Goal: Task Accomplishment & Management: Manage account settings

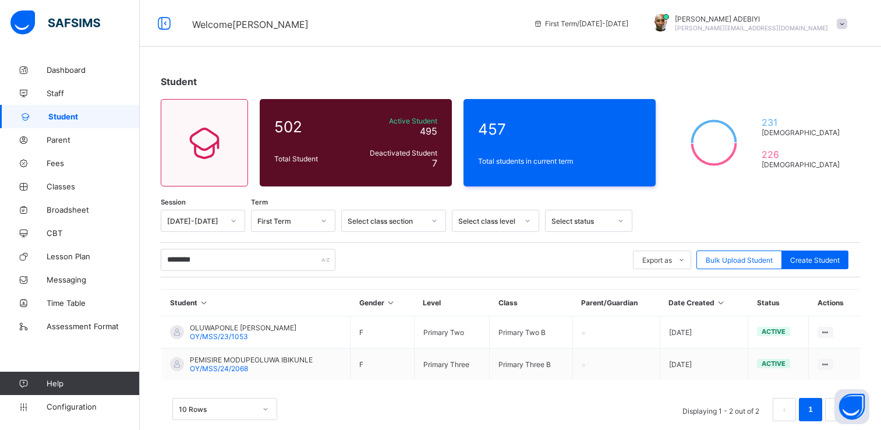
scroll to position [19, 0]
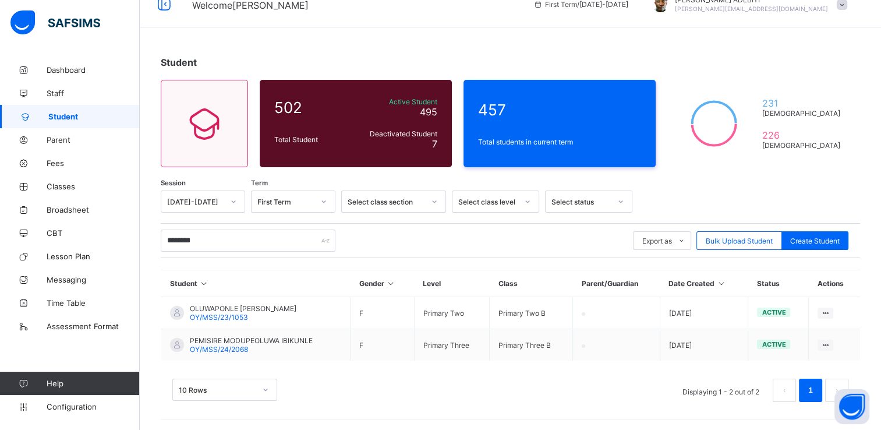
type input "********"
drag, startPoint x: 659, startPoint y: 41, endPoint x: 559, endPoint y: 44, distance: 100.2
click at [559, 44] on div "Student 502 Total Student Active Student 495 Deactivated Student 7 457 Total st…" at bounding box center [511, 235] width 742 height 392
click at [91, 134] on link "Parent" at bounding box center [70, 139] width 140 height 23
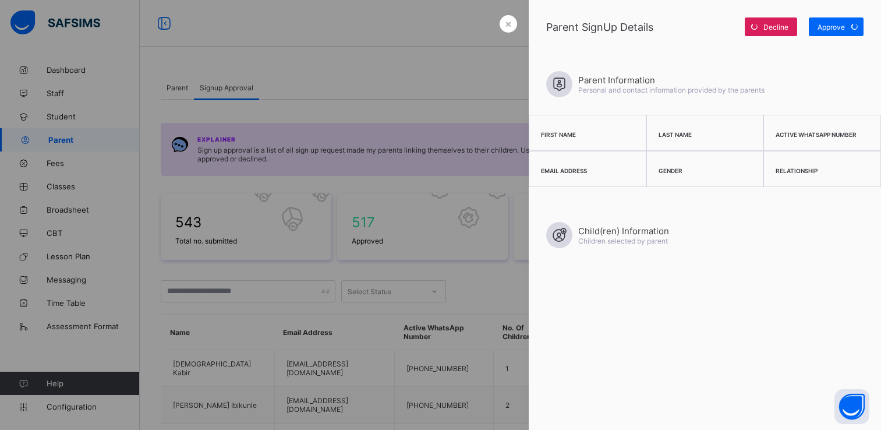
scroll to position [130, 0]
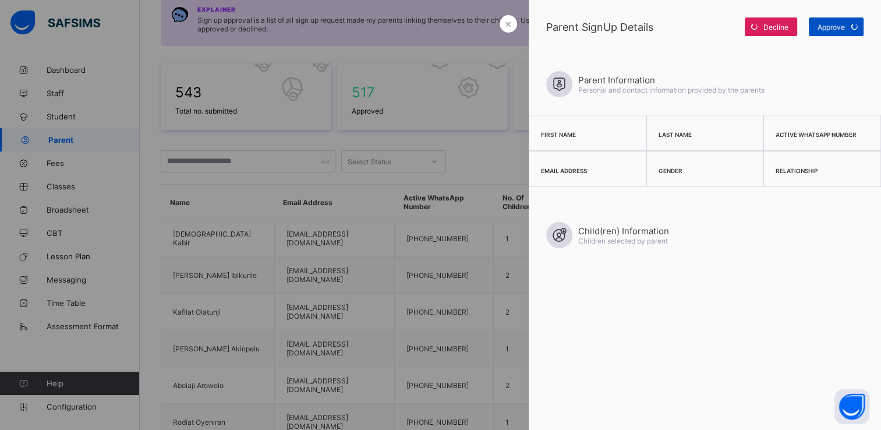
click at [839, 22] on div "Approve" at bounding box center [836, 26] width 55 height 19
click at [505, 23] on span "×" at bounding box center [508, 23] width 7 height 12
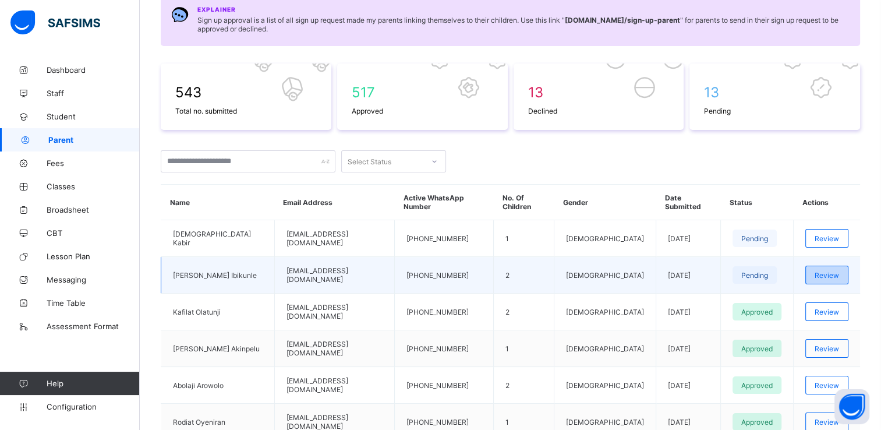
click at [839, 271] on span "Review" at bounding box center [827, 275] width 24 height 9
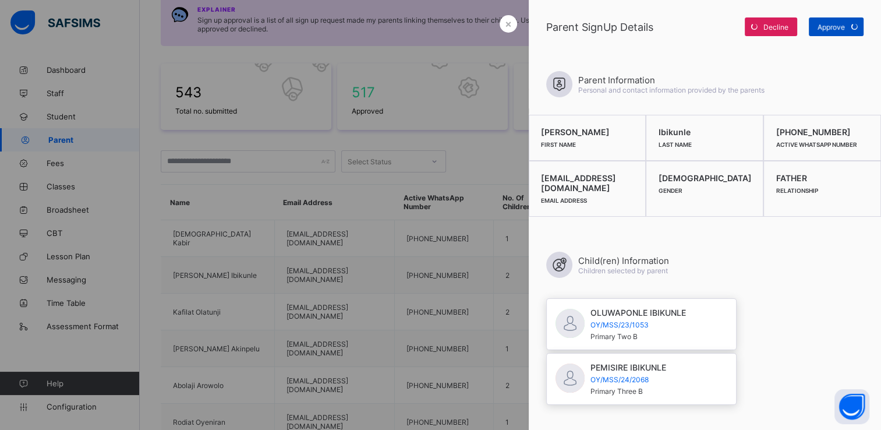
click at [827, 30] on span "Approve" at bounding box center [831, 27] width 27 height 9
click at [827, 30] on div "Approve" at bounding box center [836, 26] width 55 height 19
click at [834, 30] on span "Approve" at bounding box center [831, 27] width 27 height 9
click at [837, 29] on div "Approve" at bounding box center [836, 26] width 55 height 19
click at [834, 27] on div "Approve" at bounding box center [836, 26] width 55 height 19
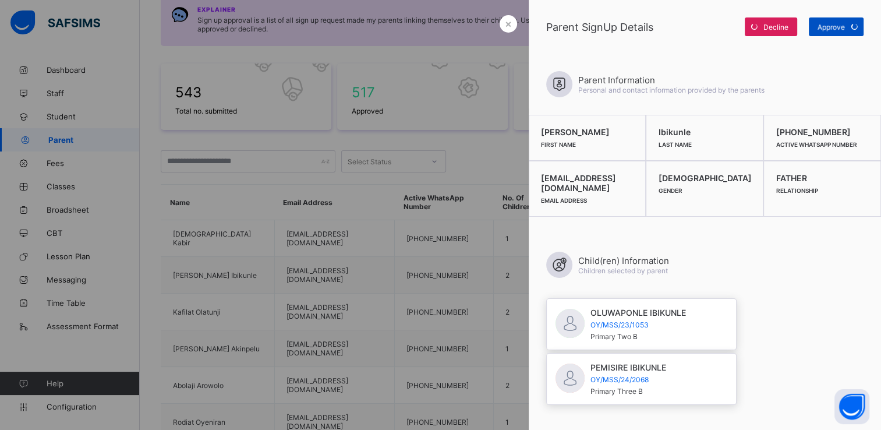
click at [834, 27] on div "Approve" at bounding box center [836, 26] width 55 height 19
click at [506, 24] on span "×" at bounding box center [508, 23] width 7 height 12
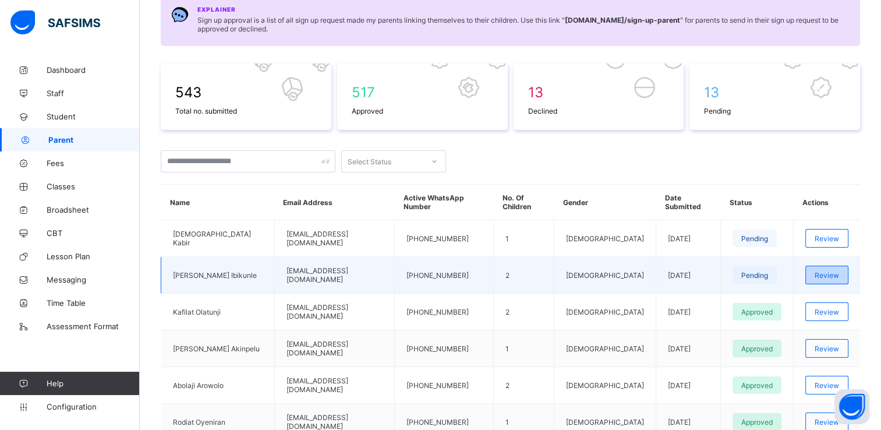
click at [826, 271] on span "Review" at bounding box center [827, 275] width 24 height 9
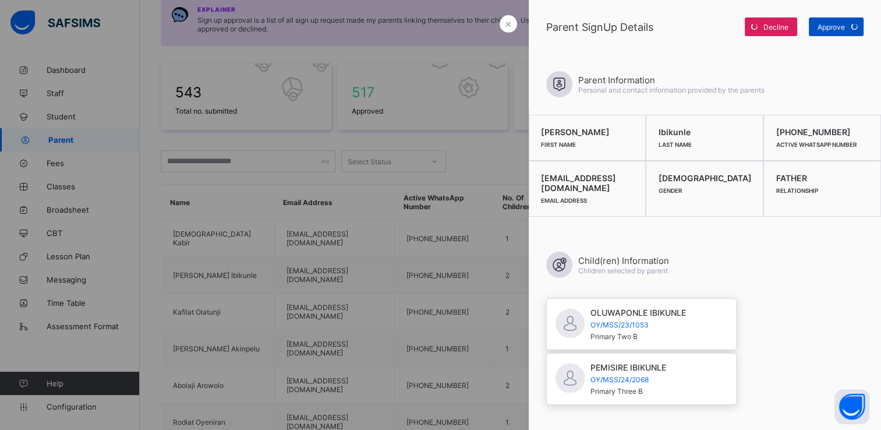
click at [839, 29] on span "Approve" at bounding box center [831, 27] width 27 height 9
click at [839, 29] on div "Approve" at bounding box center [836, 26] width 55 height 19
click at [839, 29] on span "Approve" at bounding box center [831, 27] width 27 height 9
click at [839, 29] on div "Approve" at bounding box center [836, 26] width 55 height 19
click at [832, 27] on div "Approve" at bounding box center [836, 26] width 55 height 19
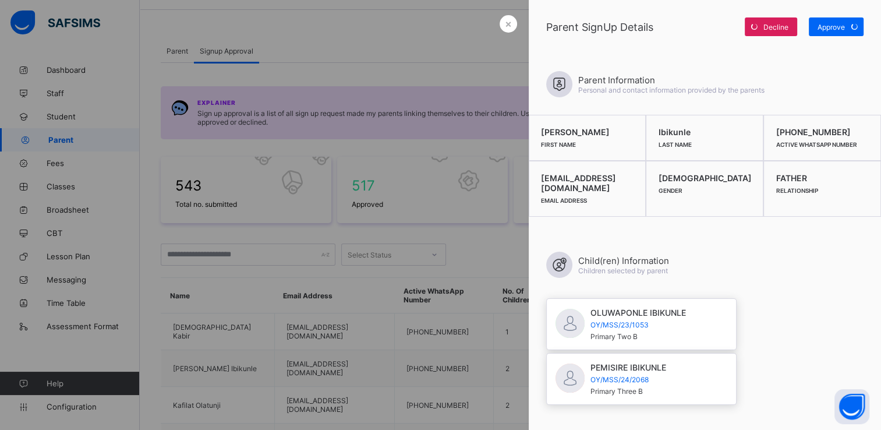
scroll to position [0, 0]
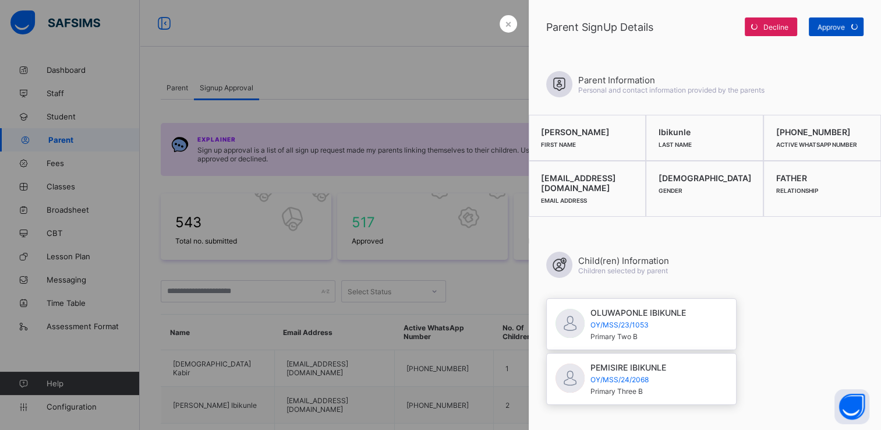
click at [830, 27] on div "Approve" at bounding box center [836, 26] width 55 height 19
click at [507, 23] on span "×" at bounding box center [508, 23] width 7 height 12
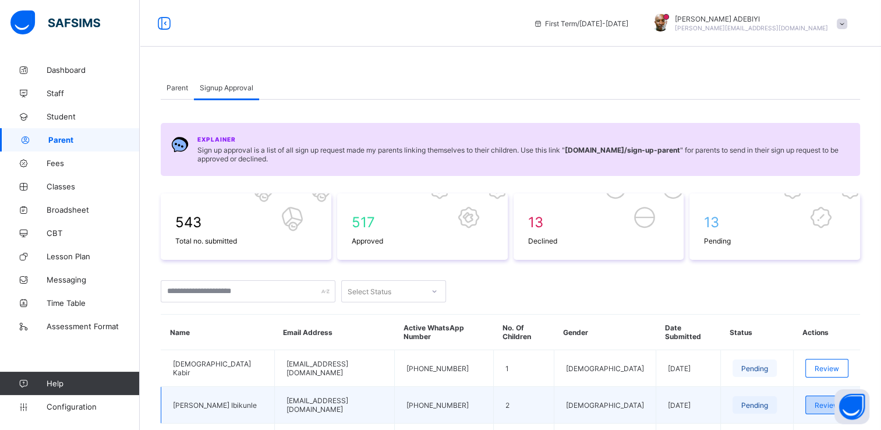
click at [820, 401] on span "Review" at bounding box center [827, 405] width 24 height 9
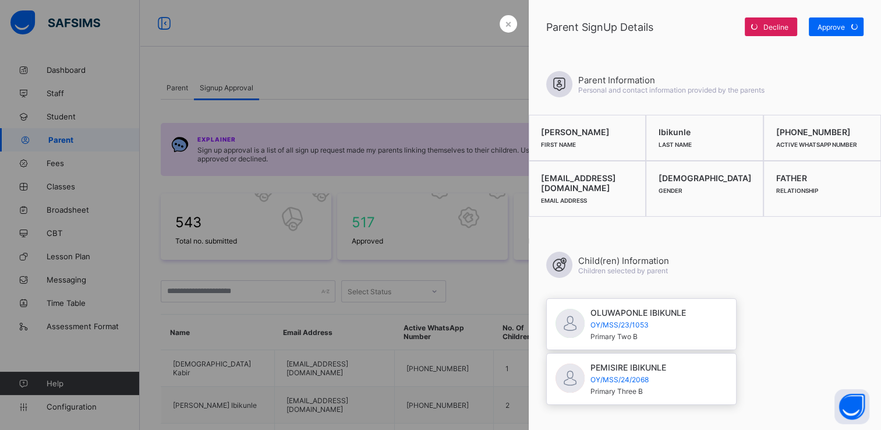
click at [489, 52] on div at bounding box center [440, 215] width 881 height 430
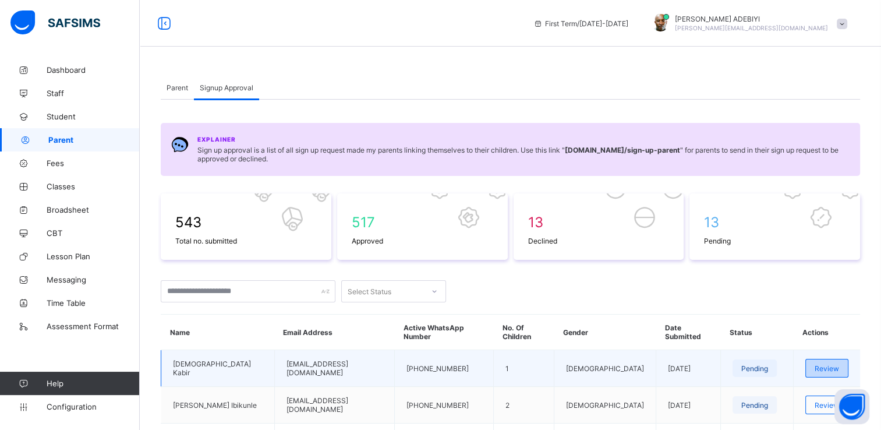
click at [824, 367] on div "Review" at bounding box center [827, 368] width 43 height 19
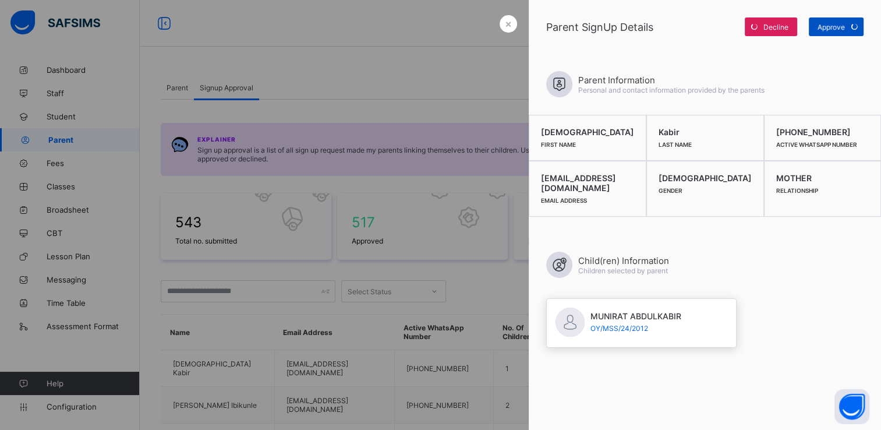
click at [835, 27] on div "Approve" at bounding box center [836, 26] width 55 height 19
click at [835, 27] on span "Approve" at bounding box center [831, 27] width 27 height 9
click at [830, 24] on span "Approve" at bounding box center [831, 27] width 27 height 9
click at [834, 25] on span "Approve" at bounding box center [831, 27] width 27 height 9
click at [508, 29] on div "×" at bounding box center [508, 23] width 17 height 17
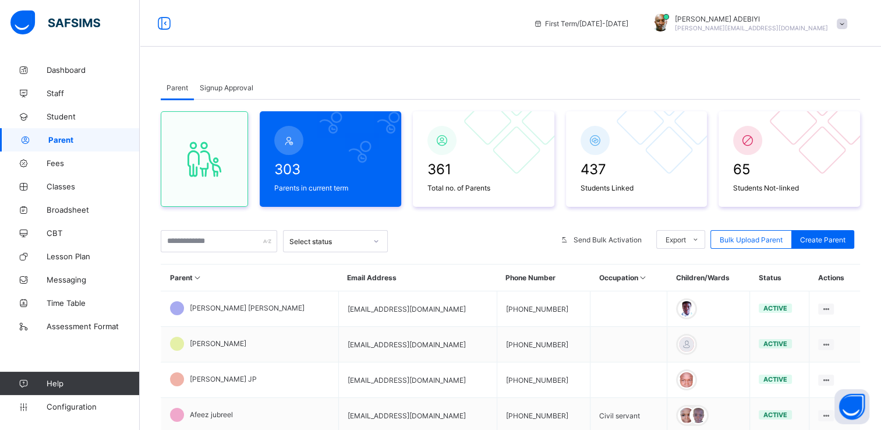
click at [221, 92] on div "Signup Approval" at bounding box center [226, 87] width 65 height 23
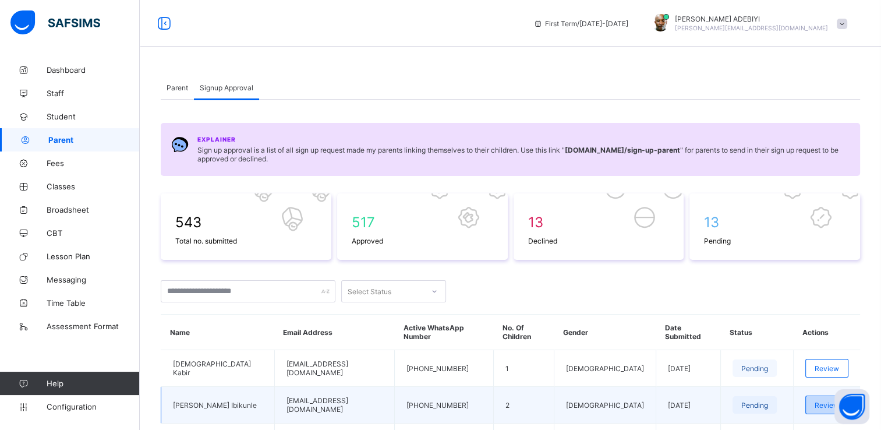
click at [825, 401] on span "Review" at bounding box center [827, 405] width 24 height 9
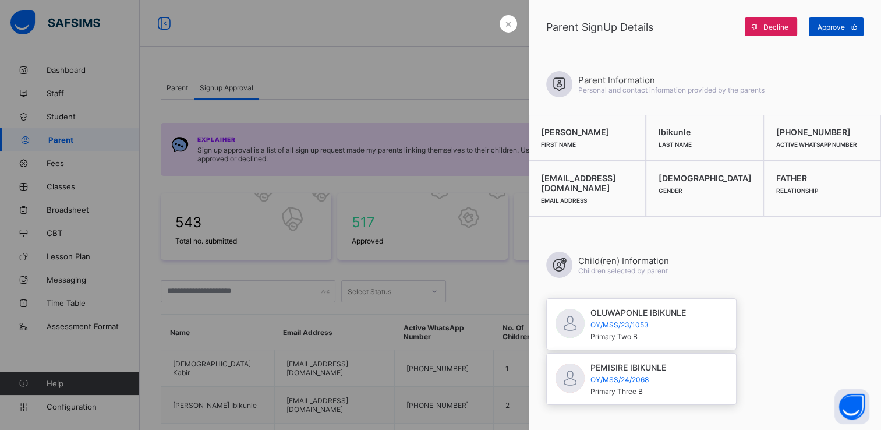
click at [831, 24] on span "Approve" at bounding box center [831, 27] width 27 height 9
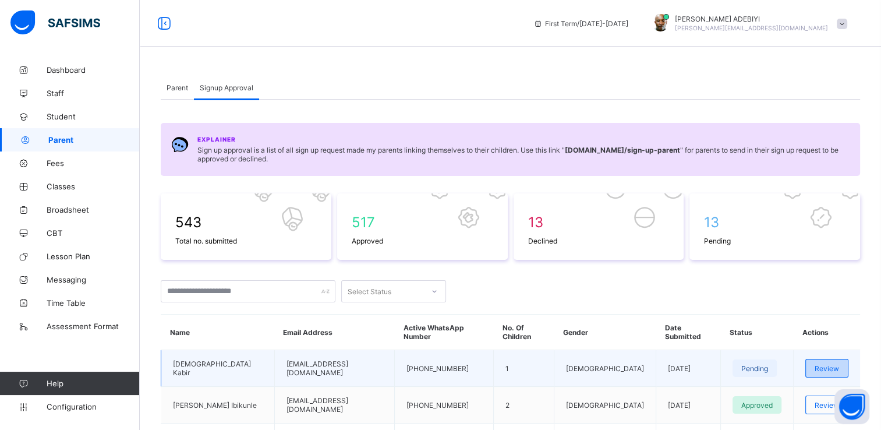
click at [832, 364] on span "Review" at bounding box center [827, 368] width 24 height 9
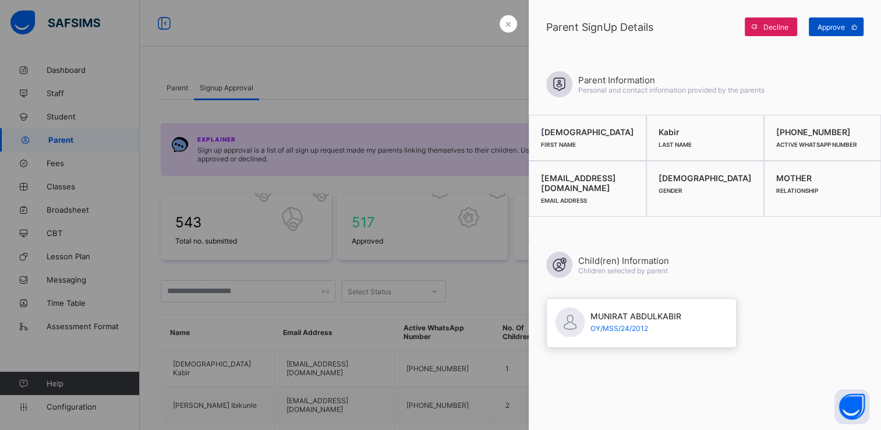
click at [835, 27] on span "Approve" at bounding box center [831, 27] width 27 height 9
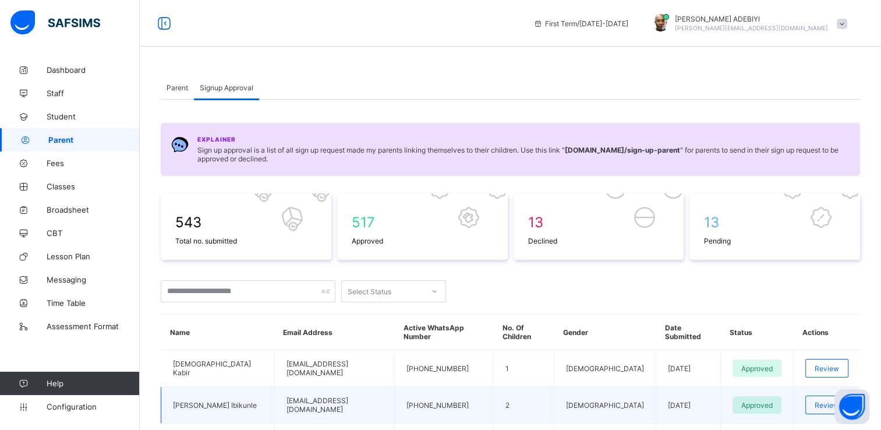
drag, startPoint x: 263, startPoint y: 395, endPoint x: 384, endPoint y: 402, distance: 121.4
click at [384, 402] on td "[EMAIL_ADDRESS][DOMAIN_NAME]" at bounding box center [334, 405] width 121 height 37
copy td "[EMAIL_ADDRESS][DOMAIN_NAME]"
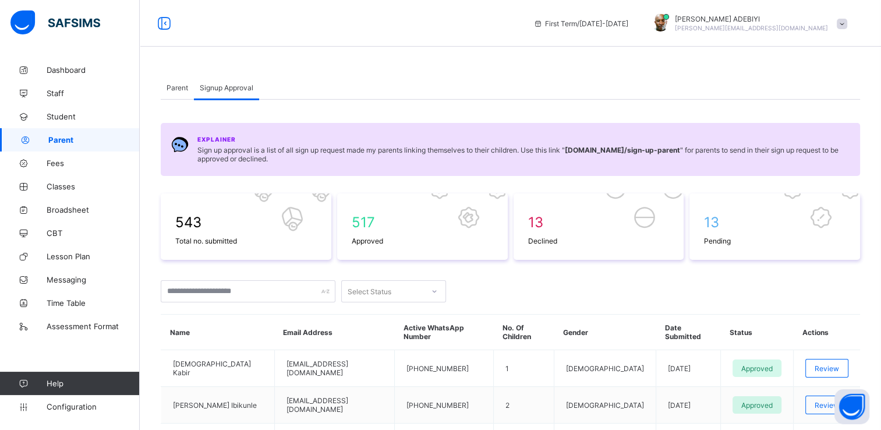
click at [181, 90] on span "Parent" at bounding box center [178, 87] width 22 height 9
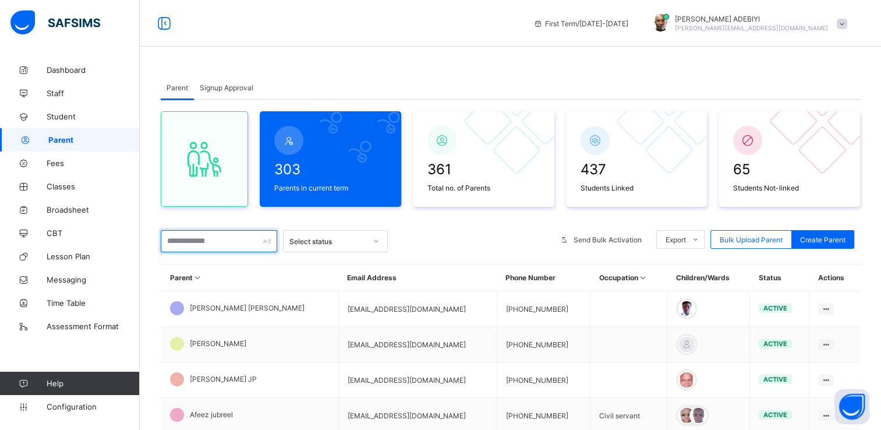
click at [238, 240] on input "text" at bounding box center [219, 241] width 117 height 22
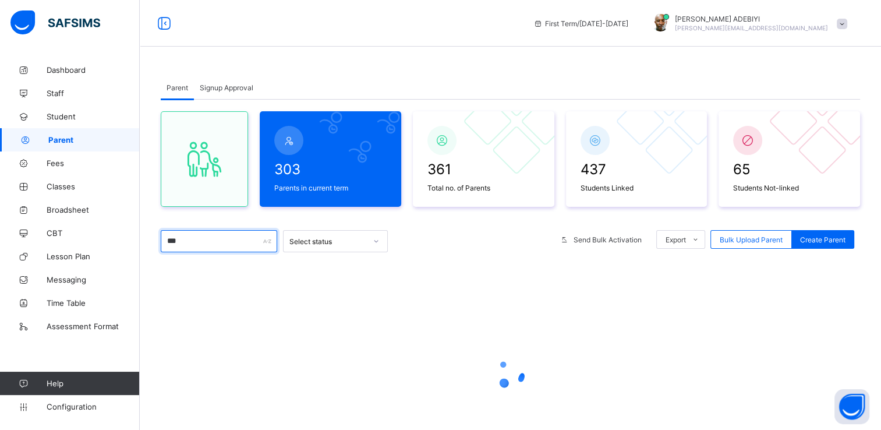
type input "********"
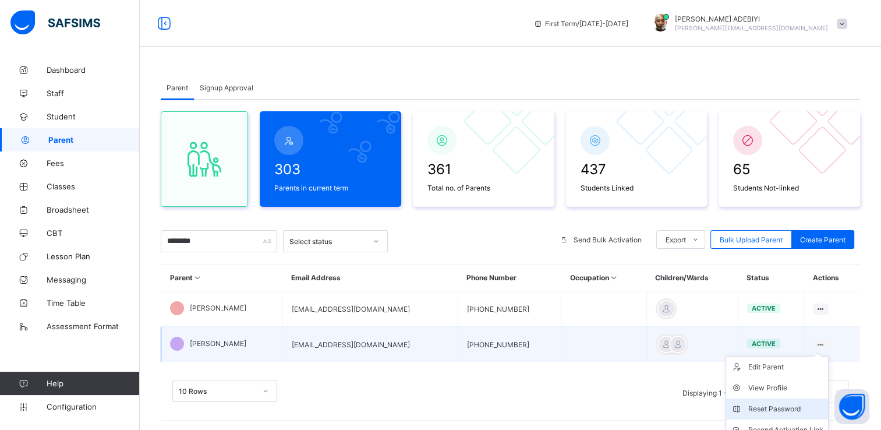
click at [788, 407] on div "Reset Password" at bounding box center [786, 409] width 75 height 12
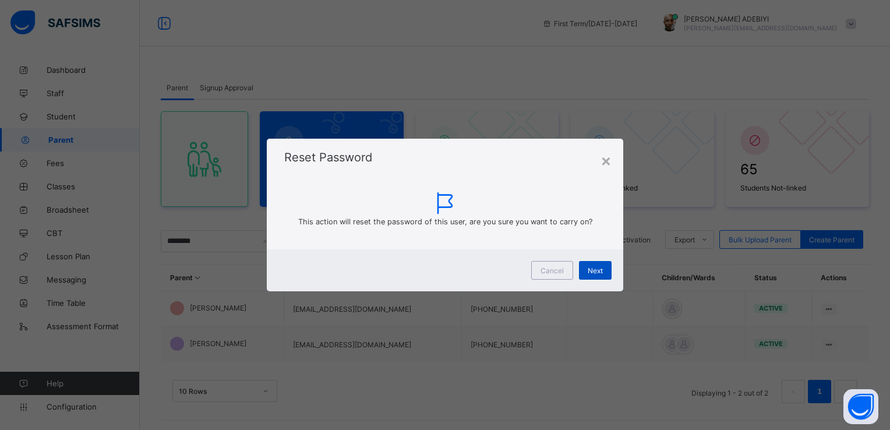
click at [599, 270] on span "Next" at bounding box center [595, 270] width 15 height 9
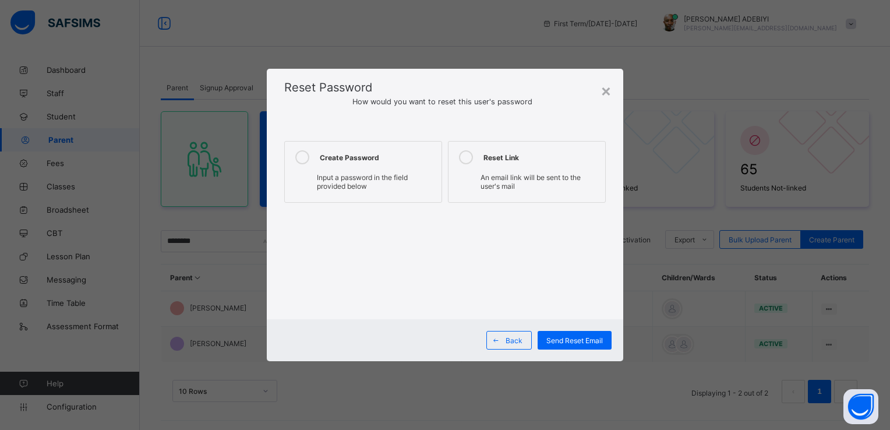
click at [302, 158] on icon at bounding box center [302, 157] width 14 height 14
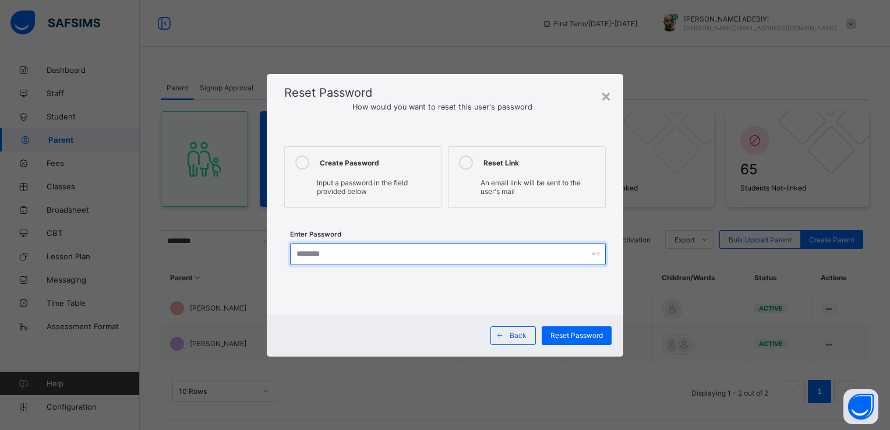
click at [350, 258] on input "text" at bounding box center [447, 254] width 315 height 22
type input "**********"
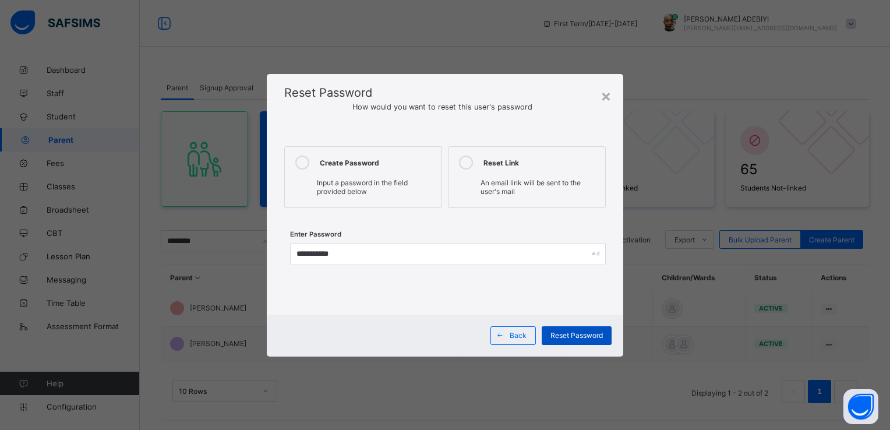
click at [566, 335] on span "Reset Password" at bounding box center [576, 335] width 52 height 9
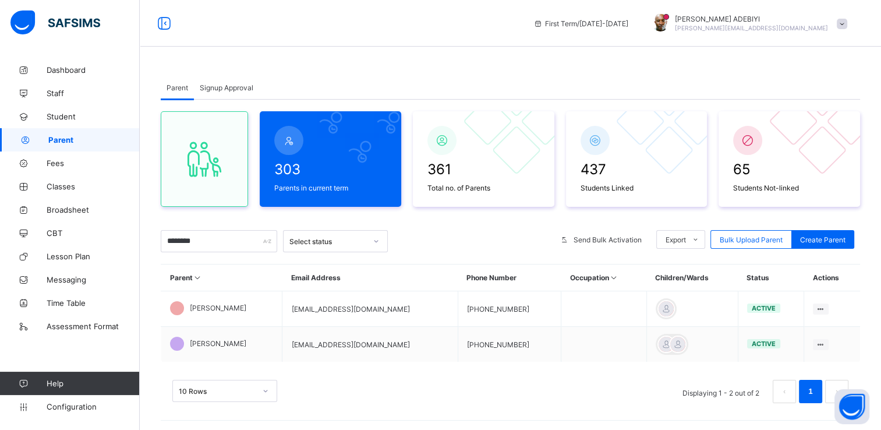
scroll to position [13, 0]
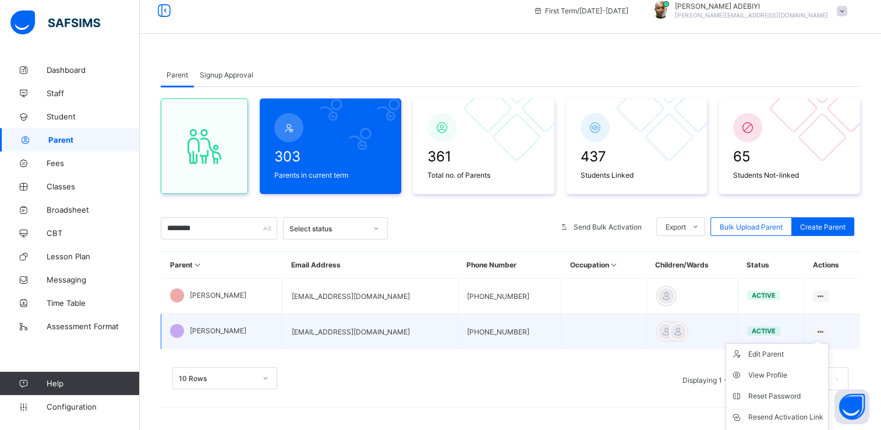
click at [826, 330] on icon at bounding box center [821, 331] width 10 height 9
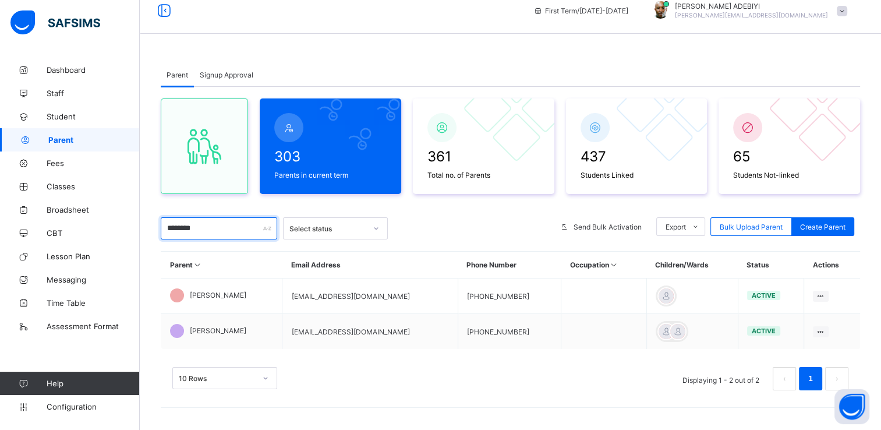
click at [223, 231] on input "********" at bounding box center [219, 228] width 117 height 22
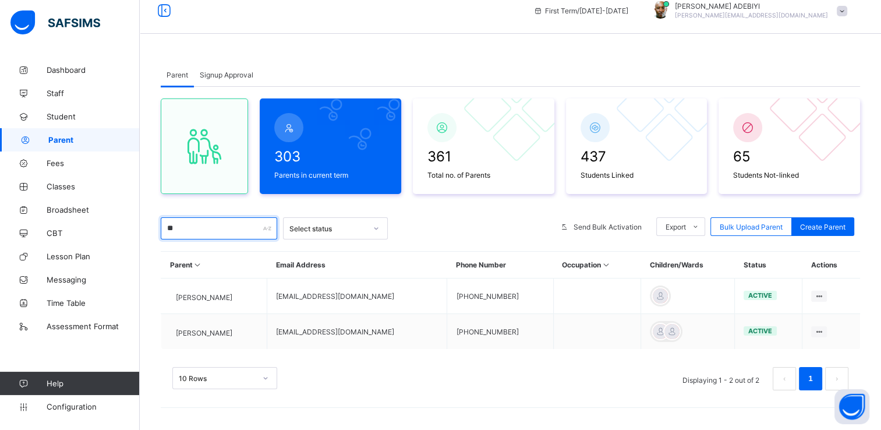
type input "*"
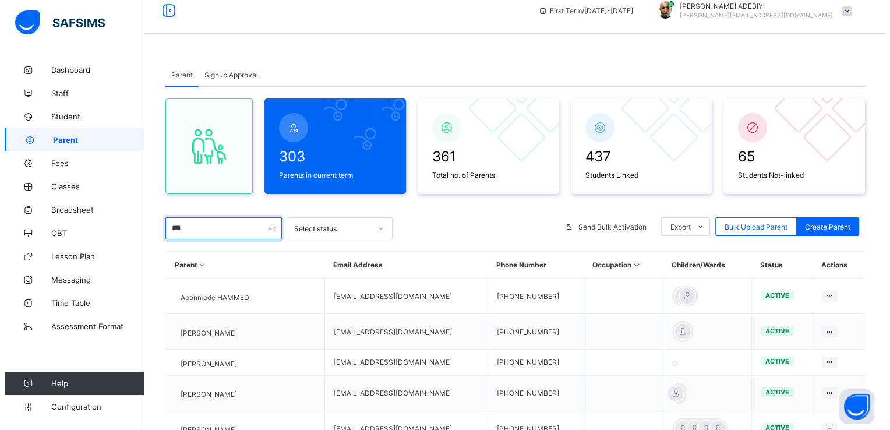
scroll to position [0, 0]
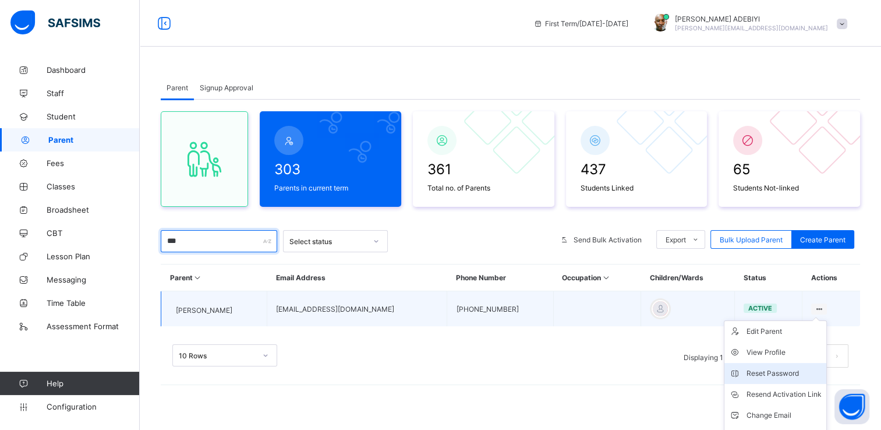
type input "***"
click at [779, 373] on div "Reset Password" at bounding box center [784, 374] width 75 height 12
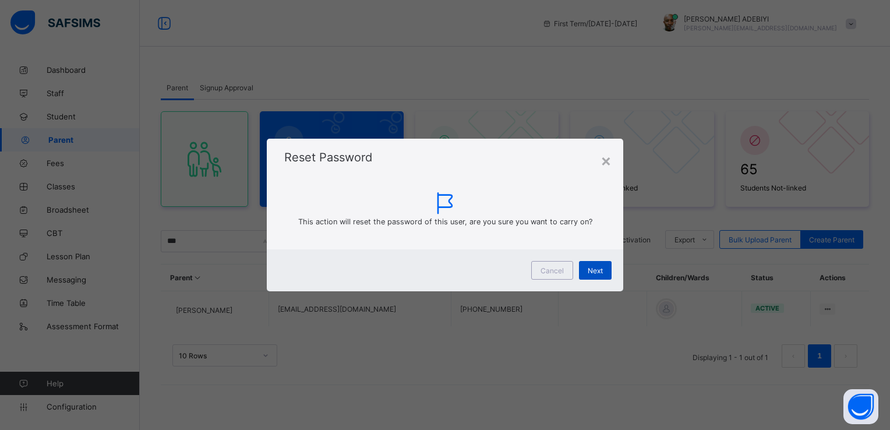
click at [594, 270] on span "Next" at bounding box center [595, 270] width 15 height 9
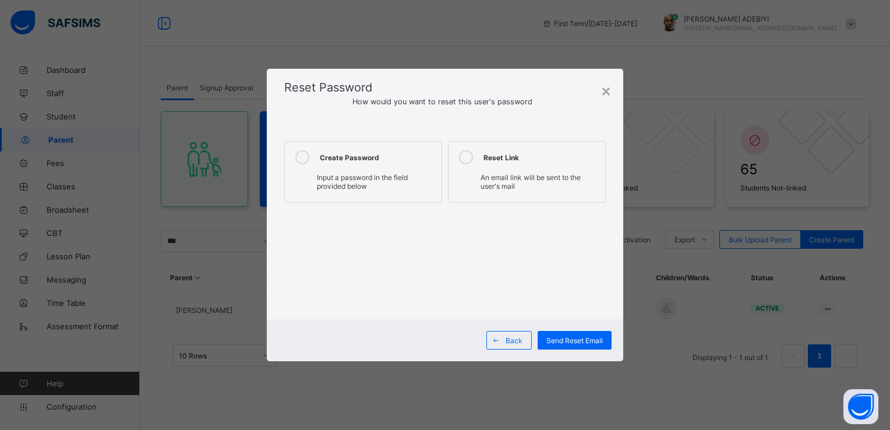
click at [303, 158] on icon at bounding box center [302, 157] width 14 height 14
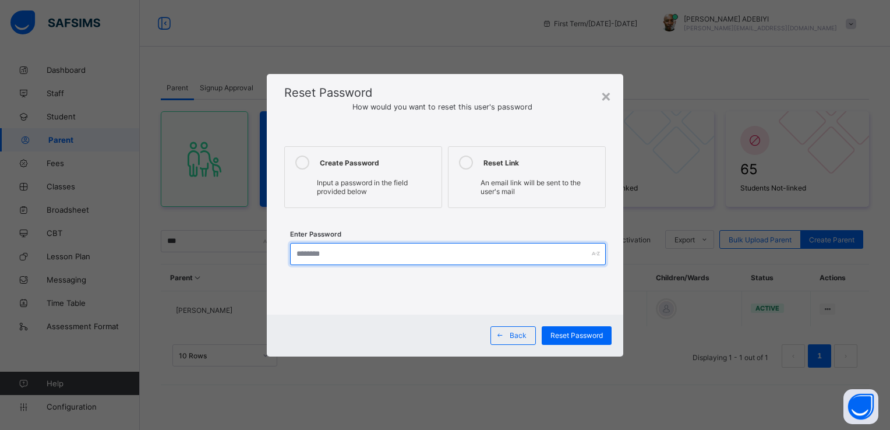
click at [340, 257] on input "text" at bounding box center [447, 254] width 315 height 22
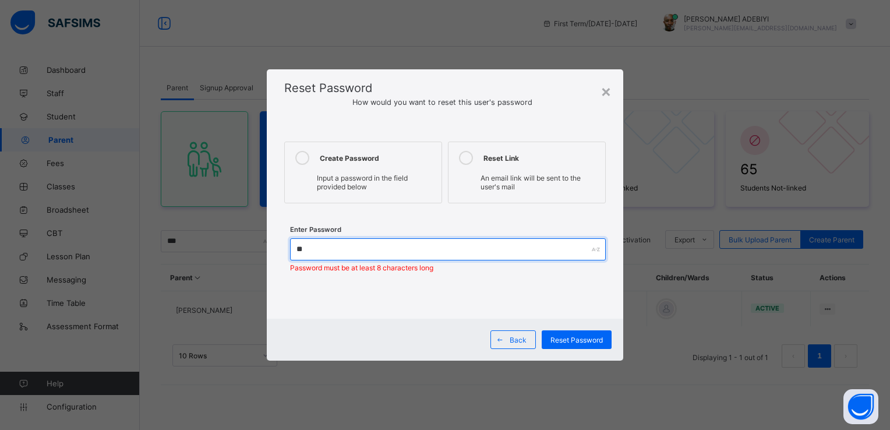
type input "*"
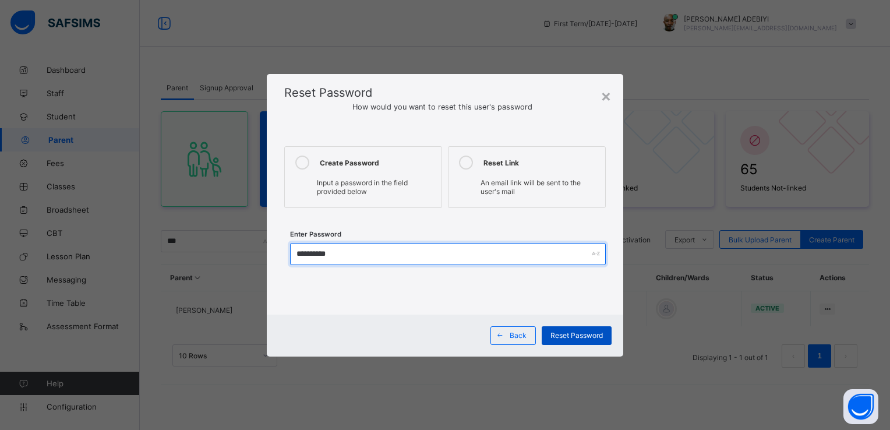
type input "**********"
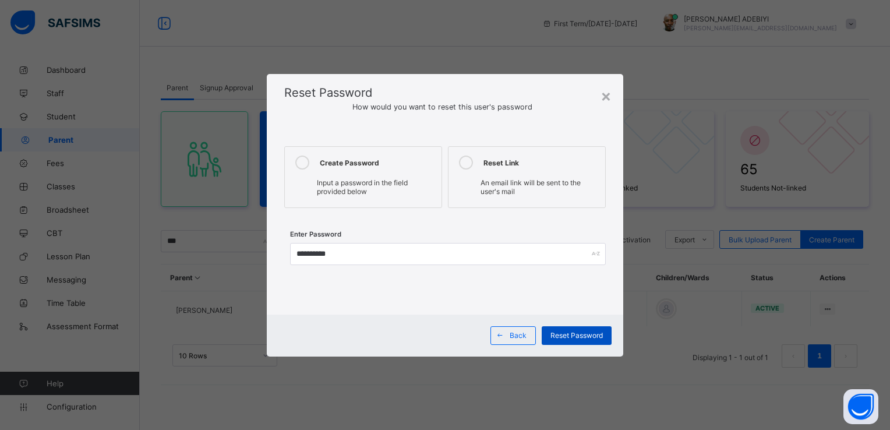
click at [574, 332] on span "Reset Password" at bounding box center [576, 335] width 52 height 9
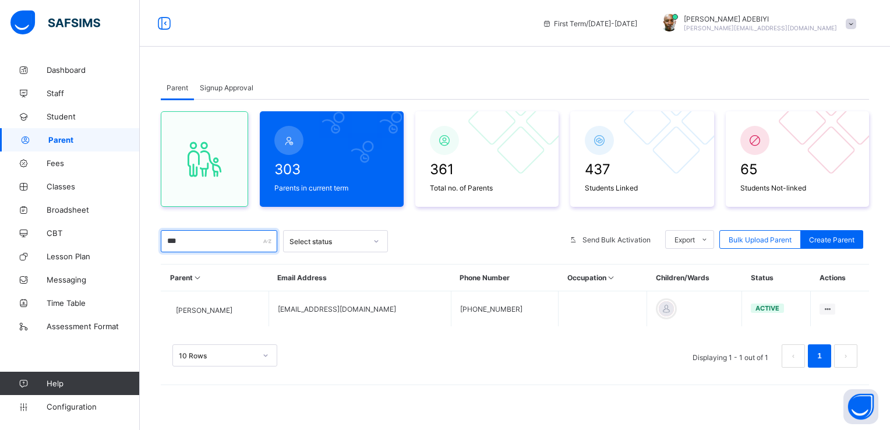
click at [202, 238] on input "***" at bounding box center [219, 241] width 117 height 22
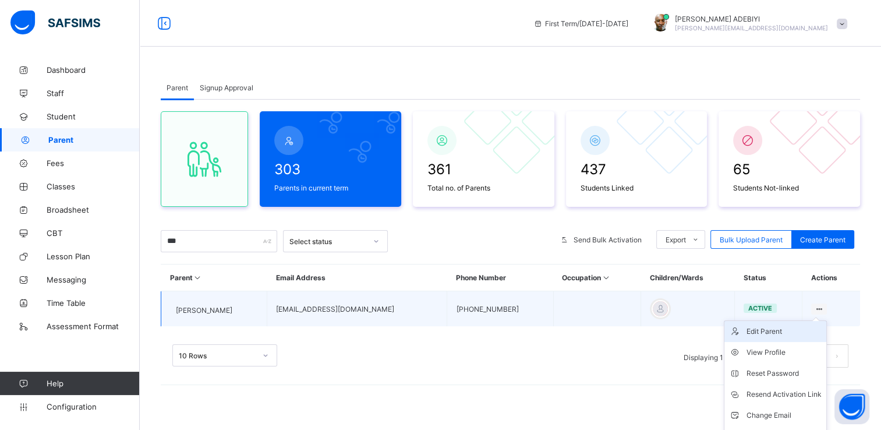
click at [779, 331] on div "Edit Parent" at bounding box center [784, 332] width 75 height 12
select select "**"
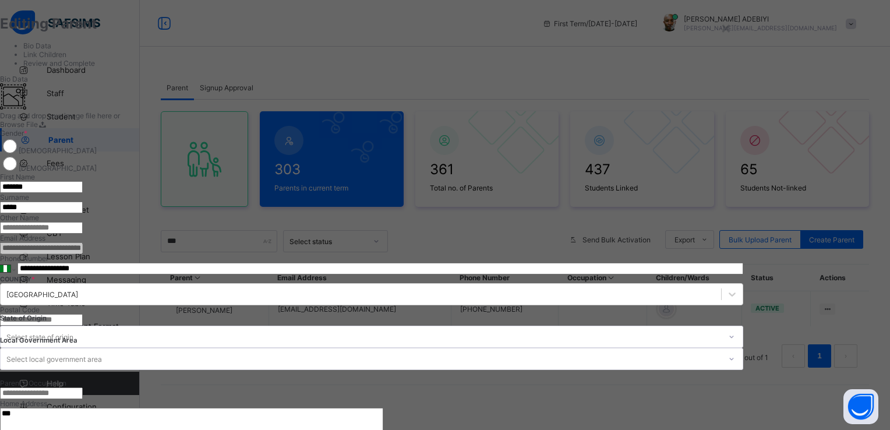
scroll to position [20, 0]
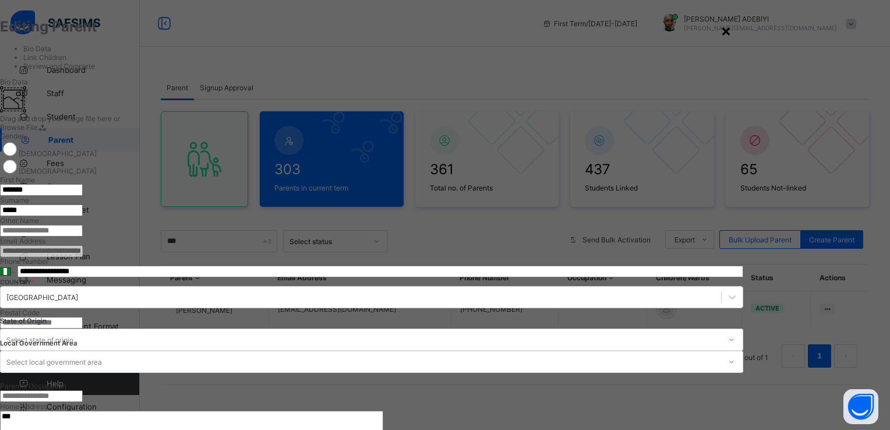
click at [732, 31] on div "×" at bounding box center [726, 30] width 11 height 20
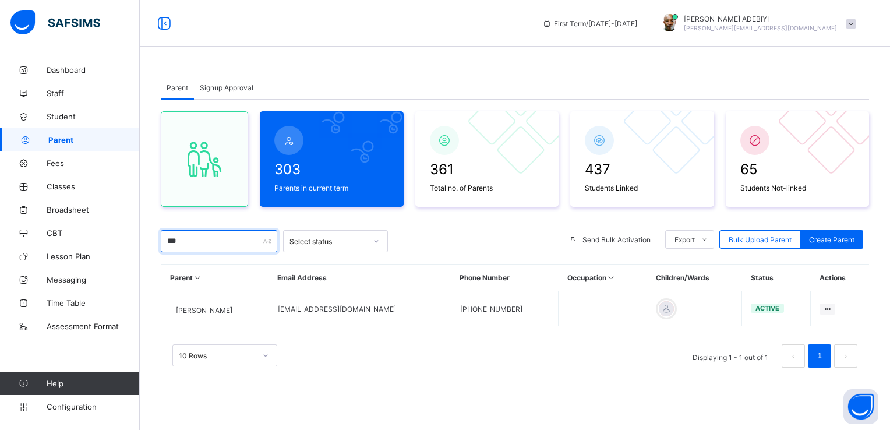
click at [223, 234] on input "***" at bounding box center [219, 241] width 117 height 22
type input "*"
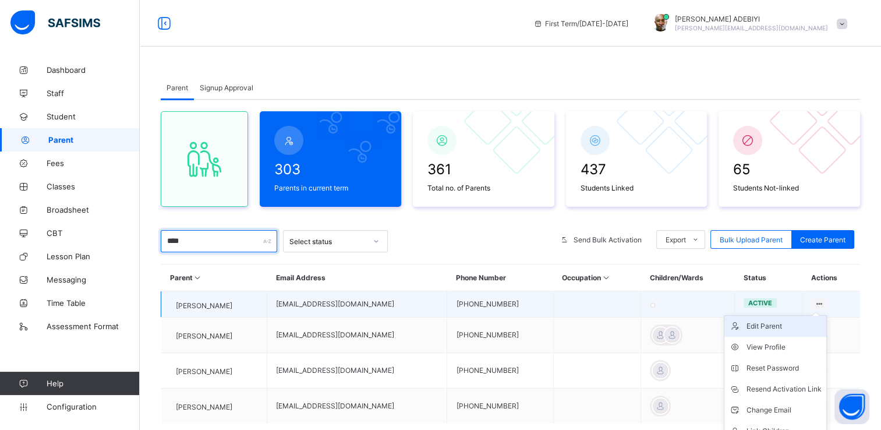
type input "****"
click at [778, 330] on div "Edit Parent" at bounding box center [784, 326] width 75 height 12
select select "**"
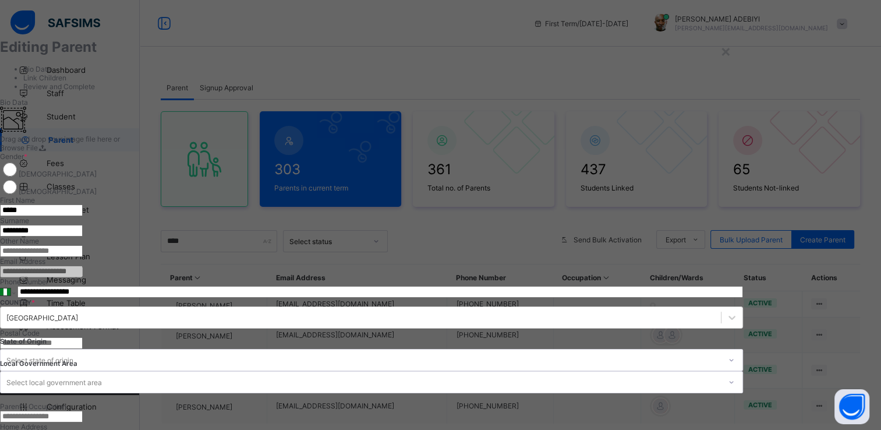
click at [94, 91] on ul "Bio Data Link Children Review and Complete" at bounding box center [371, 78] width 743 height 26
click at [107, 91] on ul "Bio Data Link Children Review and Complete" at bounding box center [371, 78] width 743 height 26
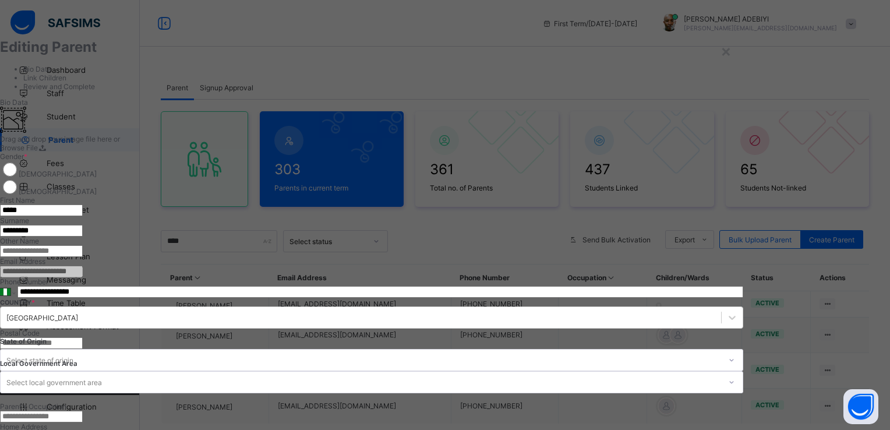
scroll to position [351, 0]
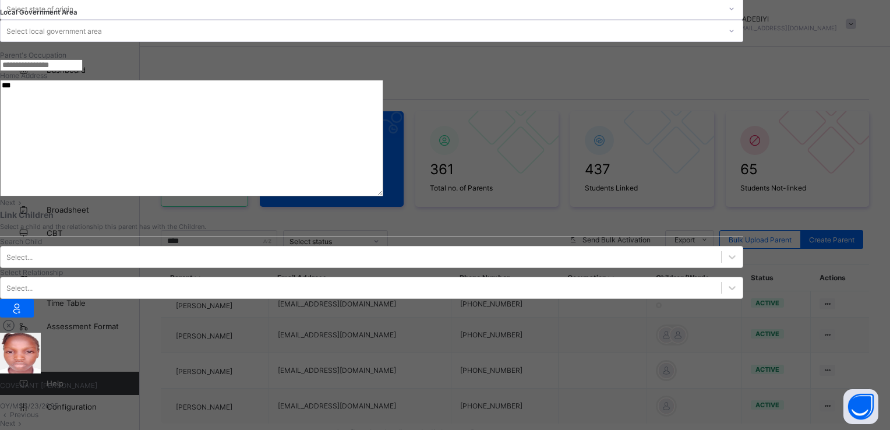
click at [15, 207] on span "Next" at bounding box center [7, 202] width 15 height 9
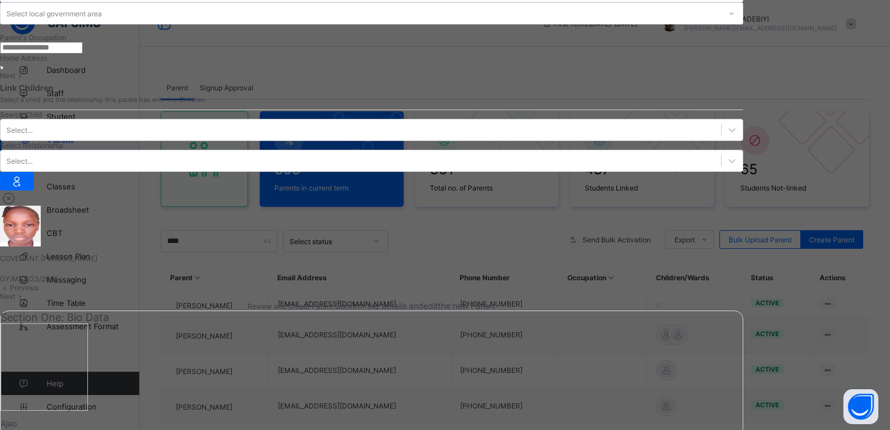
scroll to position [156, 0]
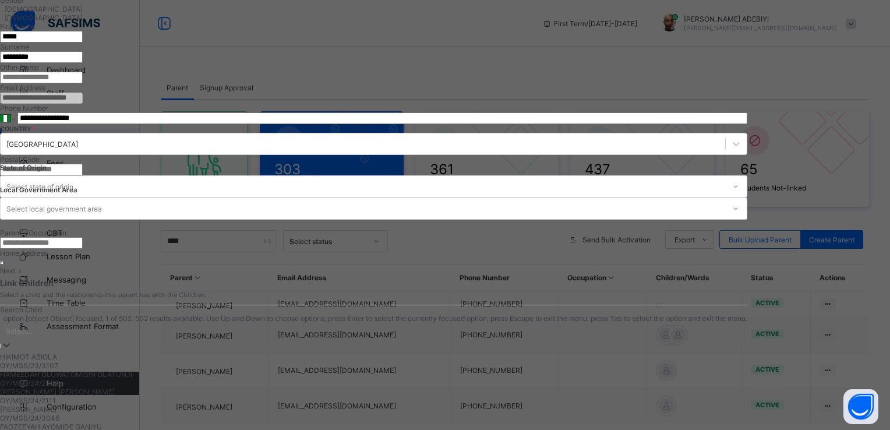
click at [12, 339] on icon at bounding box center [7, 345] width 12 height 12
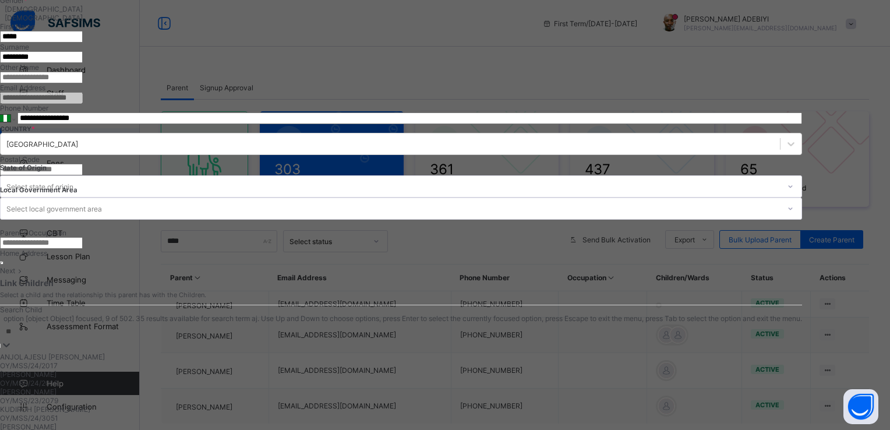
type input "***"
click at [292, 352] on div "AJAO ZARAH" at bounding box center [405, 356] width 810 height 9
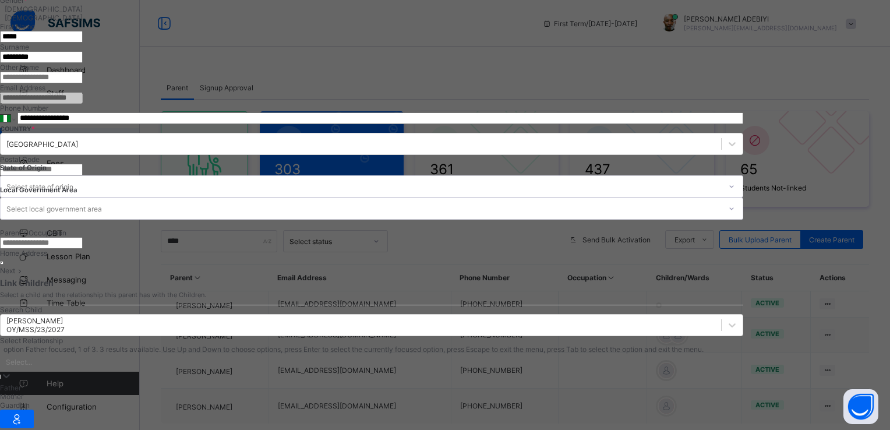
click at [492, 354] on div "Select..." at bounding box center [371, 362] width 743 height 16
click at [436, 383] on div "Father" at bounding box center [371, 387] width 743 height 9
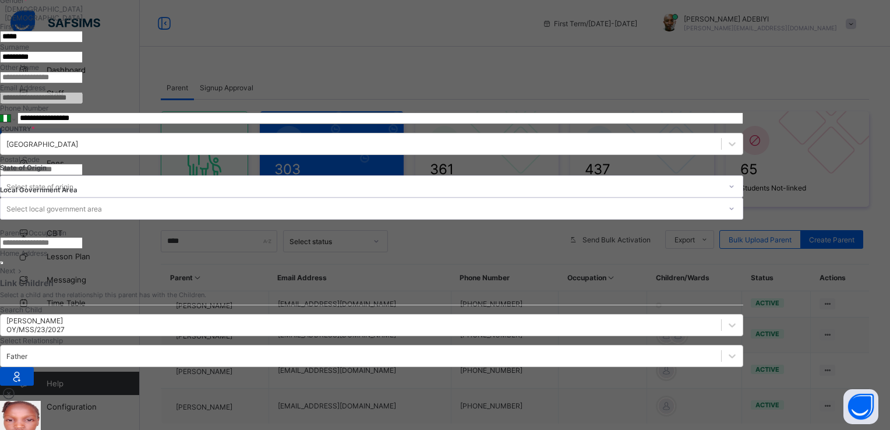
click at [25, 369] on icon at bounding box center [17, 376] width 16 height 14
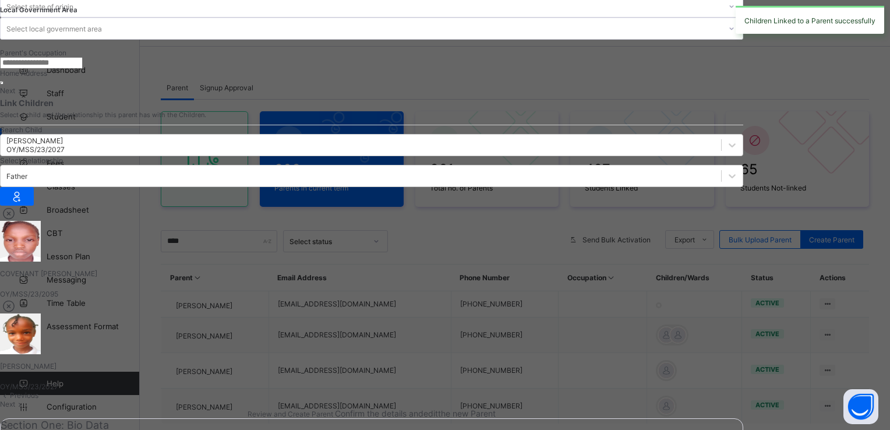
scroll to position [345, 0]
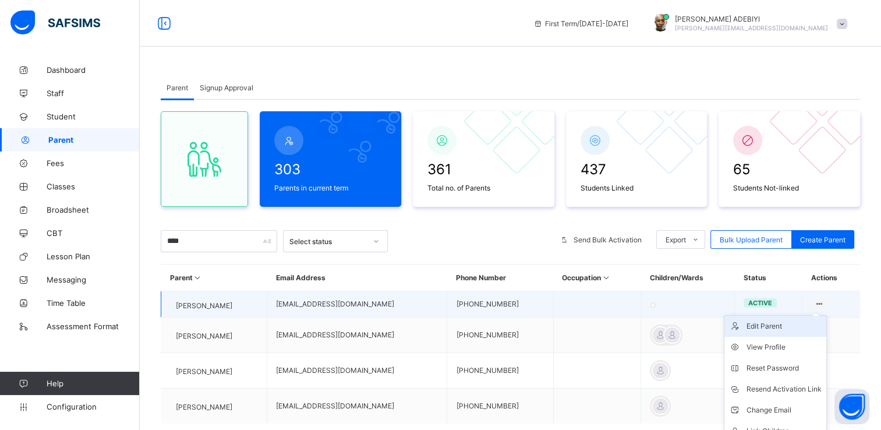
click at [766, 328] on div "Edit Parent" at bounding box center [784, 326] width 75 height 12
select select "**"
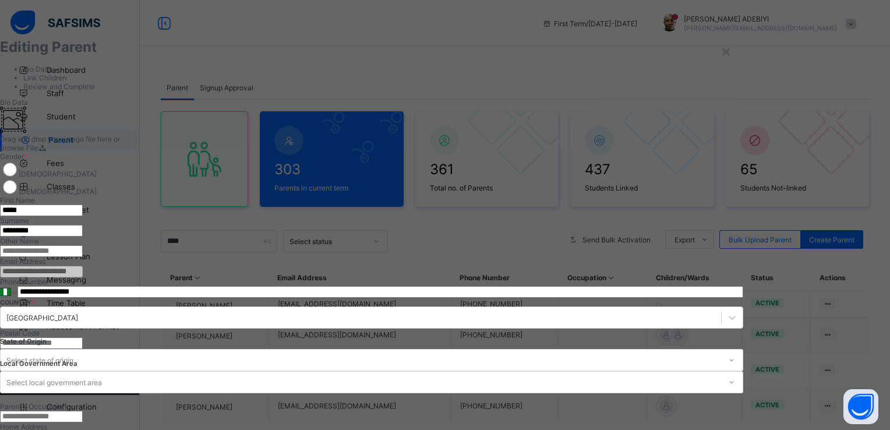
scroll to position [351, 0]
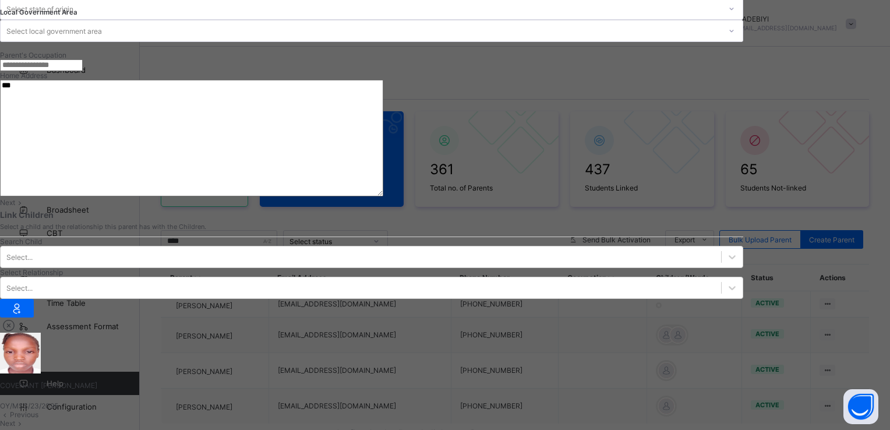
click at [15, 207] on span "Next" at bounding box center [7, 202] width 15 height 9
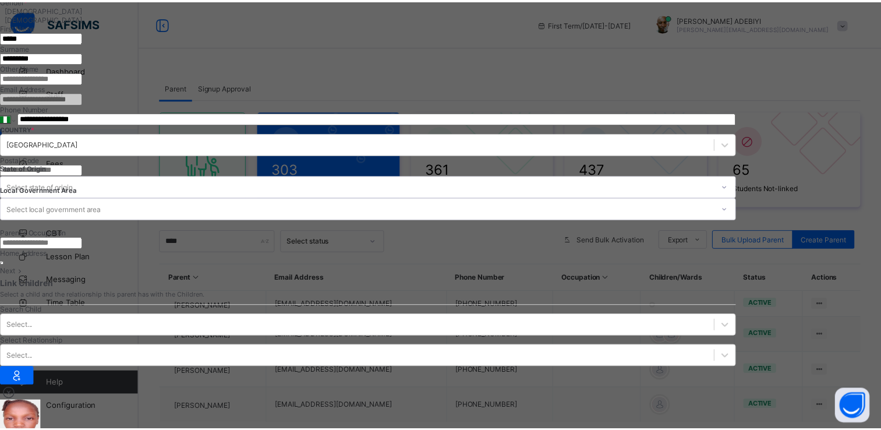
scroll to position [0, 0]
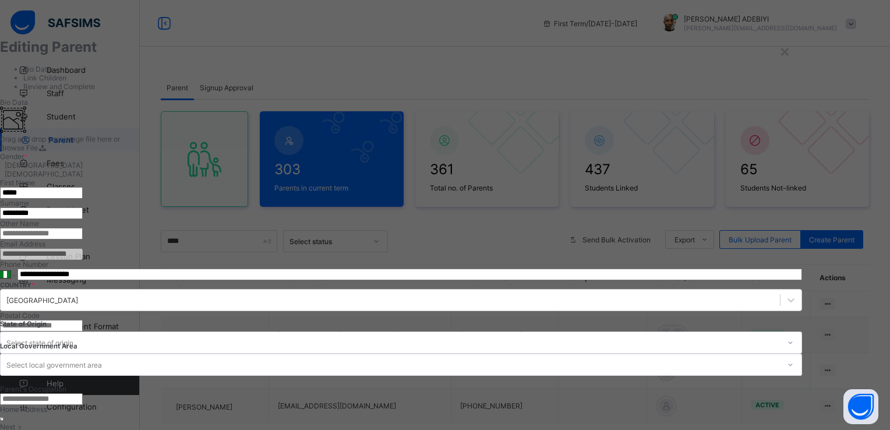
type input "***"
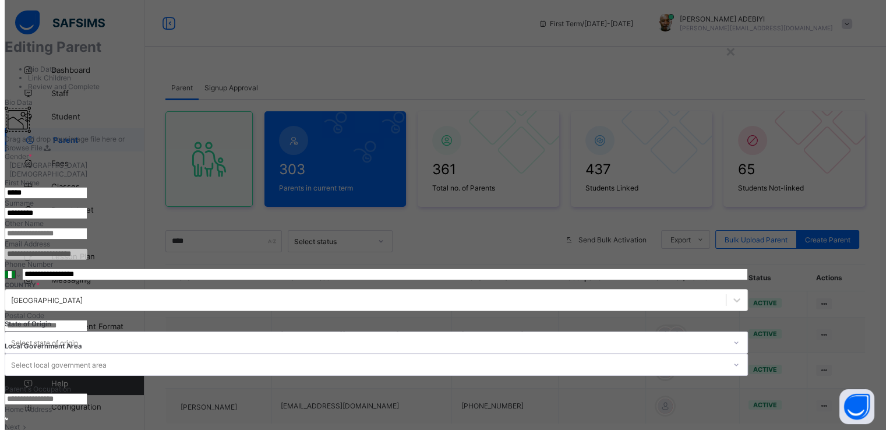
scroll to position [156, 0]
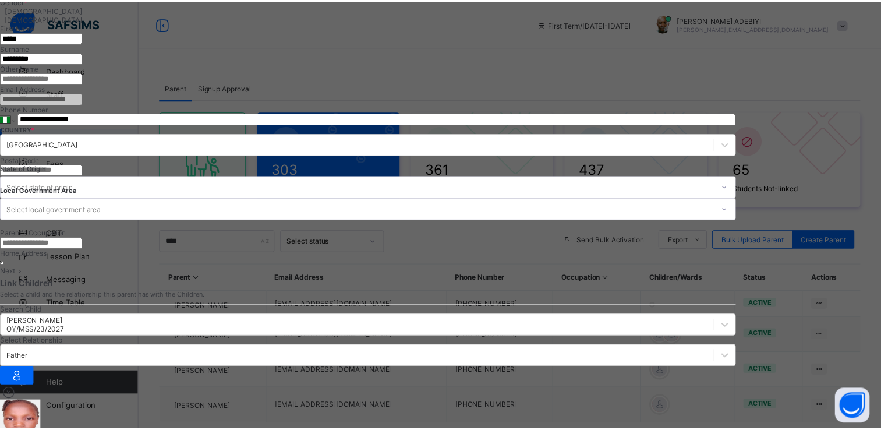
scroll to position [345, 0]
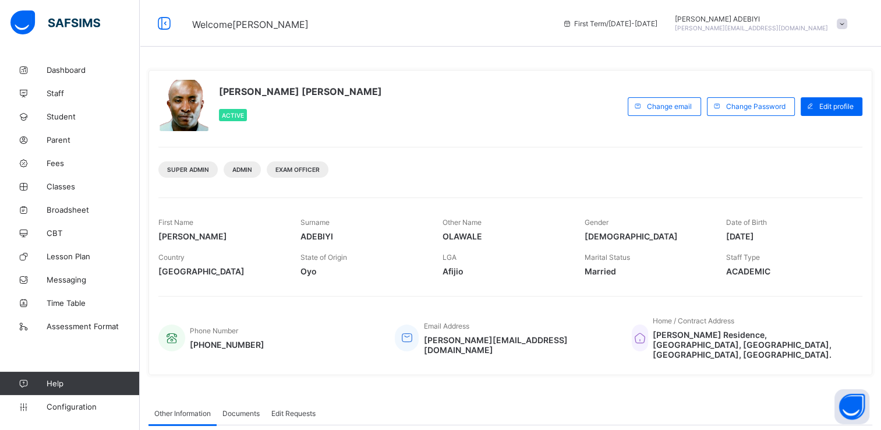
click at [848, 24] on span at bounding box center [842, 24] width 10 height 10
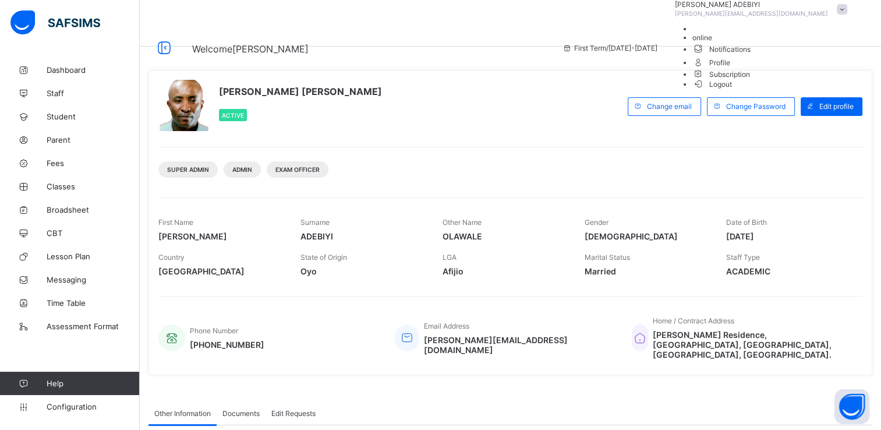
click at [733, 90] on span "Logout" at bounding box center [713, 84] width 40 height 12
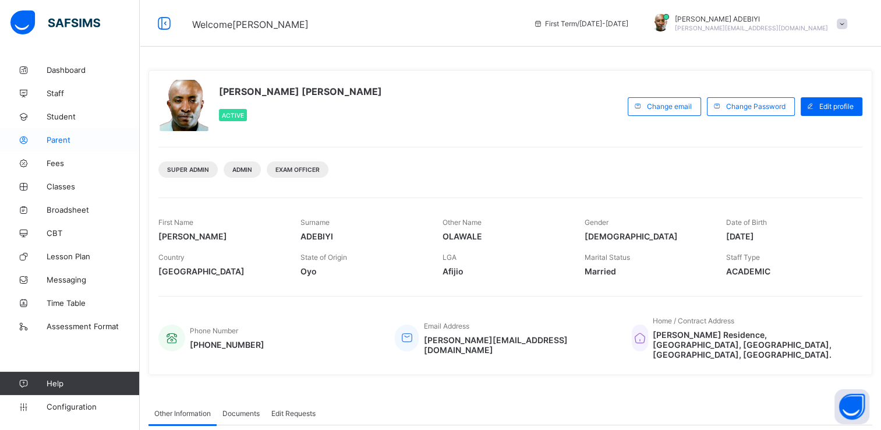
click at [57, 143] on span "Parent" at bounding box center [93, 139] width 93 height 9
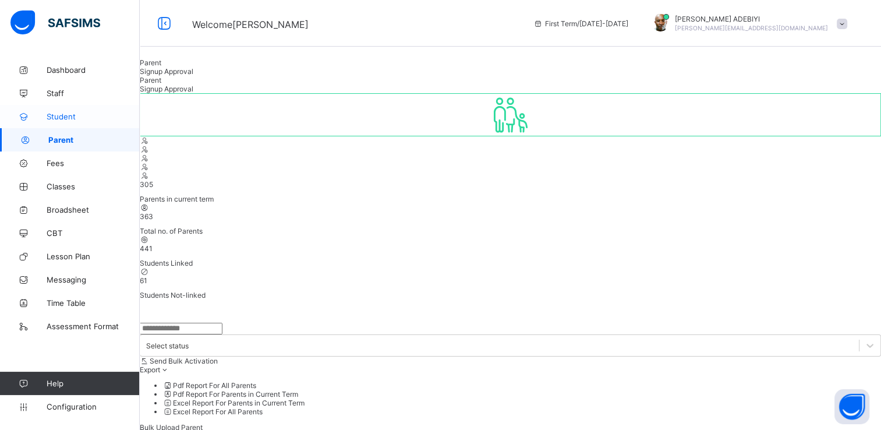
click at [59, 121] on span "Student" at bounding box center [93, 116] width 93 height 9
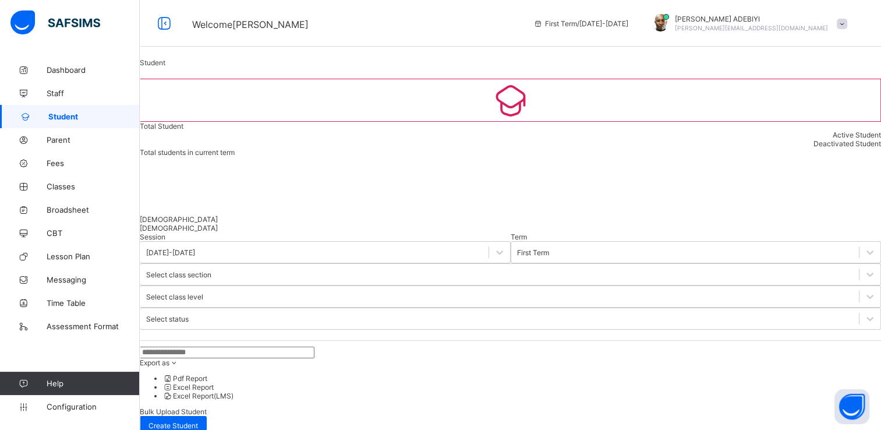
click at [258, 347] on input "text" at bounding box center [227, 353] width 175 height 12
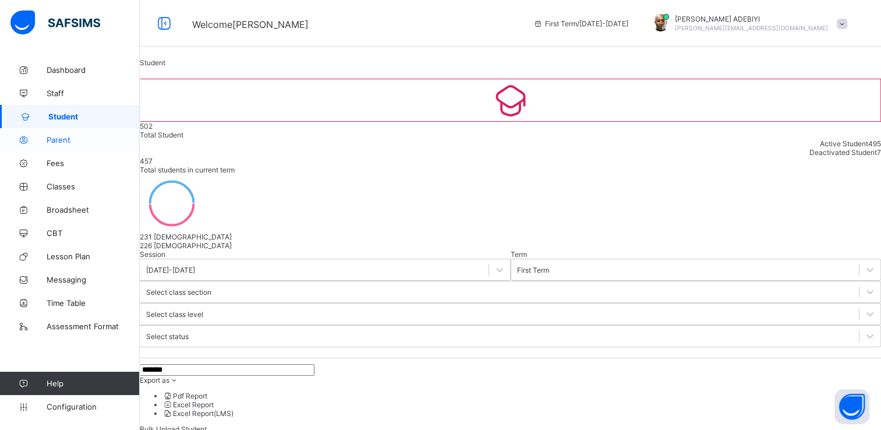
type input "*******"
click at [62, 140] on span "Parent" at bounding box center [93, 139] width 93 height 9
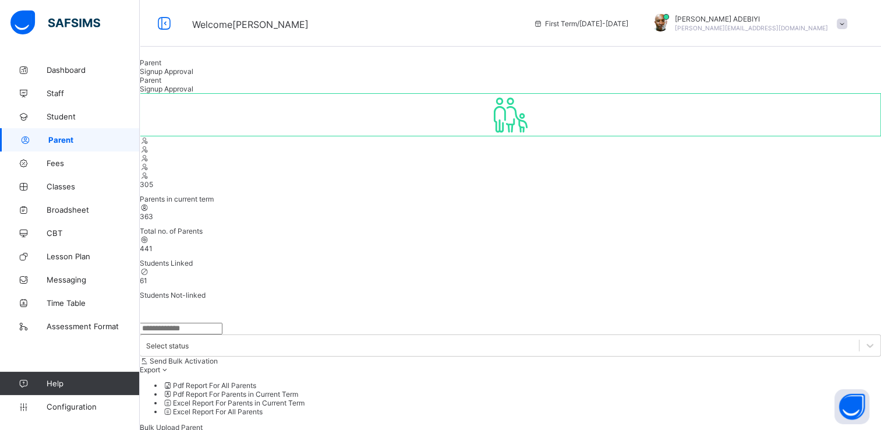
click at [223, 323] on input "text" at bounding box center [181, 329] width 83 height 12
type input "*"
click at [193, 76] on span "Signup Approval" at bounding box center [167, 71] width 54 height 9
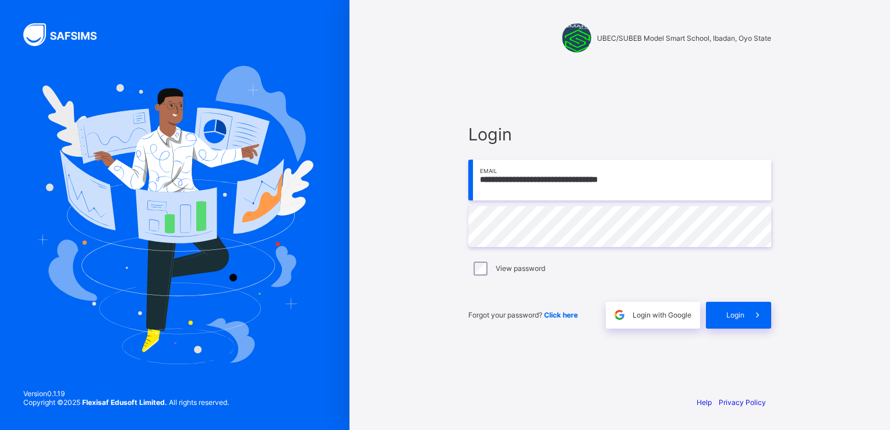
type input "**********"
click at [715, 316] on div "Login" at bounding box center [738, 315] width 65 height 27
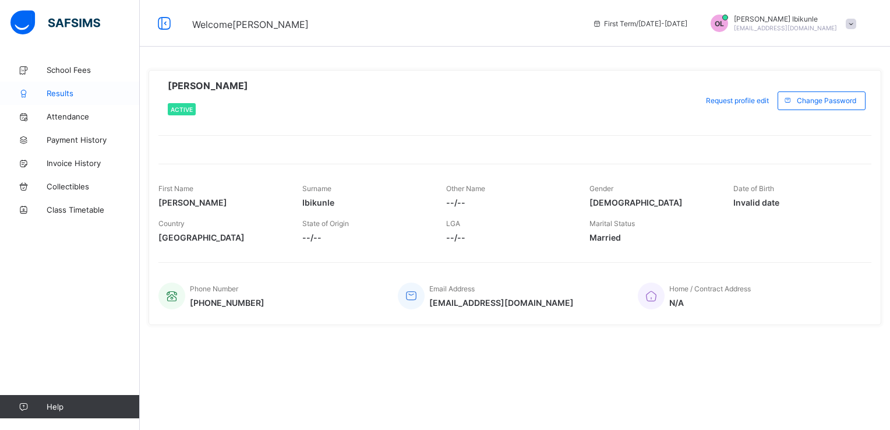
click at [62, 93] on span "Results" at bounding box center [93, 93] width 93 height 9
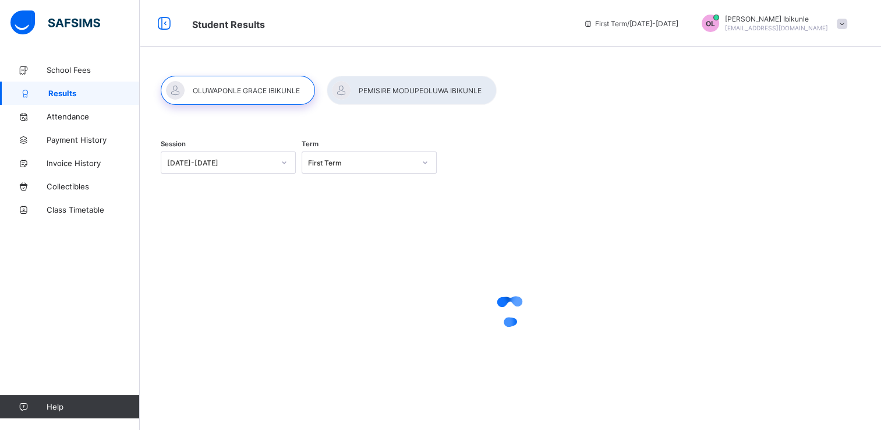
click at [231, 91] on div at bounding box center [238, 90] width 154 height 29
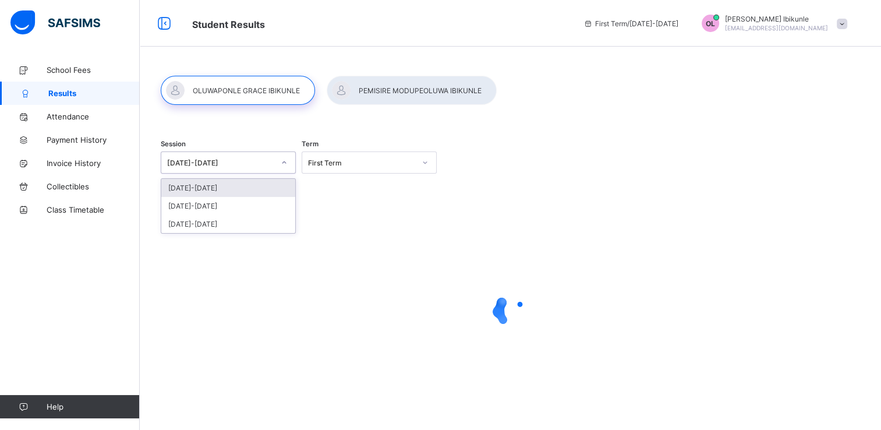
click at [249, 164] on div "2025-2026" at bounding box center [220, 162] width 107 height 9
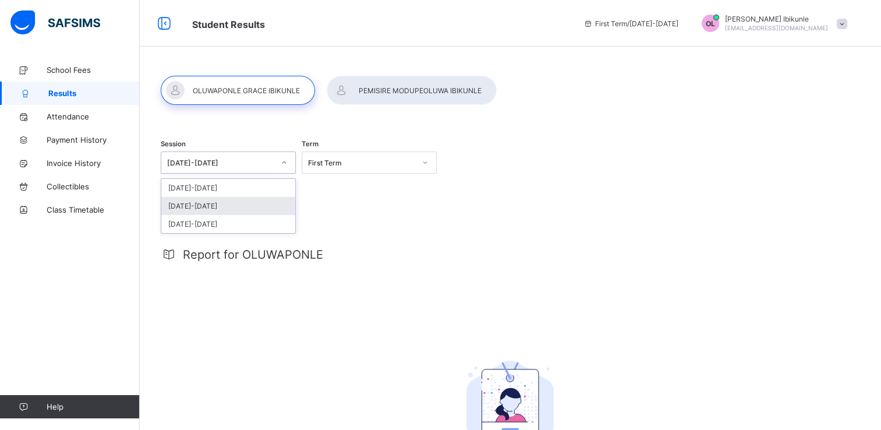
click at [191, 210] on div "[DATE]-[DATE]" at bounding box center [228, 206] width 134 height 18
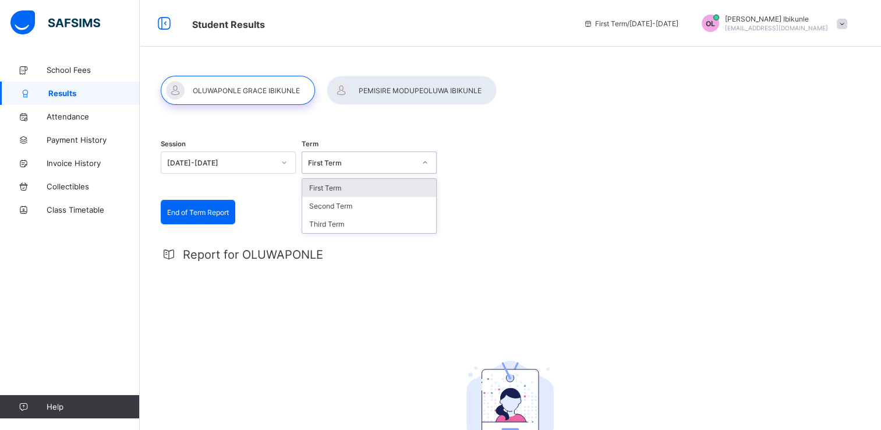
click at [377, 164] on div "First Term" at bounding box center [361, 162] width 107 height 9
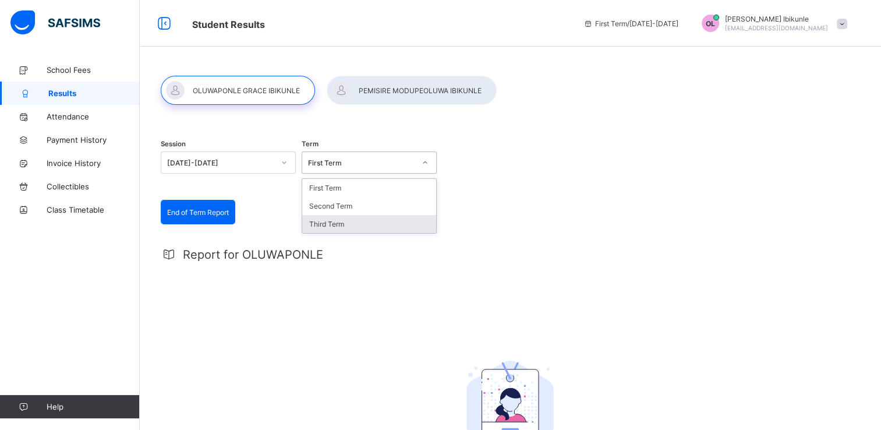
click at [336, 226] on div "Third Term" at bounding box center [369, 224] width 134 height 18
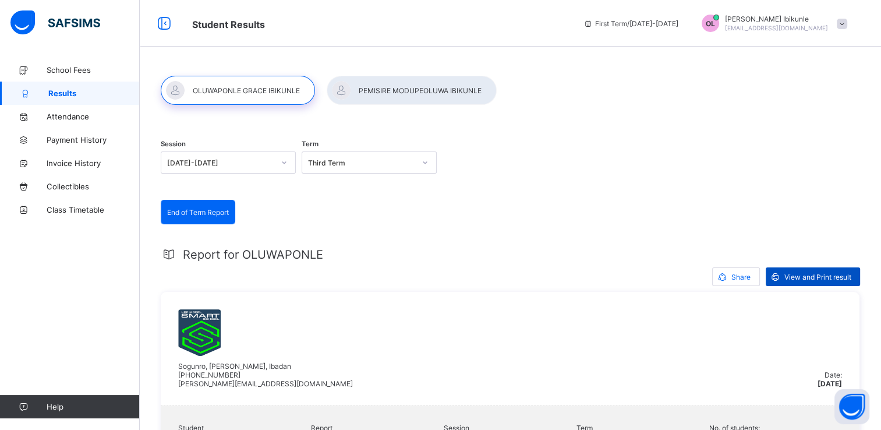
click at [818, 278] on span "View and Print result" at bounding box center [818, 277] width 67 height 9
click at [386, 92] on div at bounding box center [412, 90] width 170 height 29
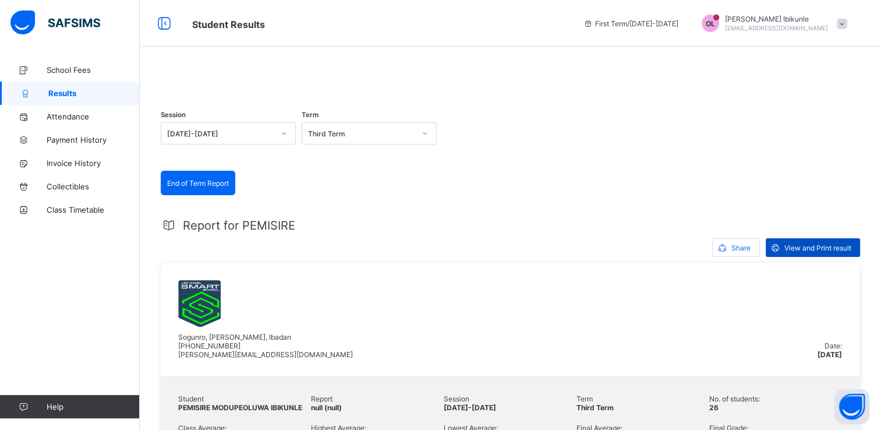
click at [825, 252] on span "View and Print result" at bounding box center [818, 247] width 67 height 9
click at [848, 22] on span at bounding box center [842, 24] width 10 height 10
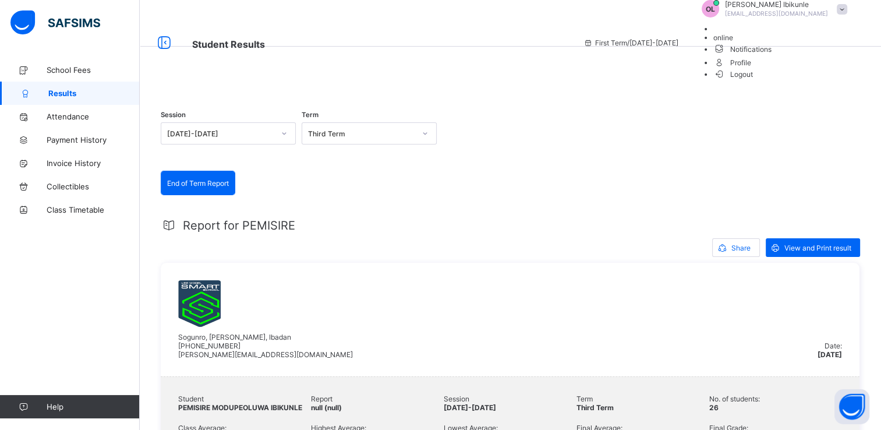
click at [754, 80] on span "Logout" at bounding box center [734, 74] width 40 height 12
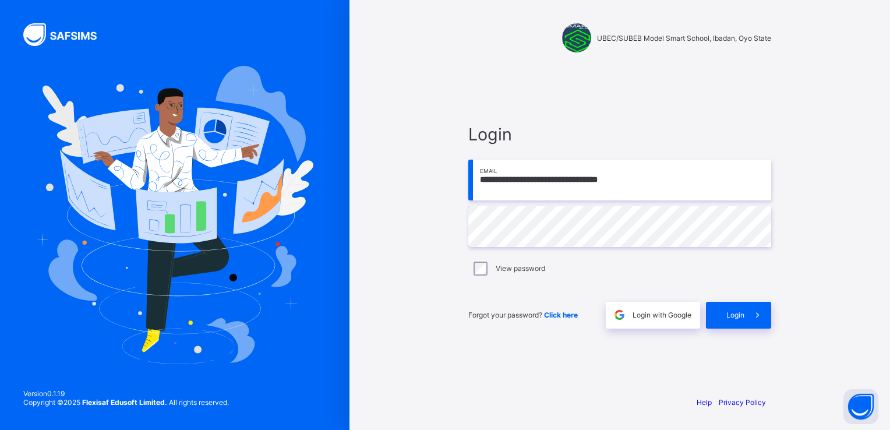
click at [642, 175] on input "**********" at bounding box center [619, 180] width 303 height 41
type input "**********"
click at [735, 317] on span "Login" at bounding box center [735, 314] width 18 height 9
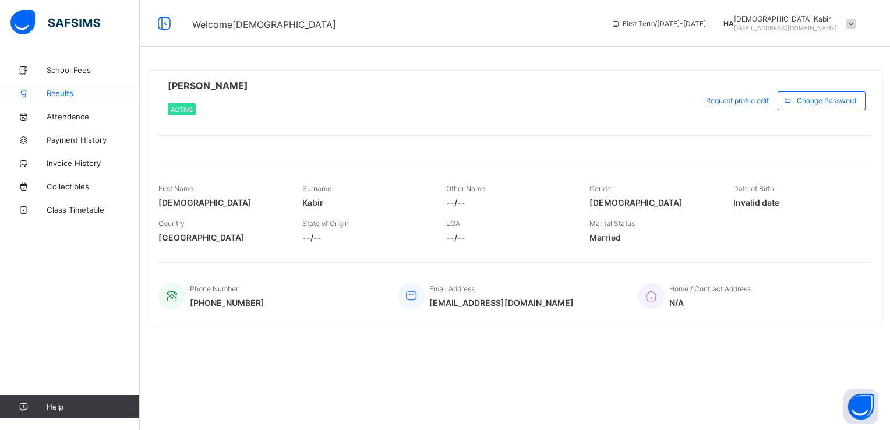
click at [62, 93] on span "Results" at bounding box center [93, 93] width 93 height 9
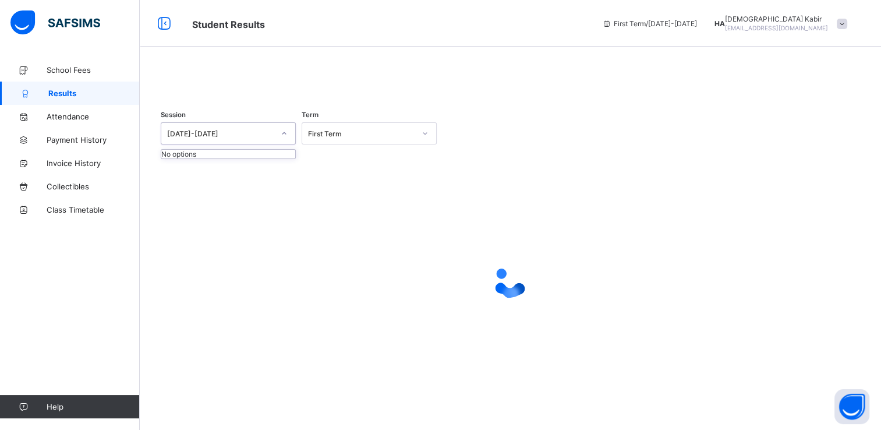
click at [218, 142] on div "2025-2026" at bounding box center [217, 133] width 112 height 16
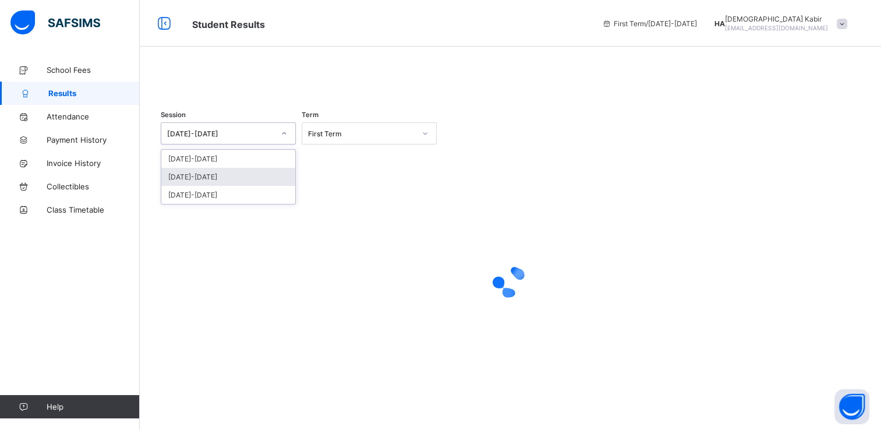
click at [194, 186] on div "[DATE]-[DATE]" at bounding box center [228, 177] width 134 height 18
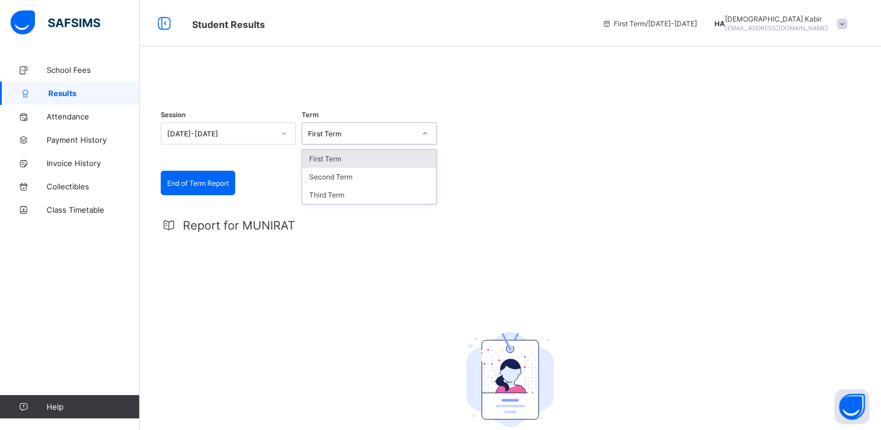
click at [331, 138] on div "First Term" at bounding box center [361, 133] width 107 height 9
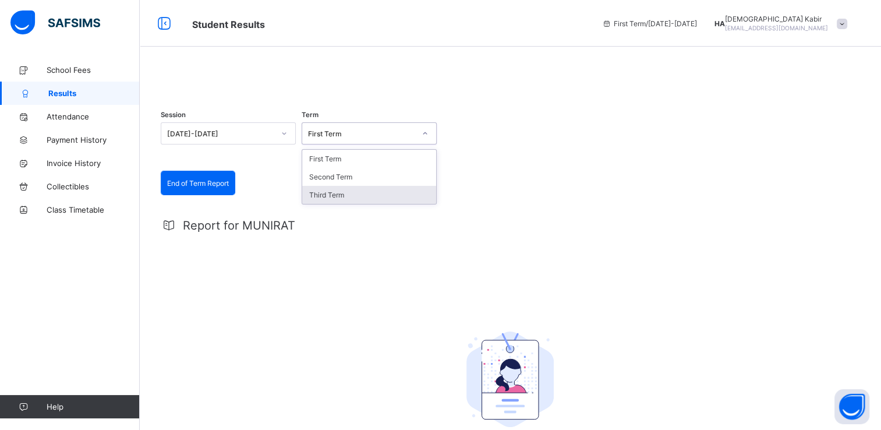
click at [332, 204] on div "Third Term" at bounding box center [369, 195] width 134 height 18
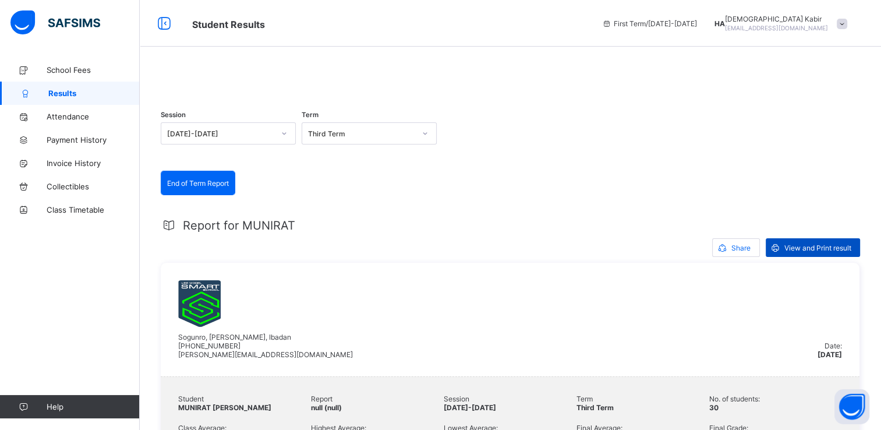
click at [811, 257] on div "View and Print result" at bounding box center [813, 247] width 94 height 19
click at [848, 23] on span at bounding box center [842, 24] width 10 height 10
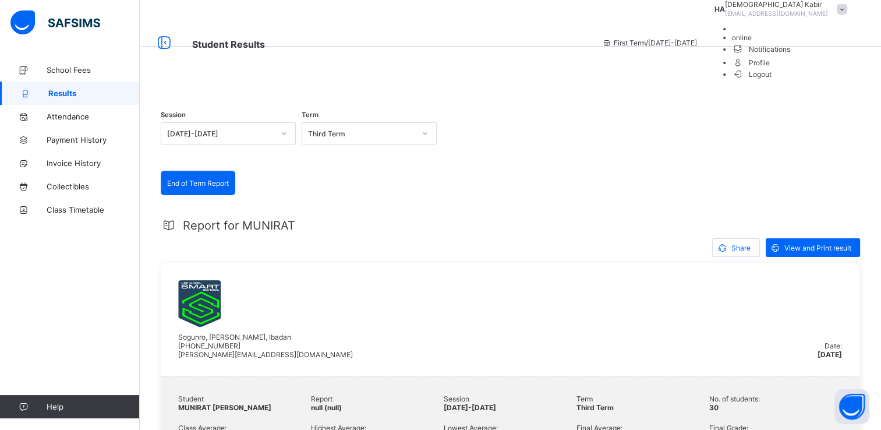
click at [772, 80] on span "Logout" at bounding box center [752, 74] width 40 height 12
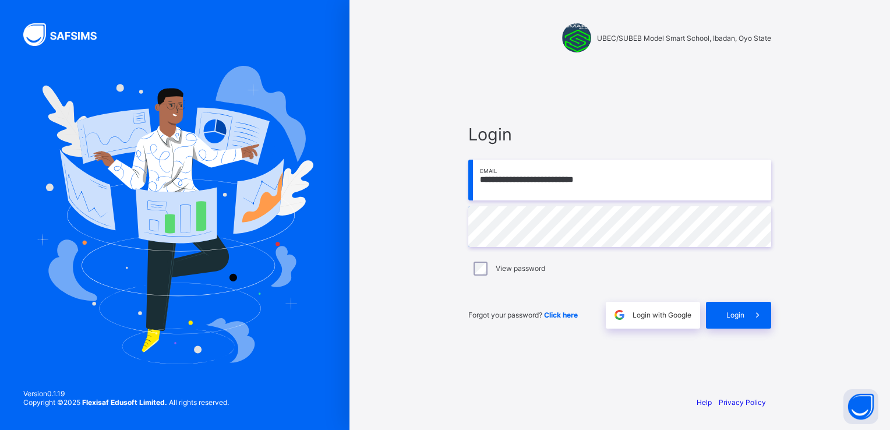
click at [680, 185] on input "**********" at bounding box center [619, 180] width 303 height 41
paste input "email"
type input "**********"
click at [719, 305] on div "Login" at bounding box center [738, 315] width 65 height 27
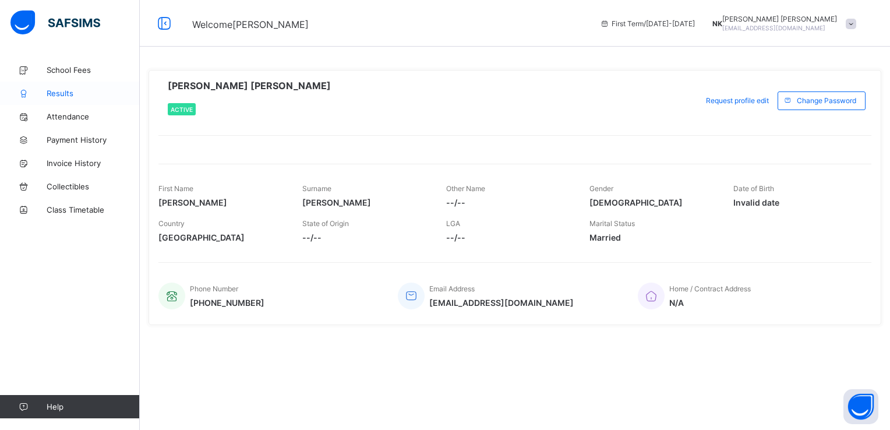
click at [62, 92] on span "Results" at bounding box center [93, 93] width 93 height 9
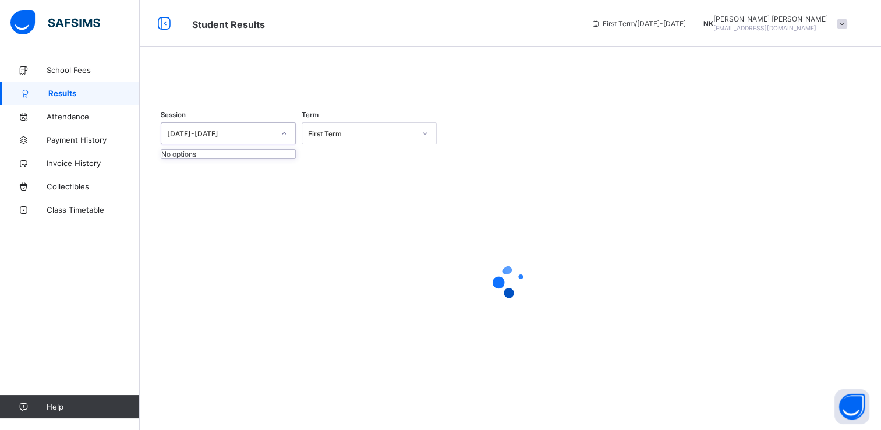
click at [246, 138] on div "2025-2026" at bounding box center [220, 133] width 107 height 9
click at [228, 76] on div at bounding box center [511, 76] width 700 height 0
click at [231, 142] on div "[DATE]-[DATE]" at bounding box center [217, 133] width 112 height 16
click at [284, 135] on icon at bounding box center [285, 133] width 4 height 2
click at [284, 139] on icon at bounding box center [284, 134] width 7 height 12
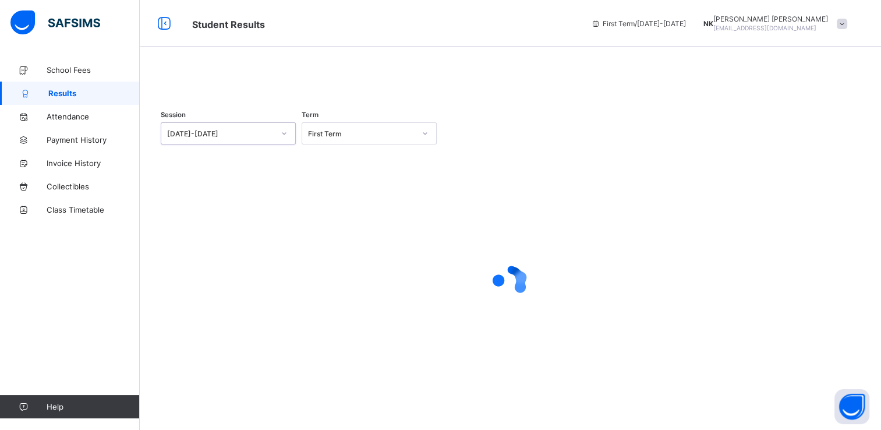
click at [284, 135] on icon at bounding box center [285, 133] width 4 height 2
click at [322, 138] on div "First Term" at bounding box center [361, 133] width 107 height 9
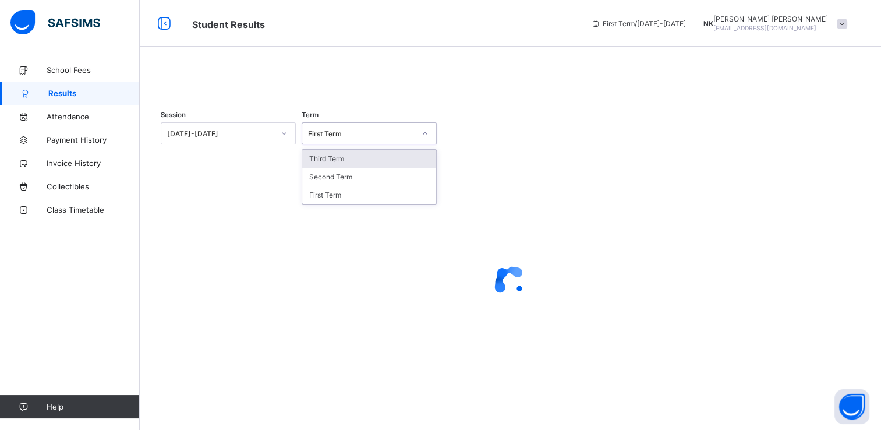
click at [322, 138] on div "First Term" at bounding box center [361, 133] width 107 height 9
click at [322, 168] on div "Third Term" at bounding box center [369, 159] width 134 height 18
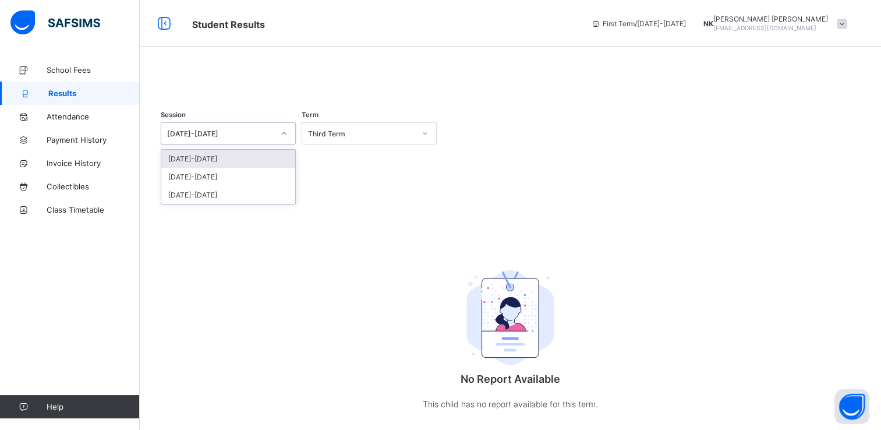
click at [243, 138] on div "[DATE]-[DATE]" at bounding box center [220, 133] width 107 height 9
click at [198, 186] on div "2024-2025" at bounding box center [228, 177] width 134 height 18
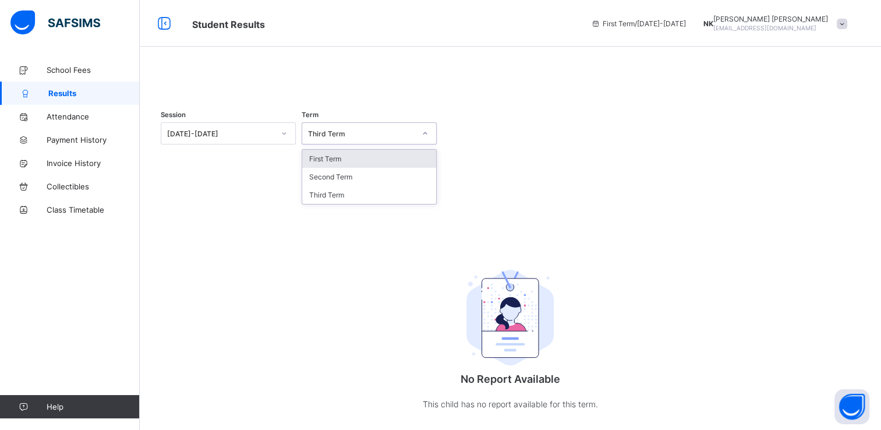
click at [329, 138] on div "Third Term" at bounding box center [361, 133] width 107 height 9
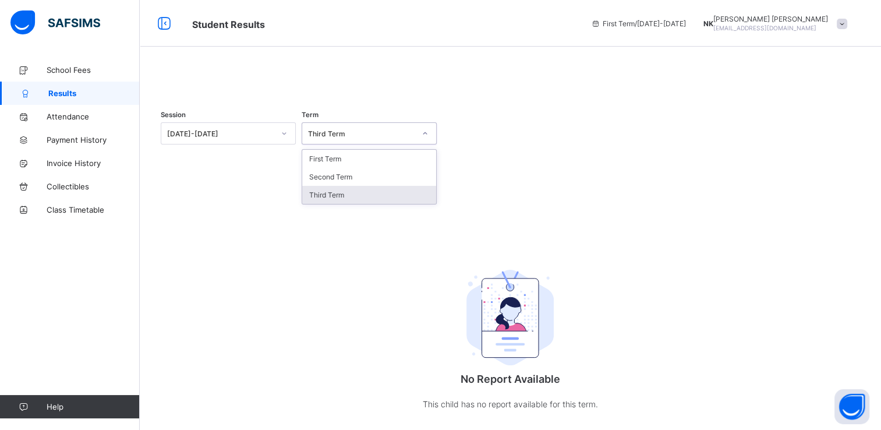
click at [326, 204] on div "Third Term" at bounding box center [369, 195] width 134 height 18
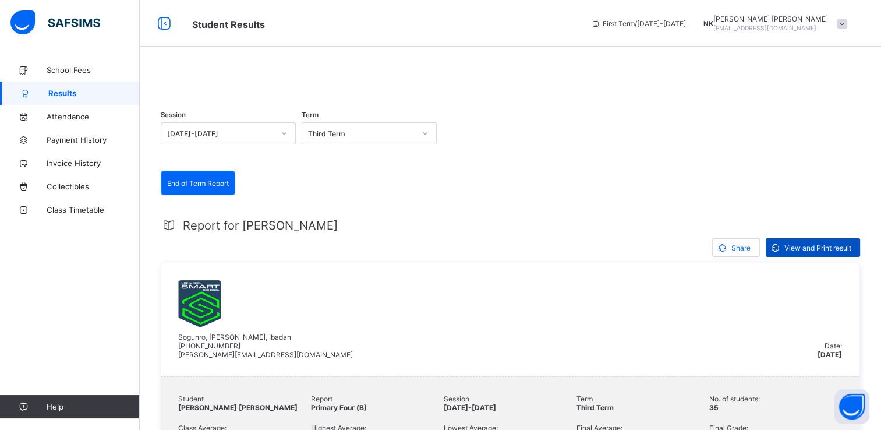
click at [817, 252] on span "View and Print result" at bounding box center [818, 247] width 67 height 9
click at [361, 76] on div at bounding box center [511, 76] width 700 height 0
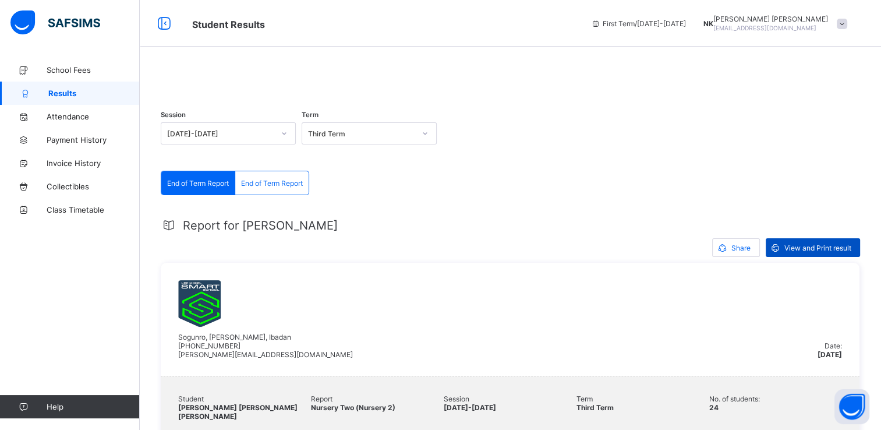
click at [805, 252] on span "View and Print result" at bounding box center [818, 247] width 67 height 9
click at [848, 26] on span at bounding box center [842, 24] width 10 height 10
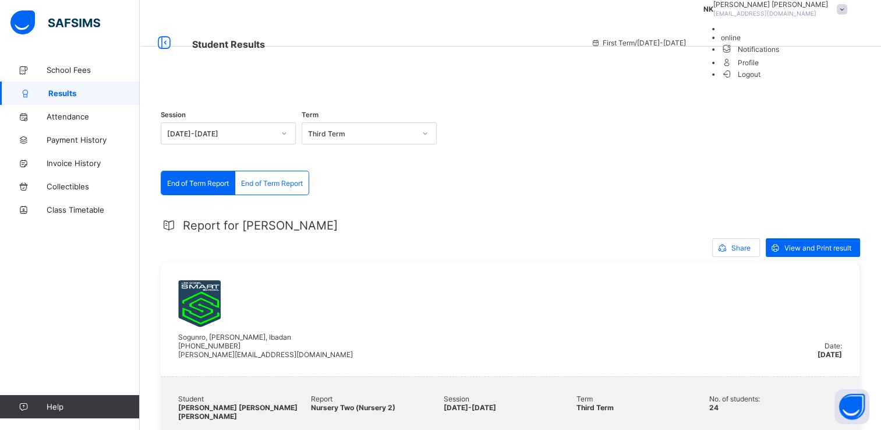
click at [761, 80] on span "Logout" at bounding box center [741, 74] width 40 height 12
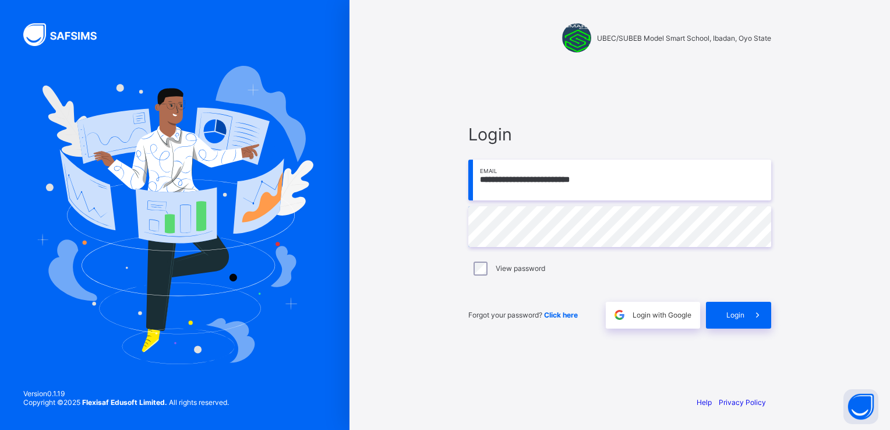
click at [608, 188] on input "**********" at bounding box center [619, 180] width 303 height 41
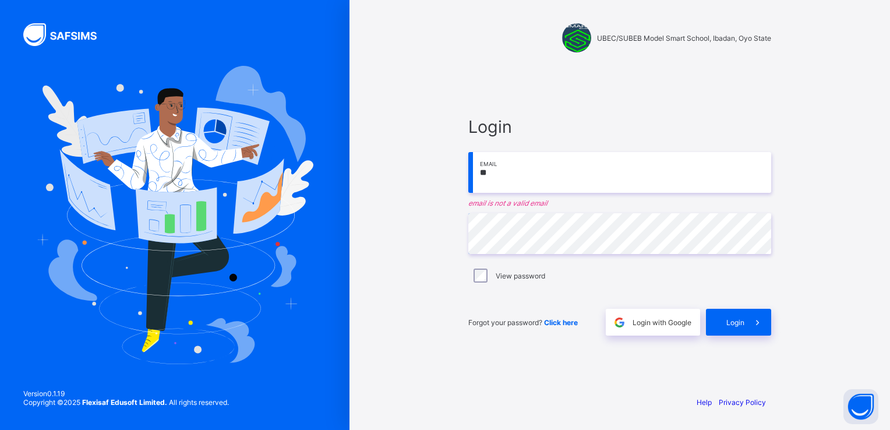
type input "*"
type input "**********"
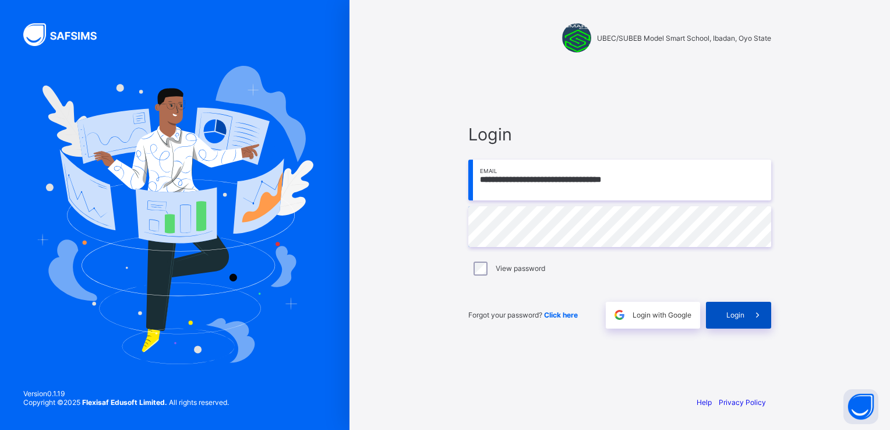
click at [743, 318] on span "Login" at bounding box center [735, 314] width 18 height 9
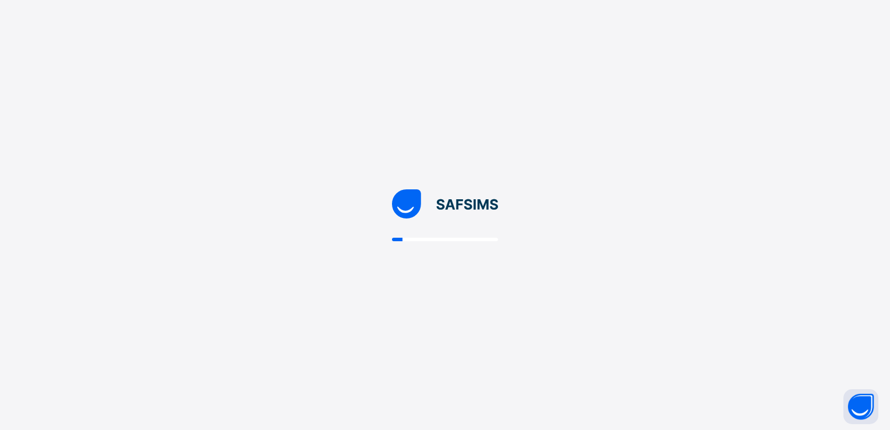
drag, startPoint x: 488, startPoint y: 261, endPoint x: 479, endPoint y: 264, distance: 9.2
click at [479, 264] on div at bounding box center [445, 215] width 890 height 430
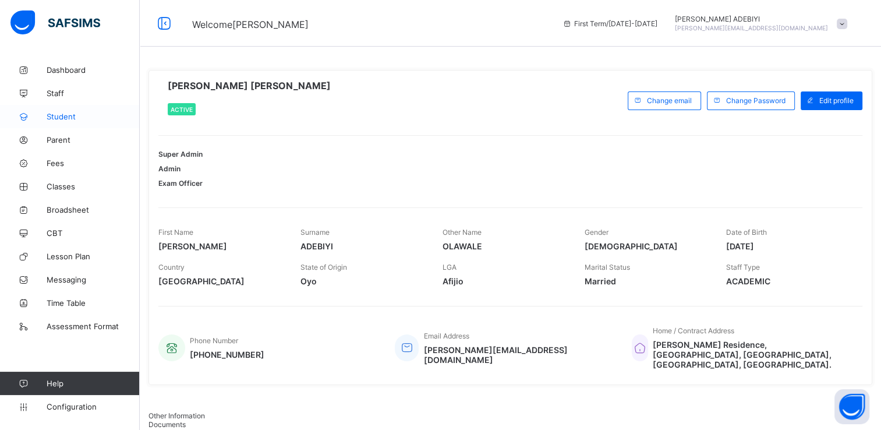
click at [64, 115] on span "Student" at bounding box center [93, 116] width 93 height 9
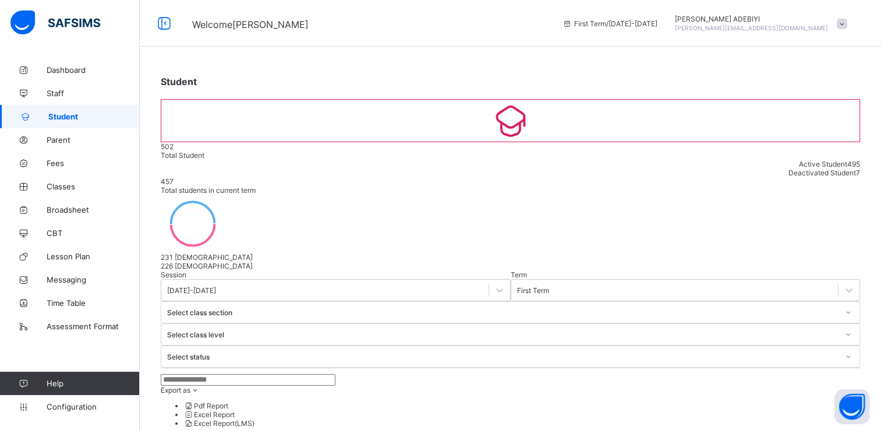
click at [223, 374] on input "text" at bounding box center [248, 380] width 175 height 12
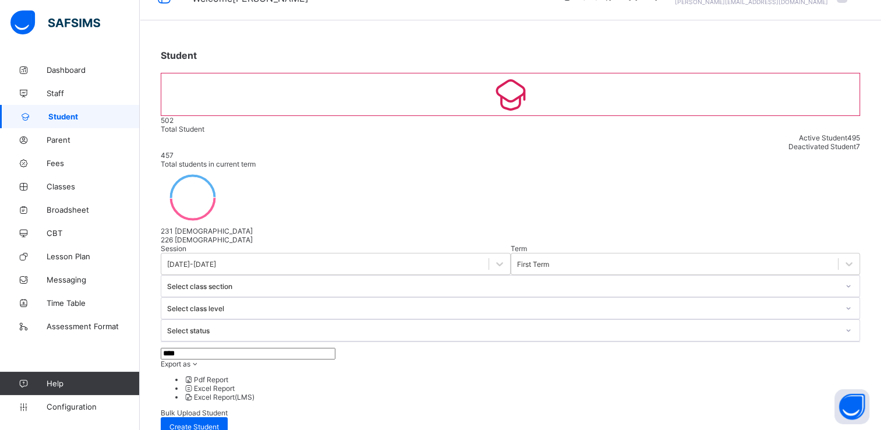
type input "****"
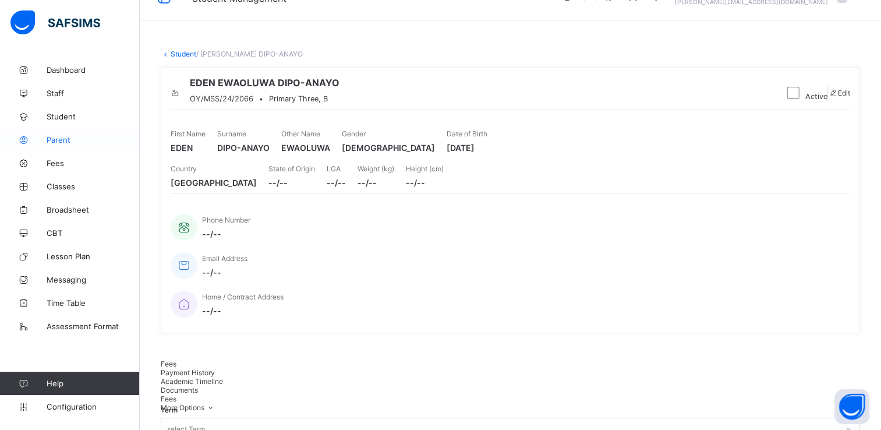
click at [60, 142] on span "Parent" at bounding box center [93, 139] width 93 height 9
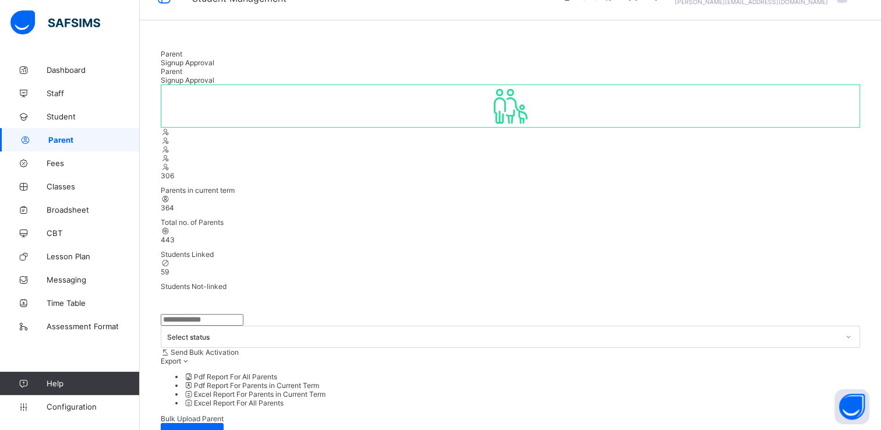
click at [235, 314] on input "text" at bounding box center [202, 320] width 83 height 12
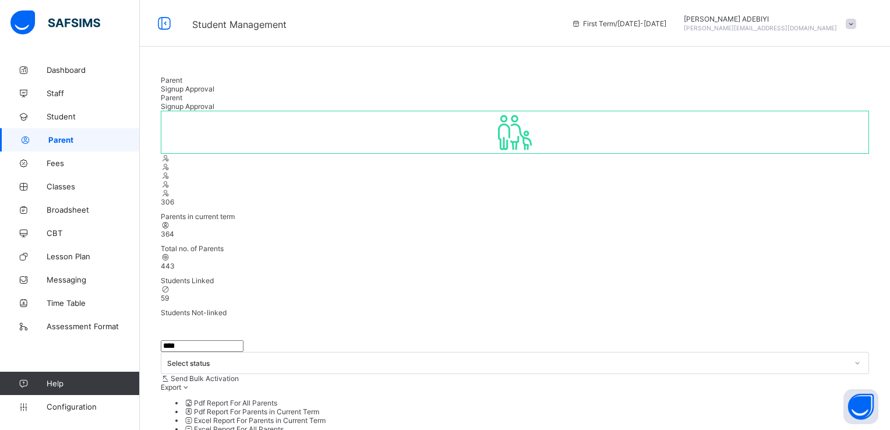
type input "****"
drag, startPoint x: 306, startPoint y: 311, endPoint x: 422, endPoint y: 319, distance: 115.6
copy td "dipoaneyoolabisi@gmail.com"
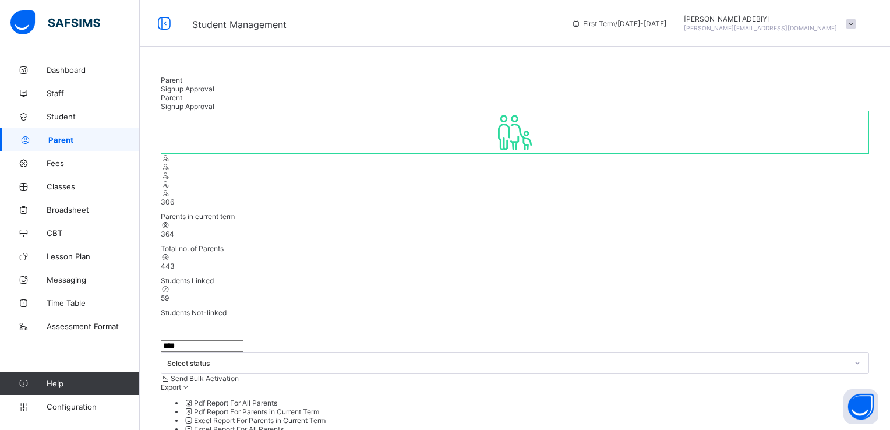
drag, startPoint x: 369, startPoint y: 178, endPoint x: 360, endPoint y: 255, distance: 77.4
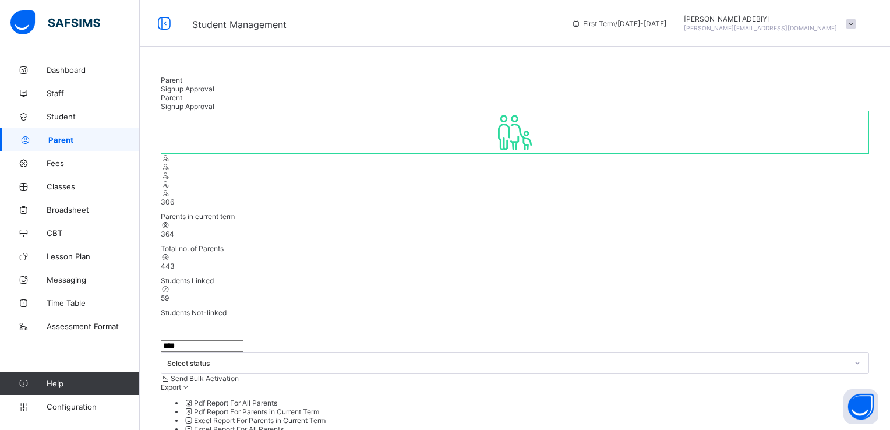
type input "**********"
click at [850, 24] on span at bounding box center [851, 24] width 10 height 10
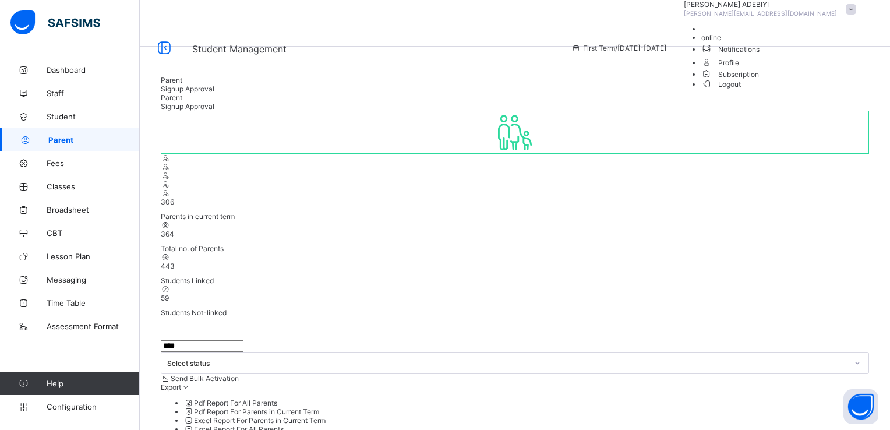
click at [742, 90] on span "Logout" at bounding box center [721, 84] width 40 height 12
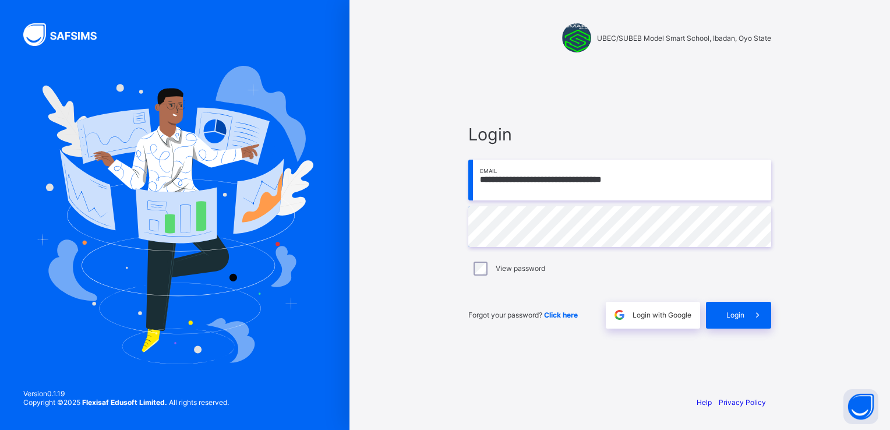
click at [651, 188] on input "**********" at bounding box center [619, 180] width 303 height 41
paste input "email"
type input "**********"
click at [730, 308] on div "Login" at bounding box center [738, 315] width 65 height 27
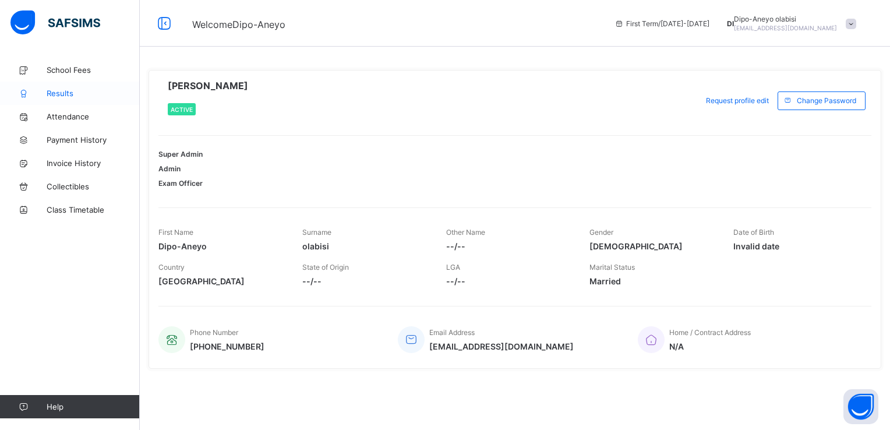
click at [65, 94] on span "Results" at bounding box center [93, 93] width 93 height 9
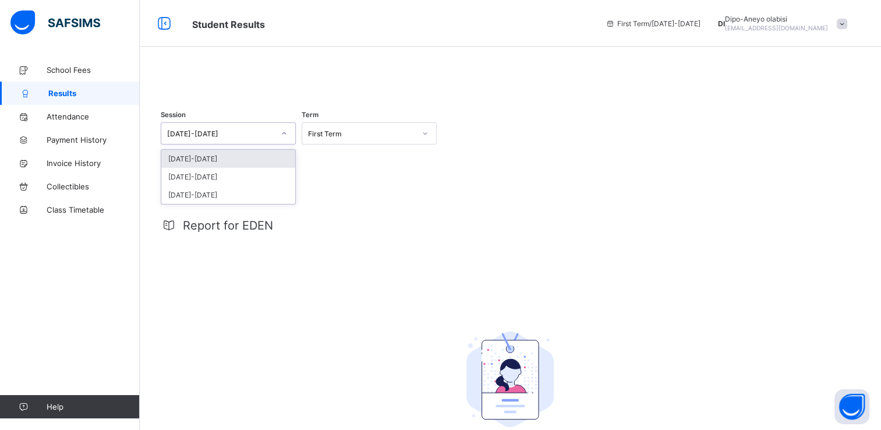
click at [277, 143] on div at bounding box center [284, 133] width 20 height 19
click at [239, 186] on div "[DATE]-[DATE]" at bounding box center [228, 177] width 134 height 18
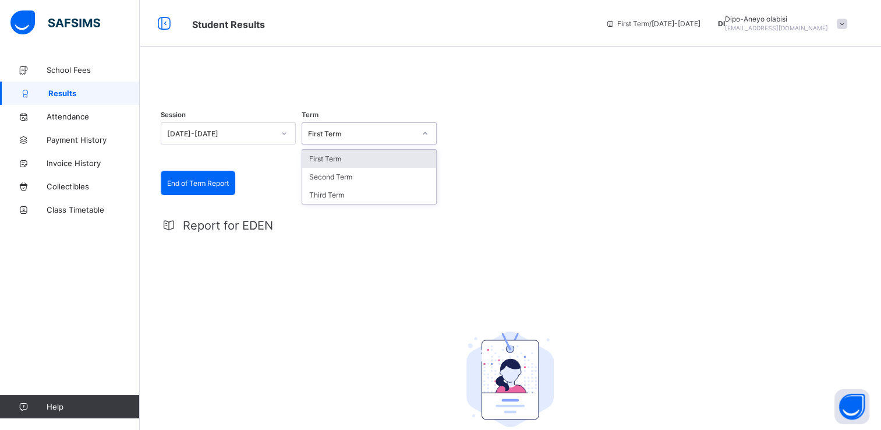
click at [347, 144] on div "First Term" at bounding box center [369, 133] width 135 height 22
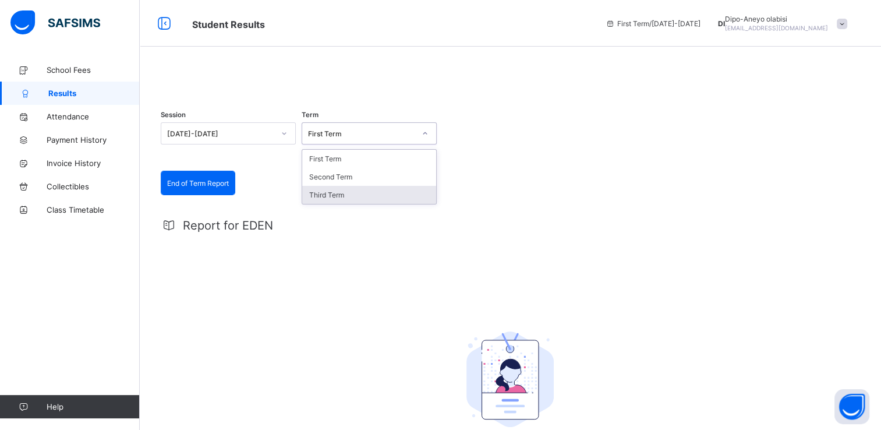
click at [338, 204] on div "Third Term" at bounding box center [369, 195] width 134 height 18
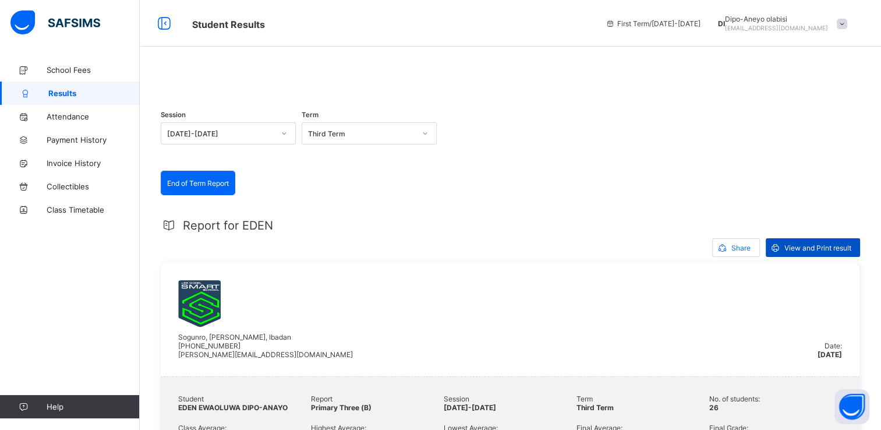
click at [786, 252] on span "View and Print result" at bounding box center [818, 247] width 67 height 9
click at [848, 24] on span at bounding box center [842, 24] width 10 height 10
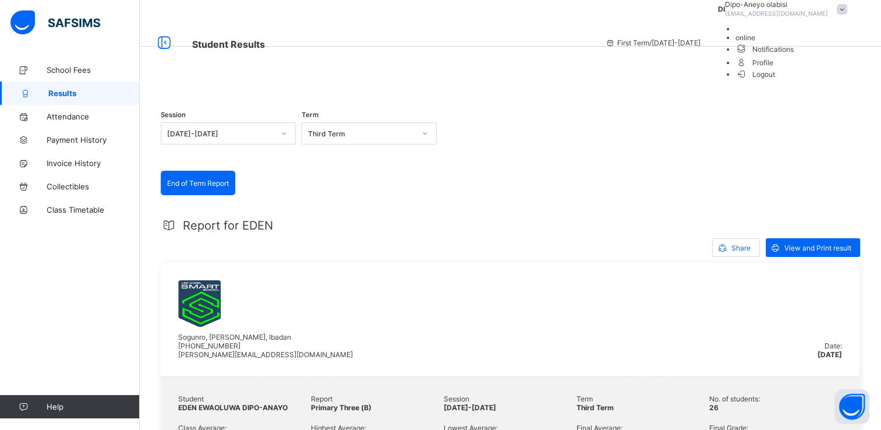
click at [776, 80] on span "Logout" at bounding box center [756, 74] width 40 height 12
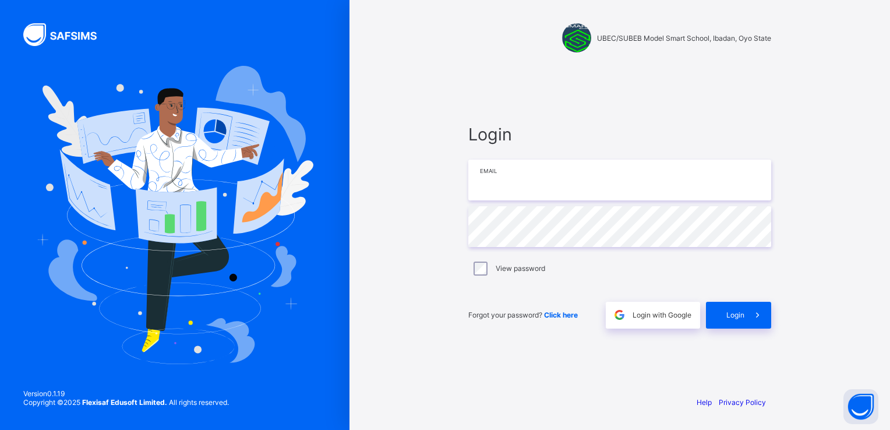
type input "**********"
click at [653, 185] on input "**********" at bounding box center [619, 180] width 303 height 41
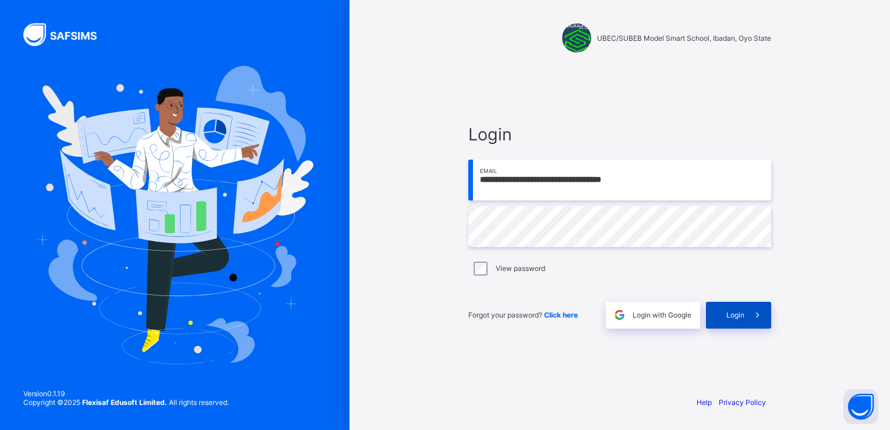
click at [738, 317] on span "Login" at bounding box center [735, 314] width 18 height 9
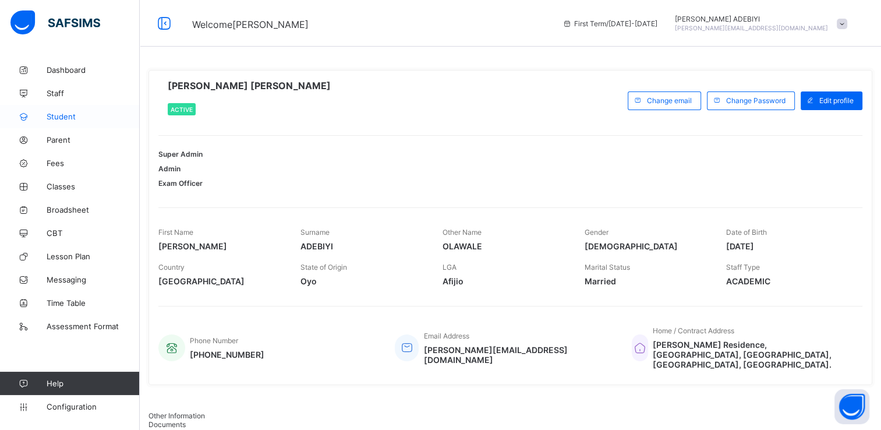
click at [72, 117] on span "Student" at bounding box center [93, 116] width 93 height 9
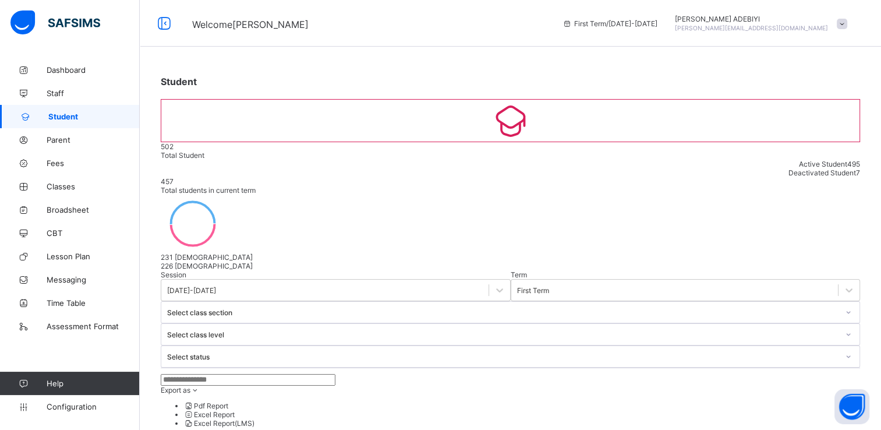
click at [227, 374] on input "text" at bounding box center [248, 380] width 175 height 12
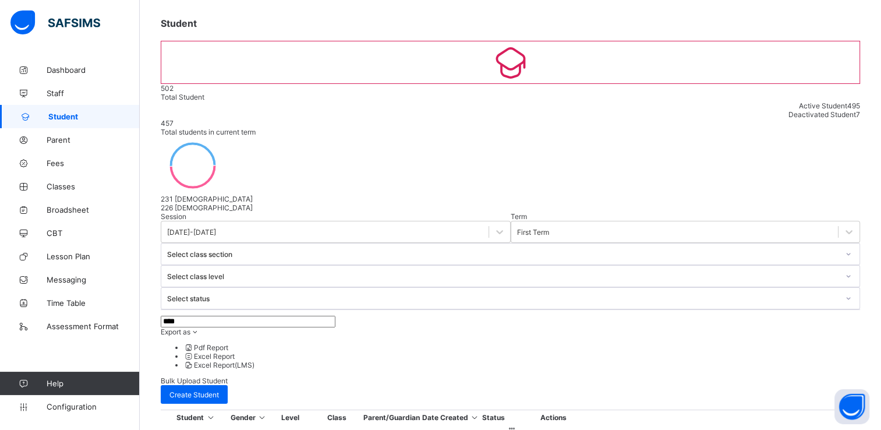
scroll to position [58, 0]
type input "****"
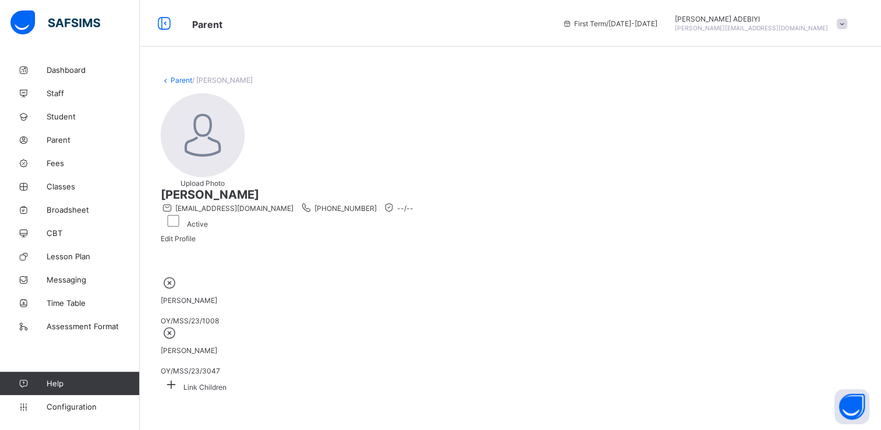
click at [196, 234] on div "Edit Profile" at bounding box center [178, 238] width 35 height 9
select select "**"
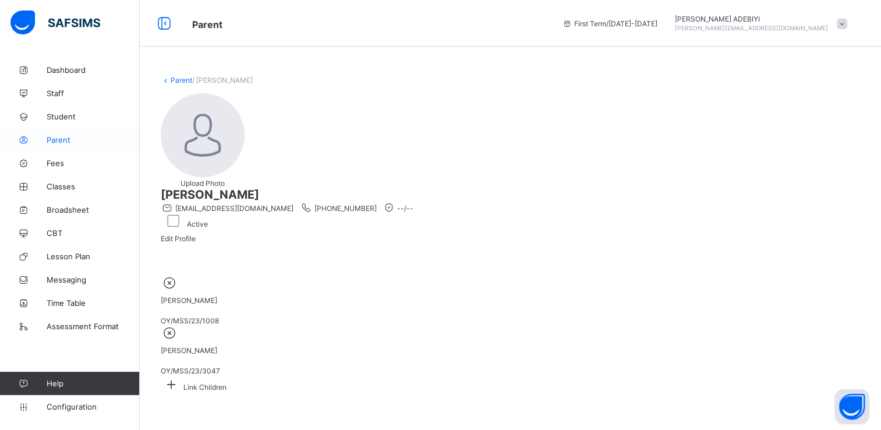
click at [63, 141] on span "Parent" at bounding box center [93, 139] width 93 height 9
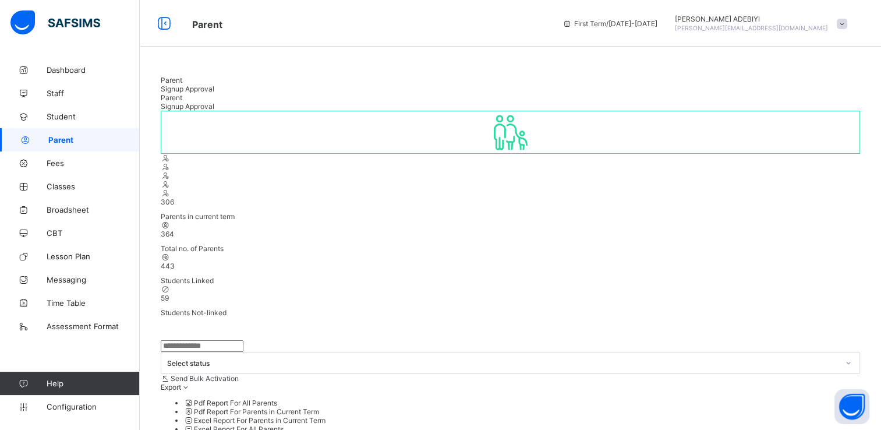
click at [193, 340] on input "text" at bounding box center [202, 346] width 83 height 12
type input "********"
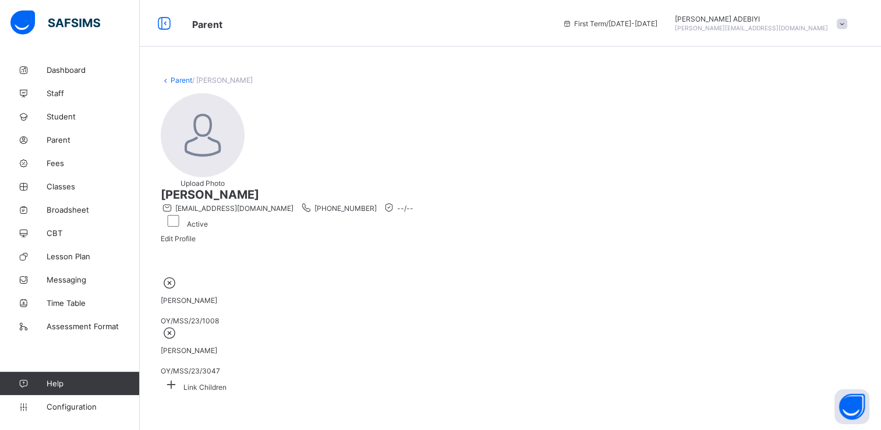
click at [196, 234] on span "Edit Profile" at bounding box center [178, 238] width 35 height 9
select select "**"
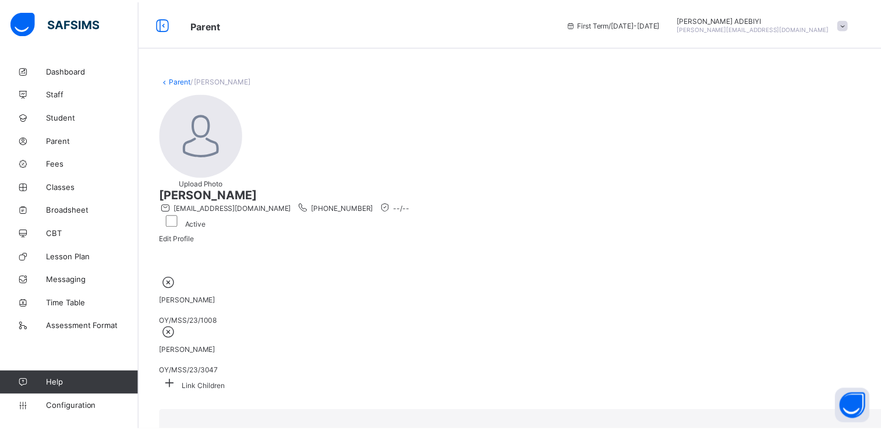
scroll to position [351, 0]
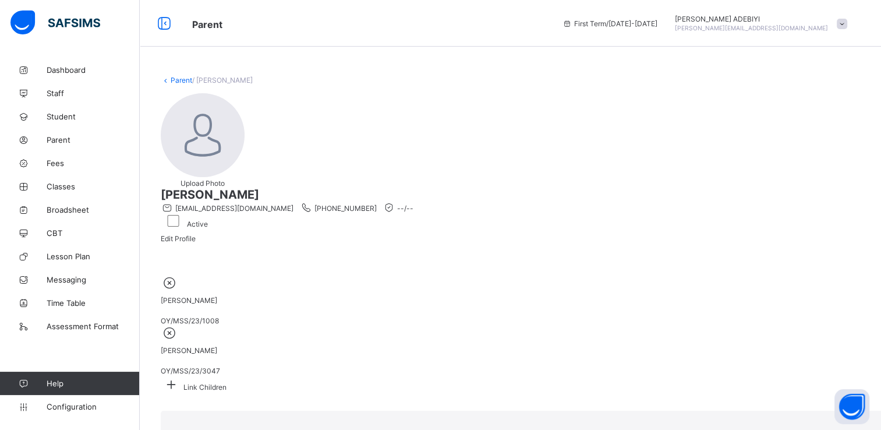
select select "**"
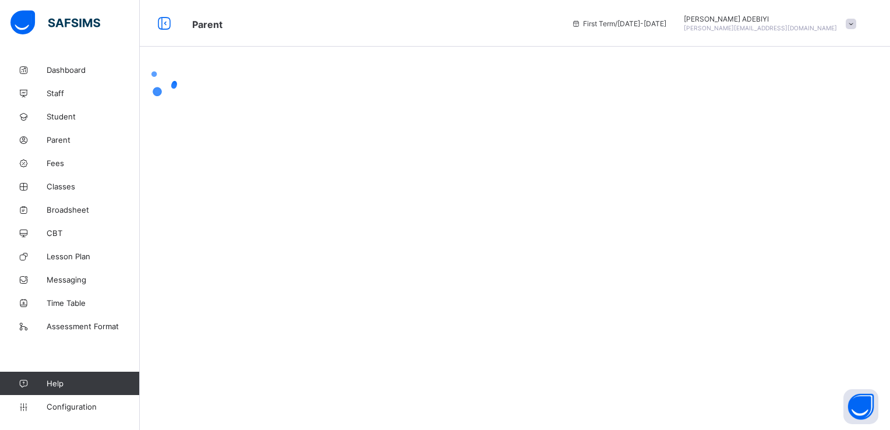
select select "**"
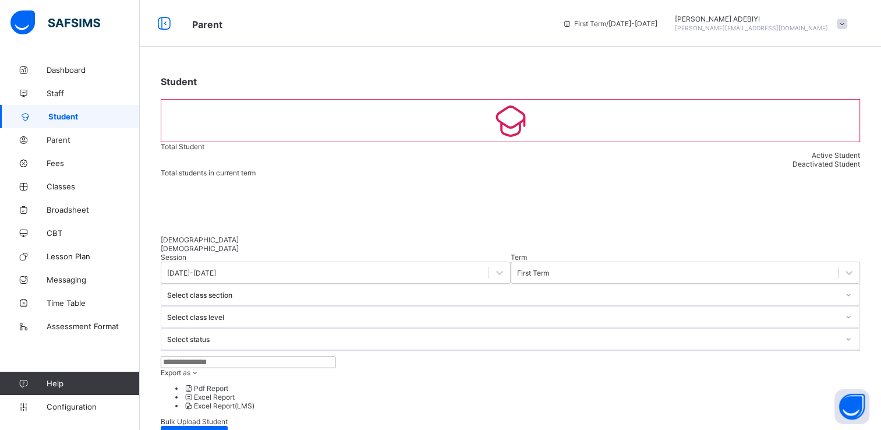
scroll to position [58, 0]
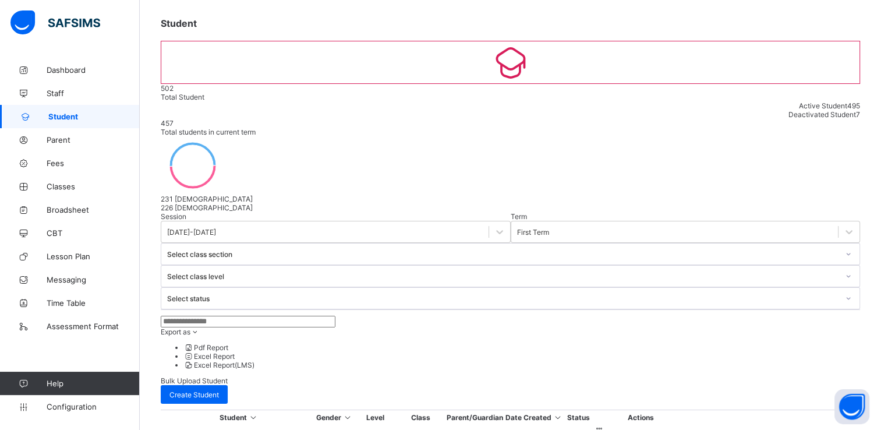
click at [292, 316] on input "text" at bounding box center [248, 322] width 175 height 12
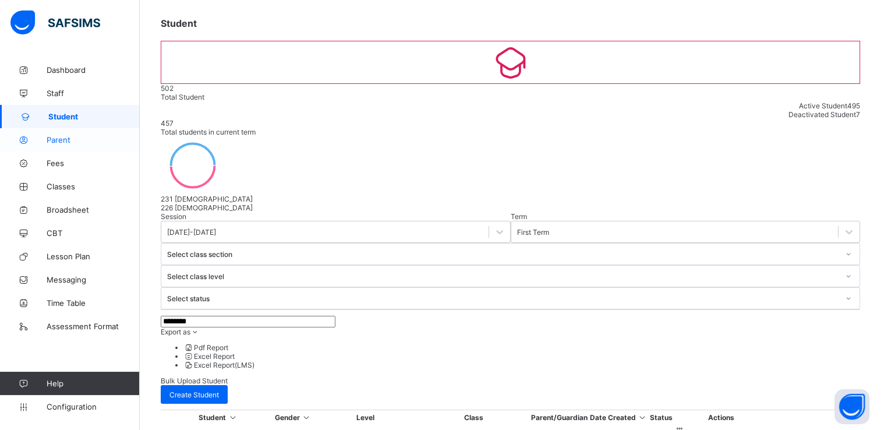
type input "********"
click at [61, 142] on span "Parent" at bounding box center [93, 139] width 93 height 9
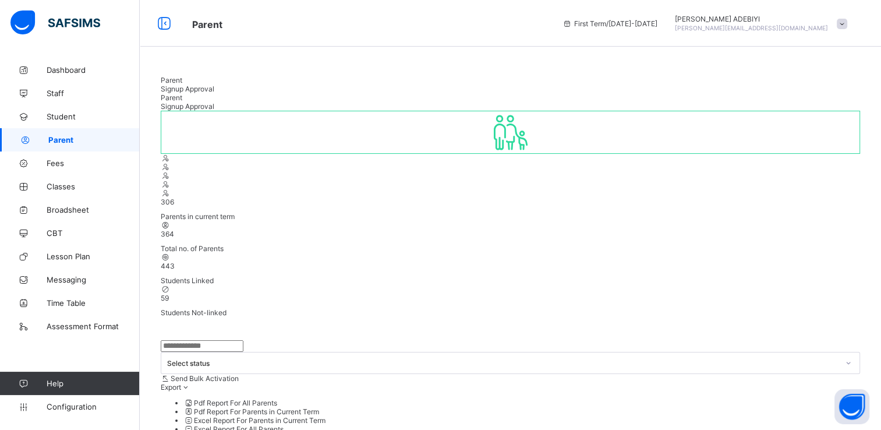
click at [232, 340] on input "text" at bounding box center [202, 346] width 83 height 12
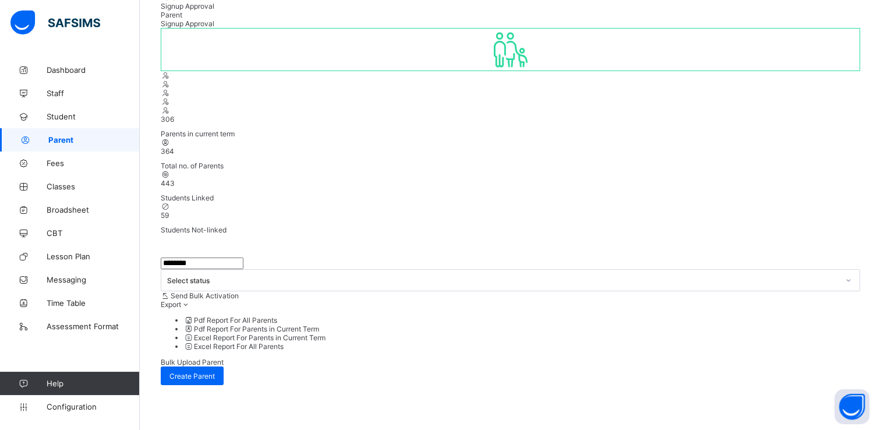
click at [221, 257] on input "********" at bounding box center [202, 263] width 83 height 12
type input "*"
type input "********"
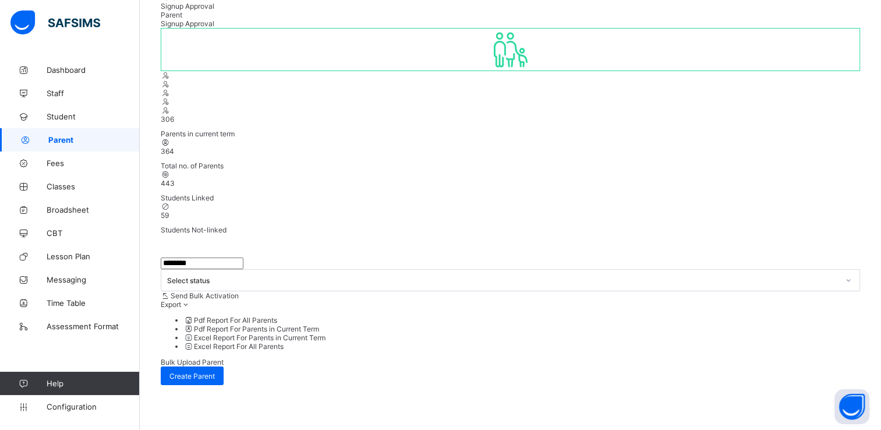
click at [214, 6] on span "Signup Approval" at bounding box center [188, 6] width 54 height 9
click at [62, 140] on span "Parent" at bounding box center [93, 139] width 91 height 9
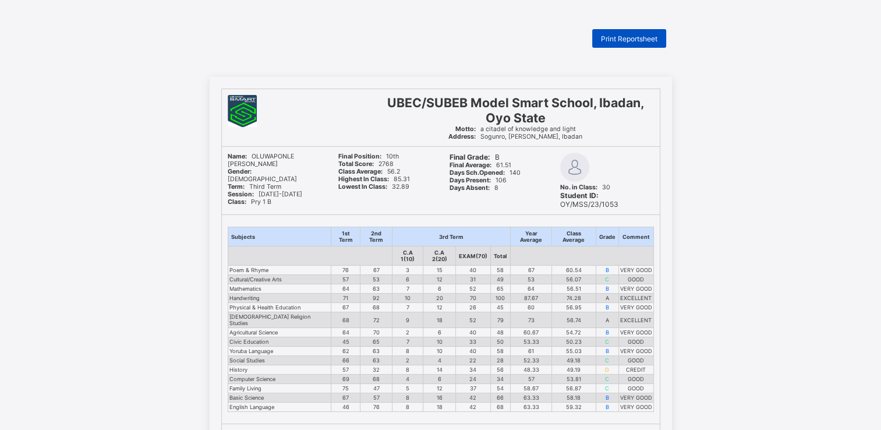
click at [620, 37] on span "Print Reportsheet" at bounding box center [629, 38] width 57 height 9
click at [614, 39] on span "Print Reportsheet" at bounding box center [629, 38] width 57 height 9
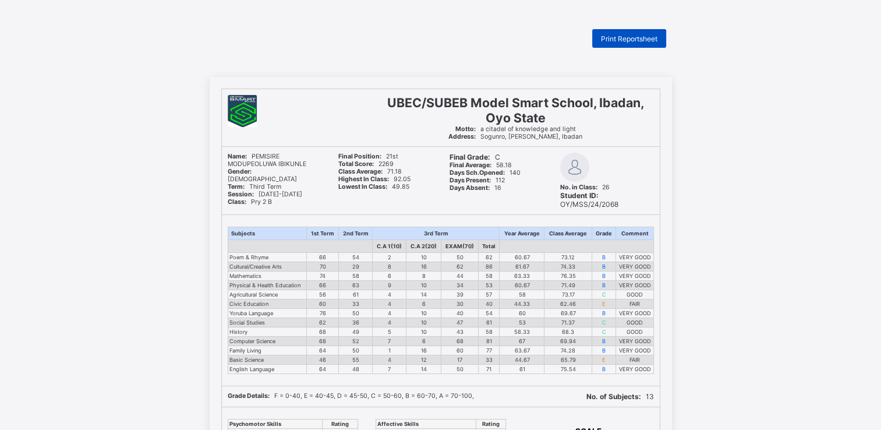
click at [631, 37] on span "Print Reportsheet" at bounding box center [629, 38] width 57 height 9
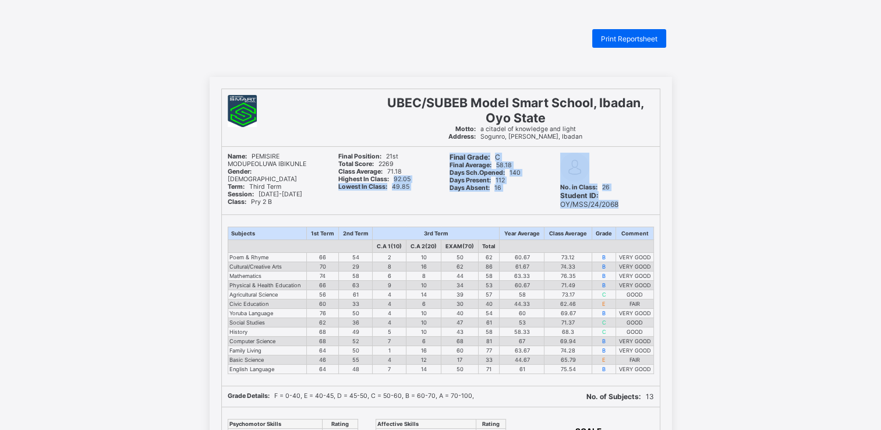
drag, startPoint x: 89, startPoint y: 365, endPoint x: 394, endPoint y: 176, distance: 359.2
click at [394, 176] on div "UBEC/SUBEB Model Smart School, Ibadan, Oyo State Motto: a citadel of knowledge …" at bounding box center [440, 400] width 881 height 647
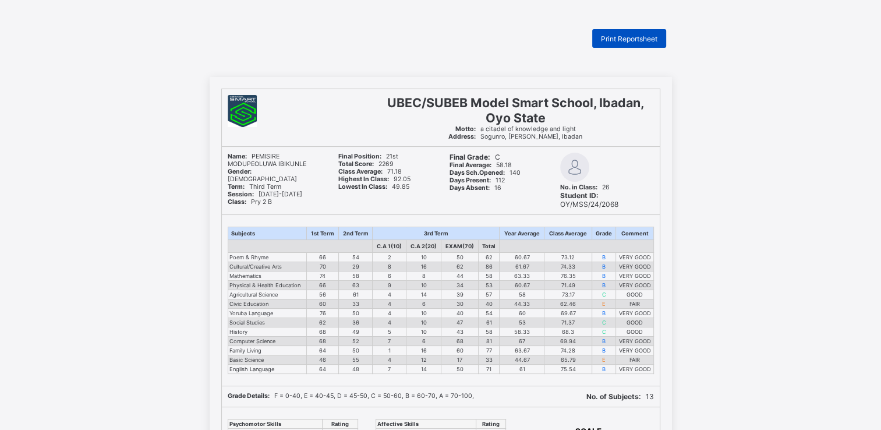
click at [631, 31] on div "Print Reportsheet" at bounding box center [629, 38] width 74 height 19
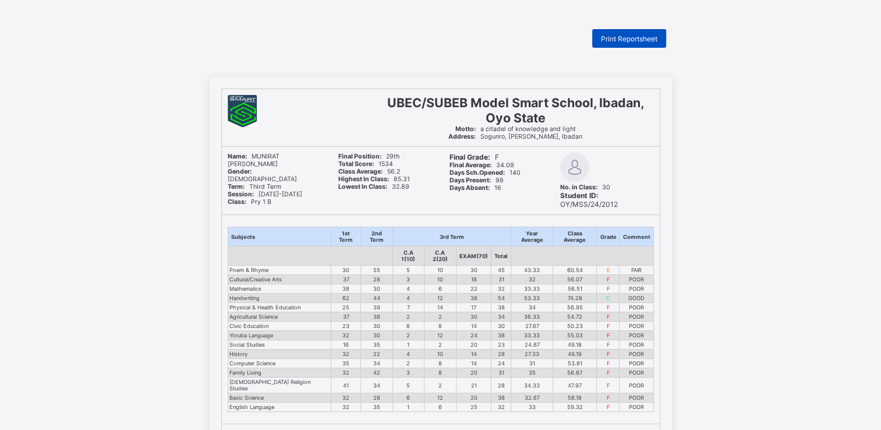
click at [616, 39] on span "Print Reportsheet" at bounding box center [629, 38] width 57 height 9
click at [633, 43] on div "Print Reportsheet" at bounding box center [629, 38] width 74 height 19
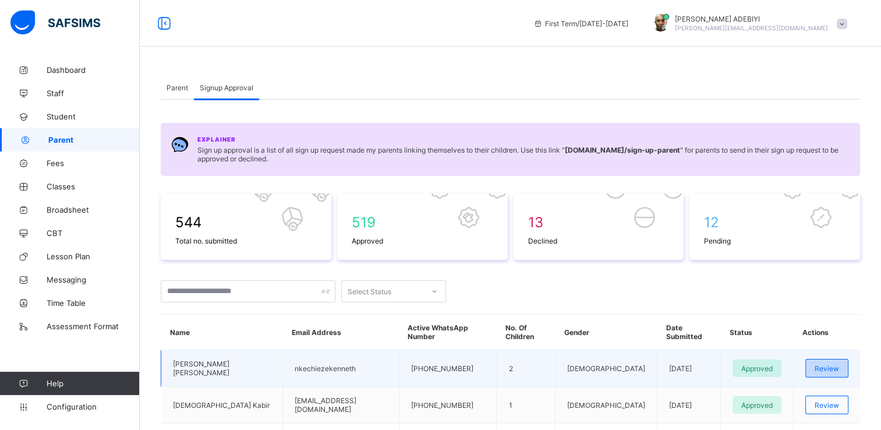
click at [827, 364] on span "Review" at bounding box center [827, 368] width 24 height 9
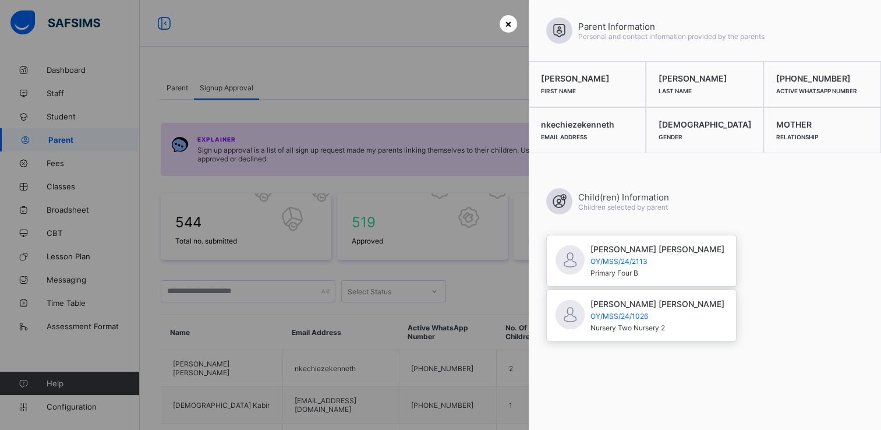
click at [505, 28] on span "×" at bounding box center [508, 23] width 7 height 12
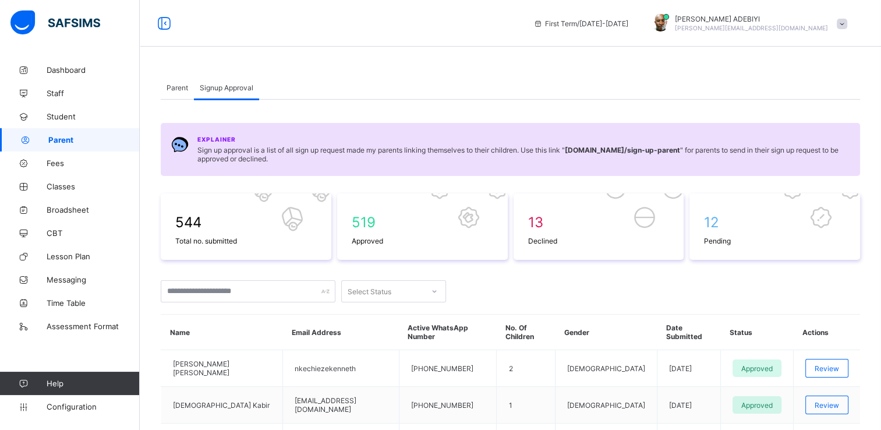
click at [177, 82] on div "Parent" at bounding box center [177, 87] width 33 height 23
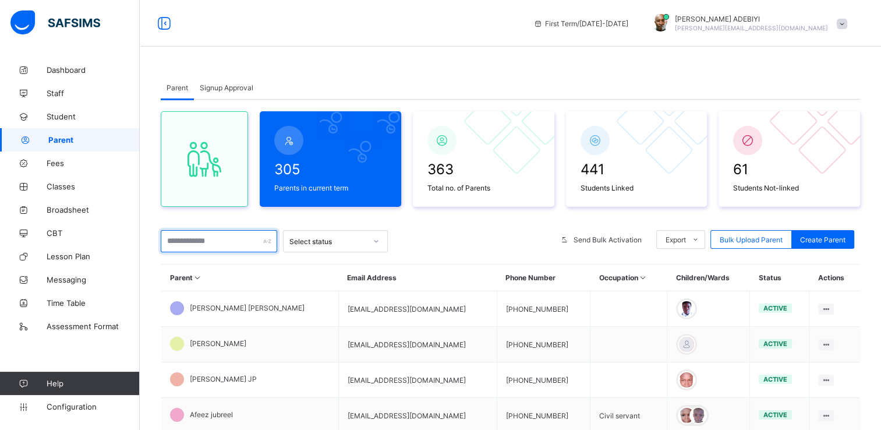
click at [241, 245] on input "text" at bounding box center [219, 241] width 117 height 22
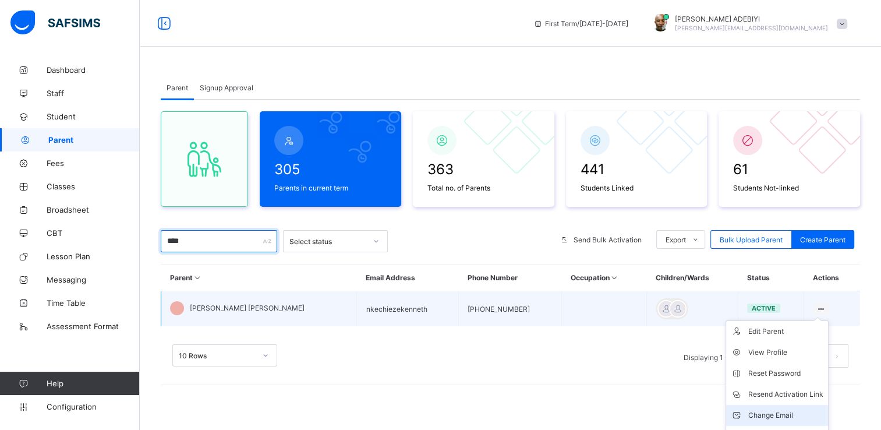
type input "****"
click at [774, 414] on div "Change Email" at bounding box center [786, 416] width 75 height 12
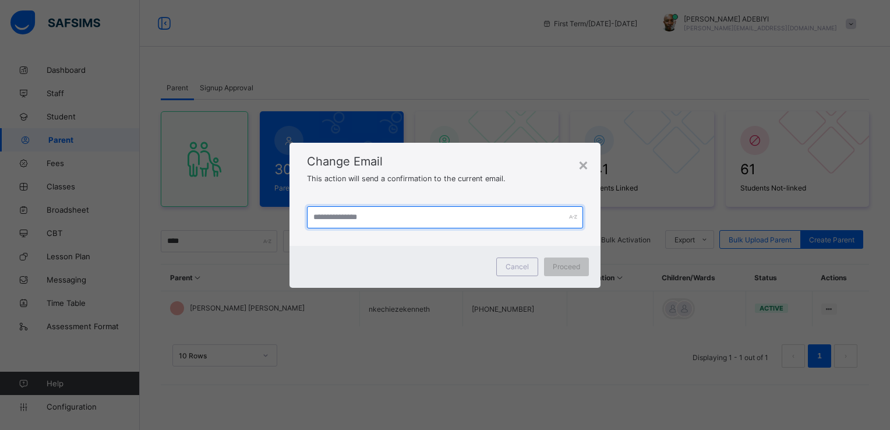
click at [396, 218] on input "text" at bounding box center [445, 217] width 277 height 22
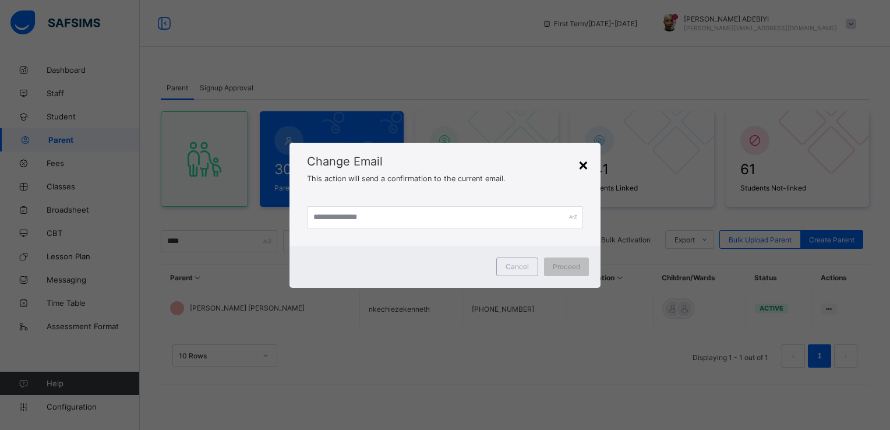
click at [585, 164] on div "×" at bounding box center [583, 164] width 11 height 20
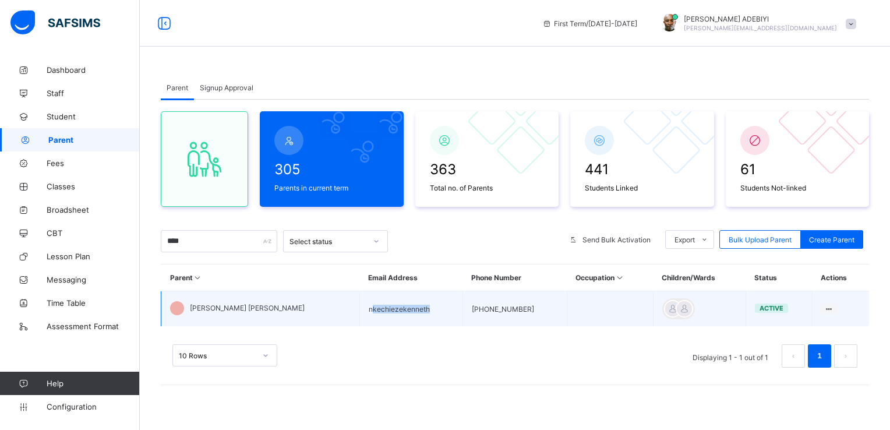
drag, startPoint x: 305, startPoint y: 307, endPoint x: 375, endPoint y: 315, distance: 71.0
click at [375, 315] on td "nkechiezekenneth" at bounding box center [410, 309] width 103 height 36
copy td "kechiezekenneth"
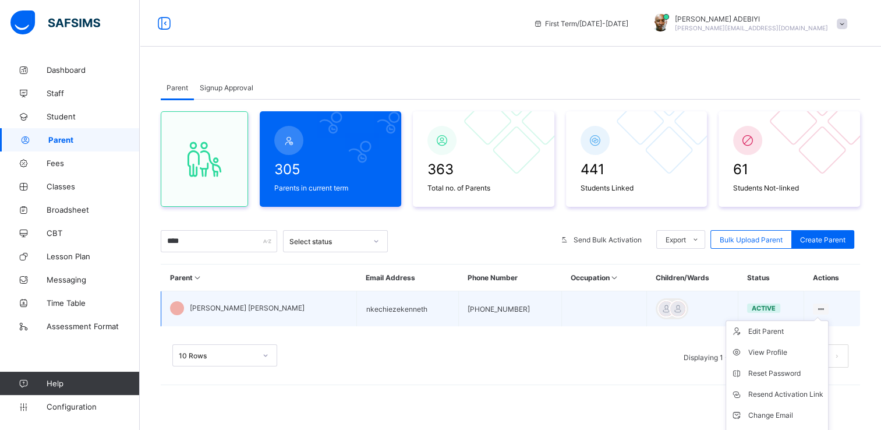
click at [821, 306] on icon at bounding box center [821, 309] width 10 height 9
click at [770, 412] on div "Change Email" at bounding box center [786, 416] width 75 height 12
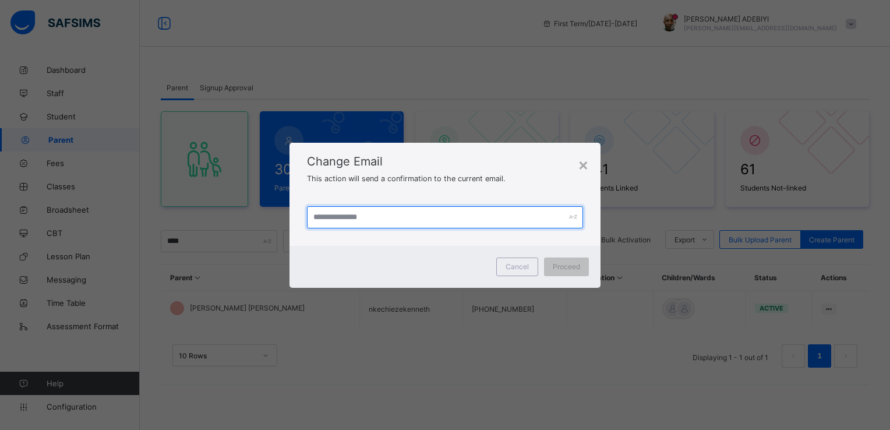
click at [451, 221] on input "text" at bounding box center [445, 217] width 277 height 22
paste input "**********"
type input "**********"
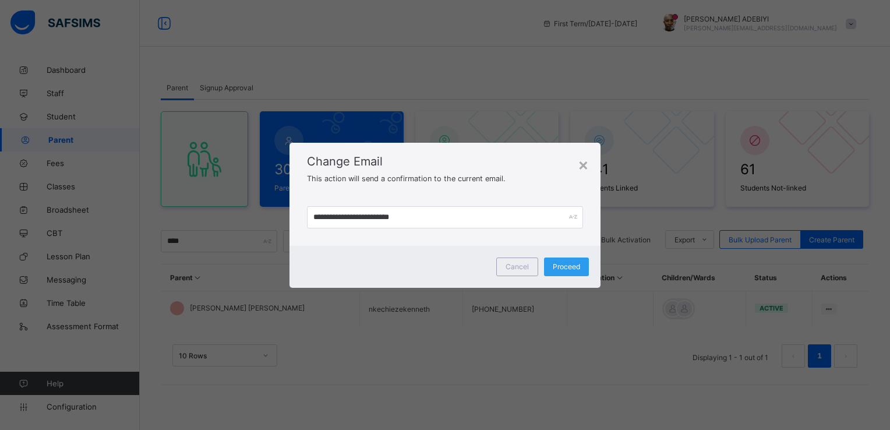
click at [564, 266] on span "Proceed" at bounding box center [566, 266] width 27 height 9
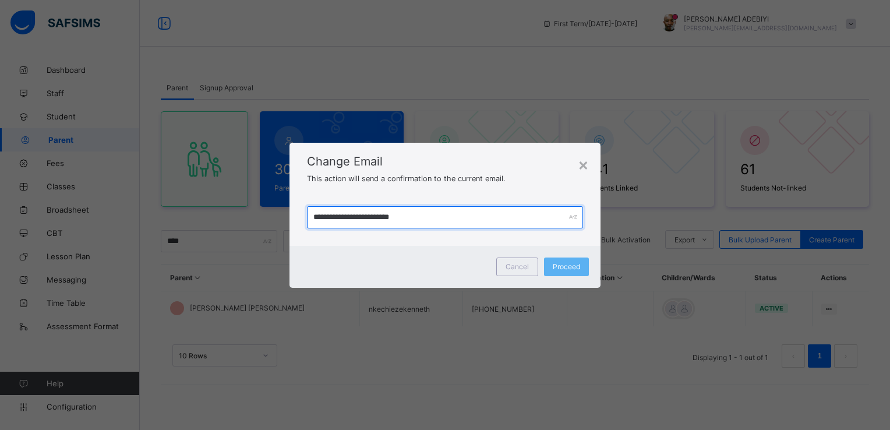
click at [504, 213] on input "**********" at bounding box center [445, 217] width 277 height 22
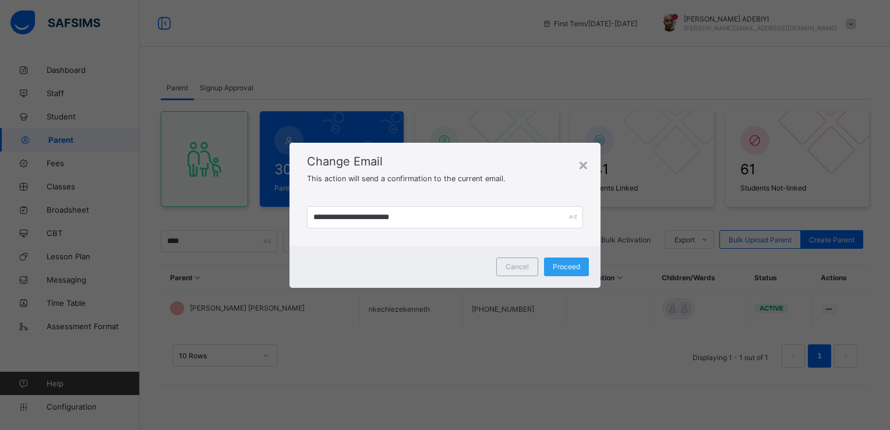
click at [563, 267] on div "Proceed" at bounding box center [566, 266] width 45 height 19
click at [571, 270] on div "Proceed" at bounding box center [566, 266] width 45 height 19
click at [583, 165] on div "×" at bounding box center [583, 164] width 11 height 20
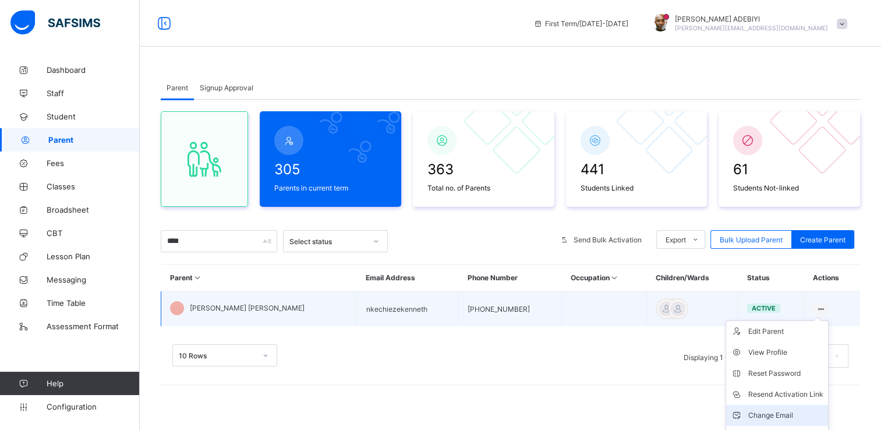
click at [782, 415] on div "Change Email" at bounding box center [786, 416] width 75 height 12
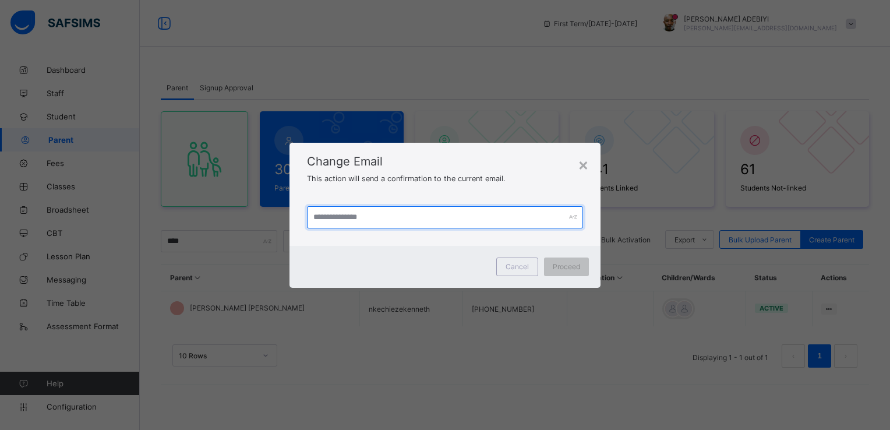
click at [467, 209] on input "text" at bounding box center [445, 217] width 277 height 22
paste input "**********"
type input "**********"
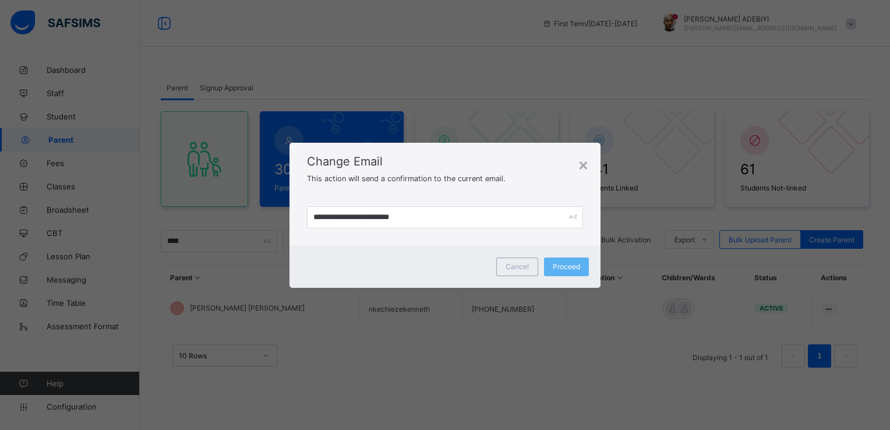
click at [564, 245] on div "**********" at bounding box center [446, 217] width 312 height 57
click at [569, 269] on div "Proceed" at bounding box center [566, 266] width 45 height 19
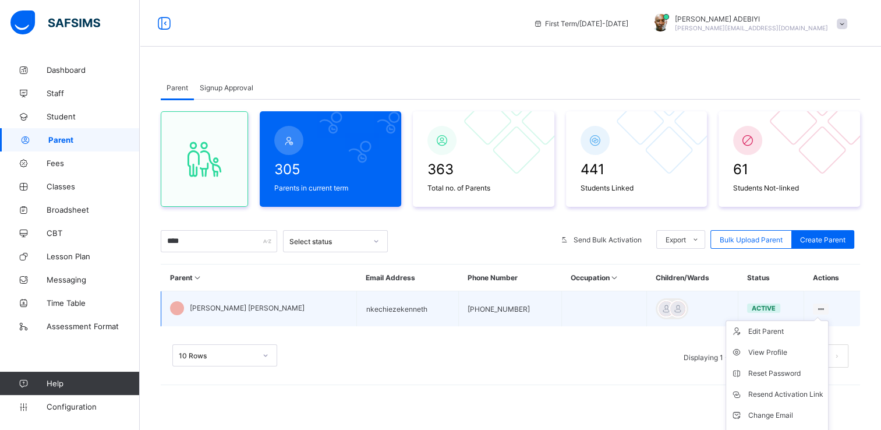
click at [824, 320] on ul "Edit Parent View Profile Reset Password Resend Activation Link Change Email Lin…" at bounding box center [777, 394] width 103 height 148
click at [762, 410] on div "Change Email" at bounding box center [786, 416] width 75 height 12
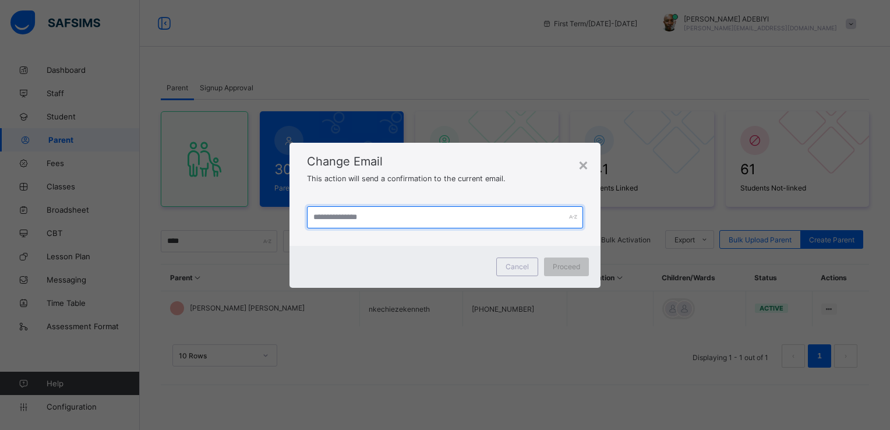
click at [538, 220] on input "text" at bounding box center [445, 217] width 277 height 22
paste input "**********"
type input "**********"
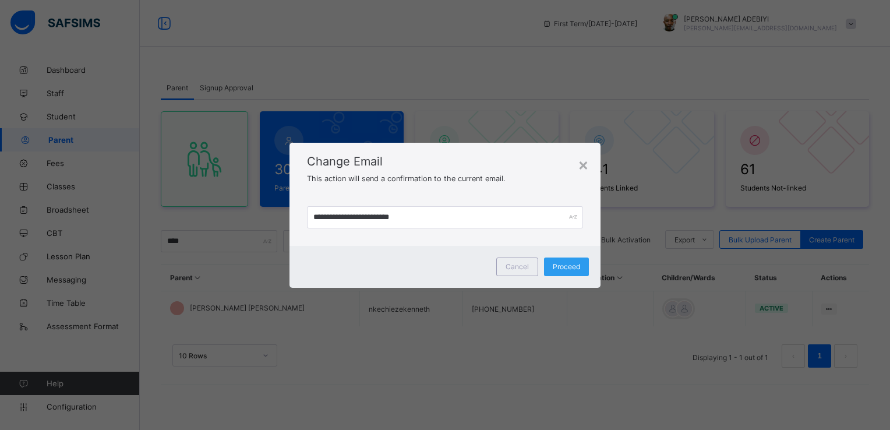
click at [556, 271] on div "Proceed" at bounding box center [566, 266] width 45 height 19
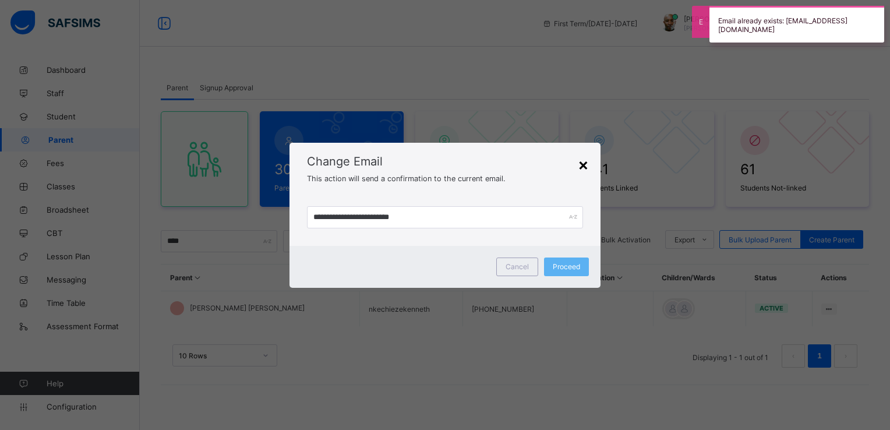
click at [583, 160] on div "×" at bounding box center [583, 164] width 11 height 20
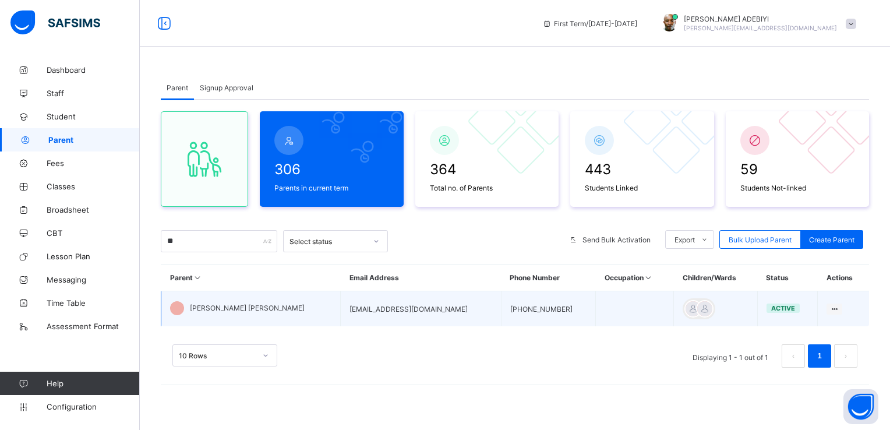
type input "**"
click at [398, 317] on td "[EMAIL_ADDRESS][DOMAIN_NAME]" at bounding box center [421, 309] width 160 height 36
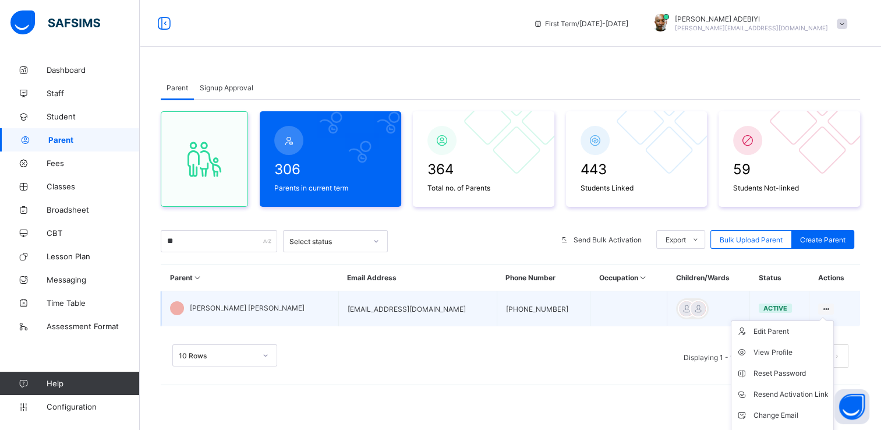
click at [823, 320] on ul "Edit Parent View Profile Reset Password Resend Activation Link Change Email Lin…" at bounding box center [782, 394] width 103 height 148
click at [758, 375] on div "Reset Password" at bounding box center [791, 374] width 75 height 12
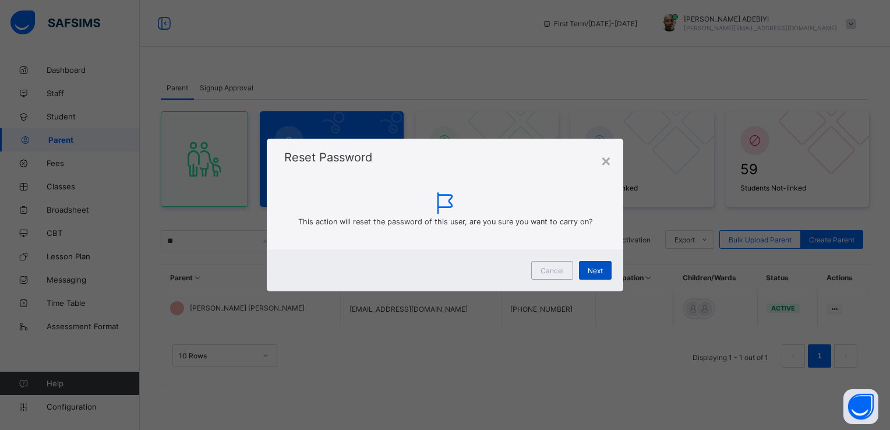
click at [597, 269] on span "Next" at bounding box center [595, 270] width 15 height 9
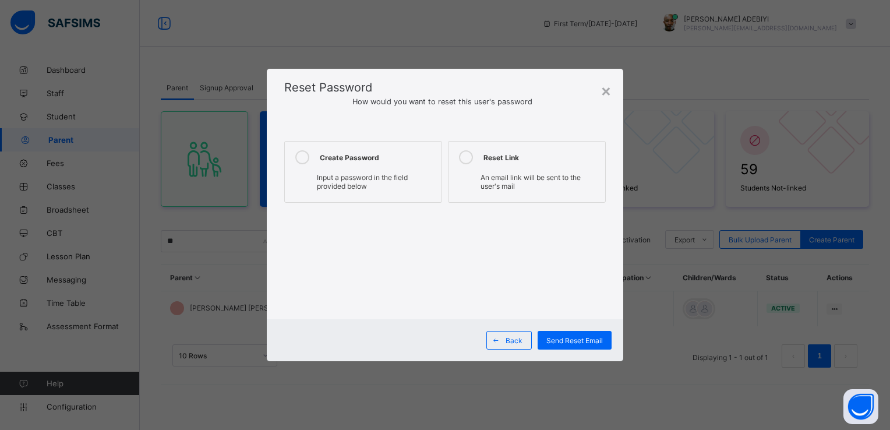
click at [352, 151] on div "Create Password" at bounding box center [378, 157] width 116 height 14
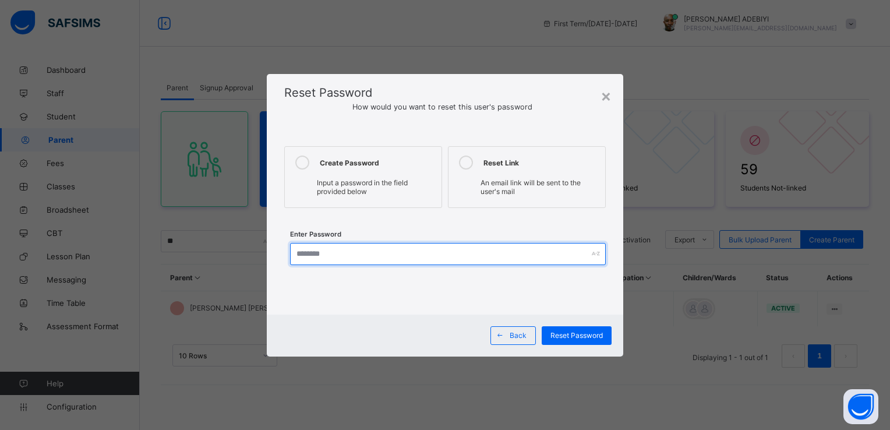
click at [329, 255] on input "text" at bounding box center [447, 254] width 315 height 22
type input "**********"
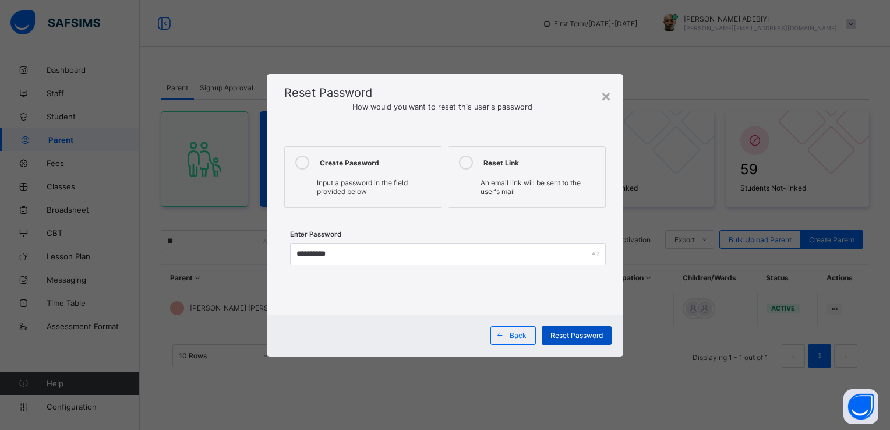
click at [566, 339] on span "Reset Password" at bounding box center [576, 335] width 52 height 9
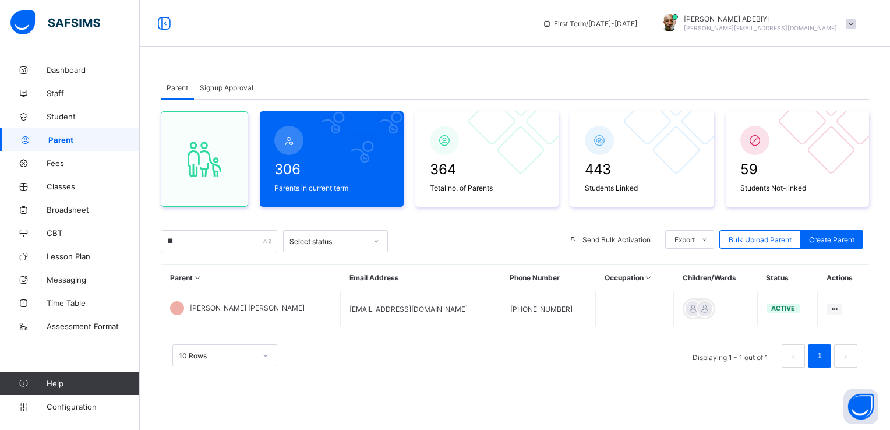
click at [852, 23] on span at bounding box center [851, 24] width 10 height 10
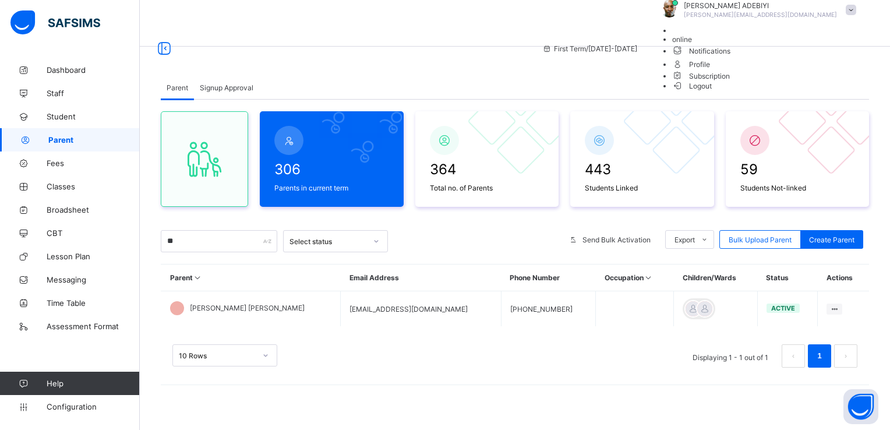
click at [712, 92] on span "Logout" at bounding box center [692, 86] width 40 height 12
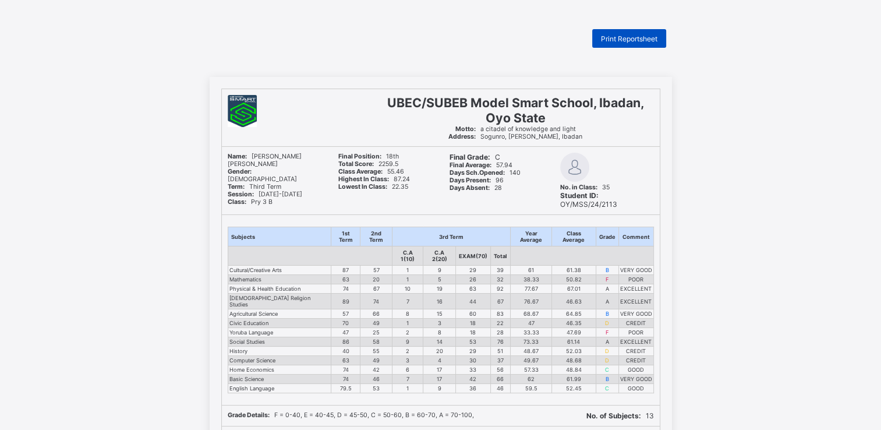
click at [614, 37] on span "Print Reportsheet" at bounding box center [629, 38] width 57 height 9
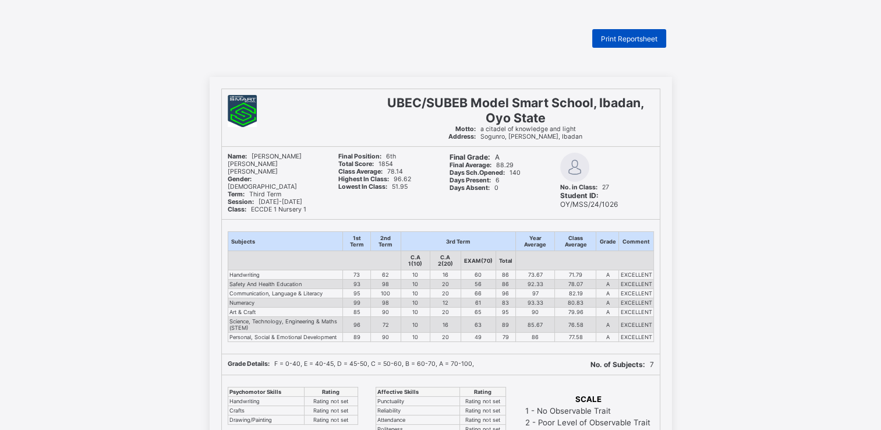
click at [616, 41] on span "Print Reportsheet" at bounding box center [629, 38] width 57 height 9
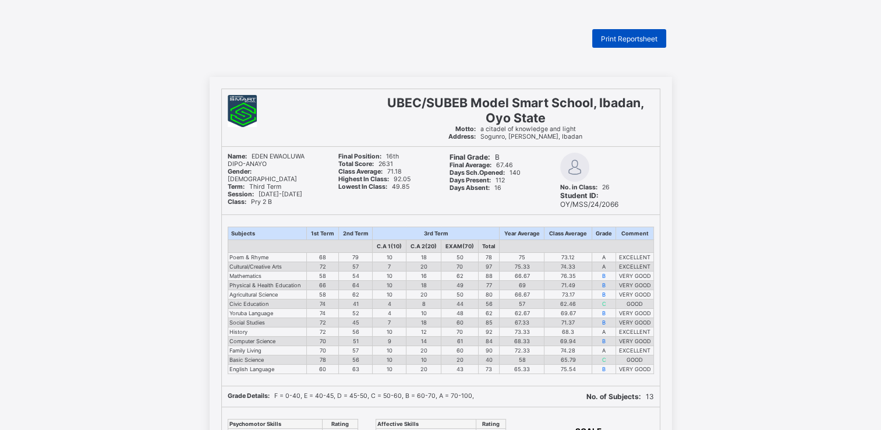
click at [613, 41] on span "Print Reportsheet" at bounding box center [629, 38] width 57 height 9
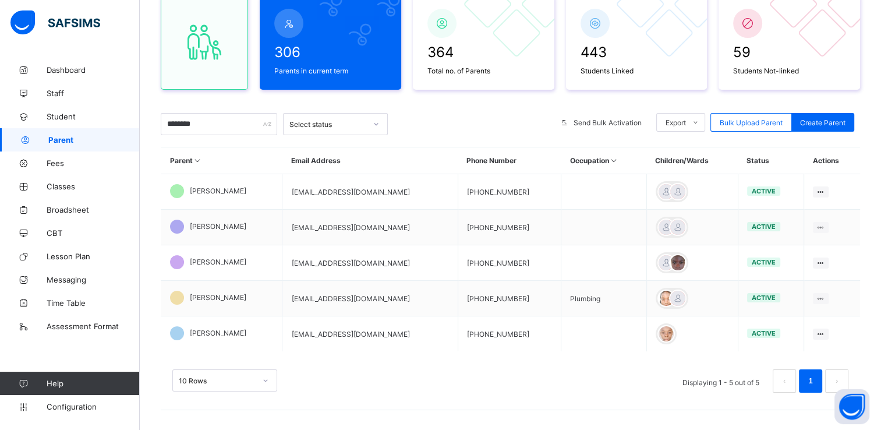
scroll to position [120, 0]
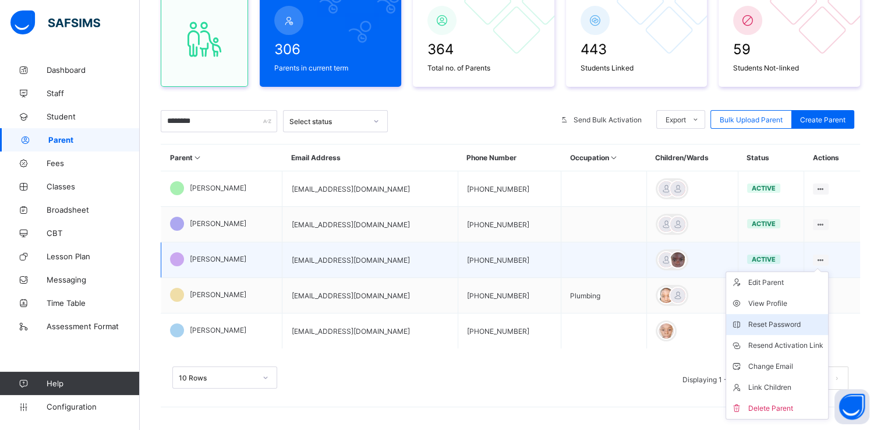
type input "********"
click at [774, 325] on div "Reset Password" at bounding box center [786, 325] width 75 height 12
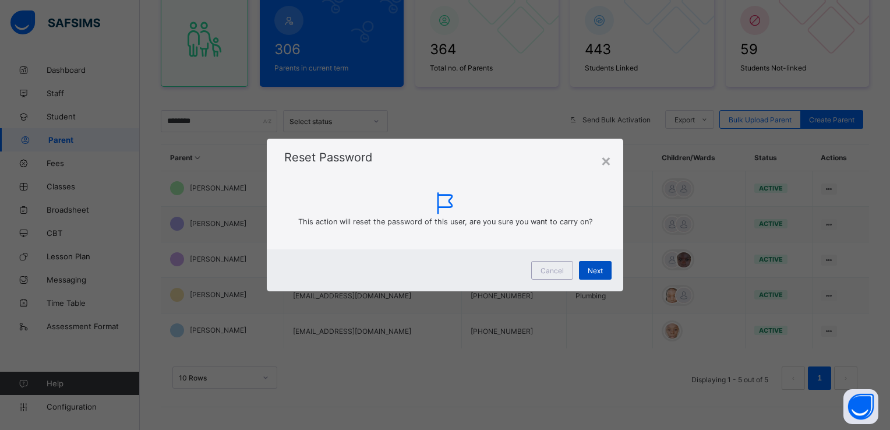
click at [595, 272] on span "Next" at bounding box center [595, 270] width 15 height 9
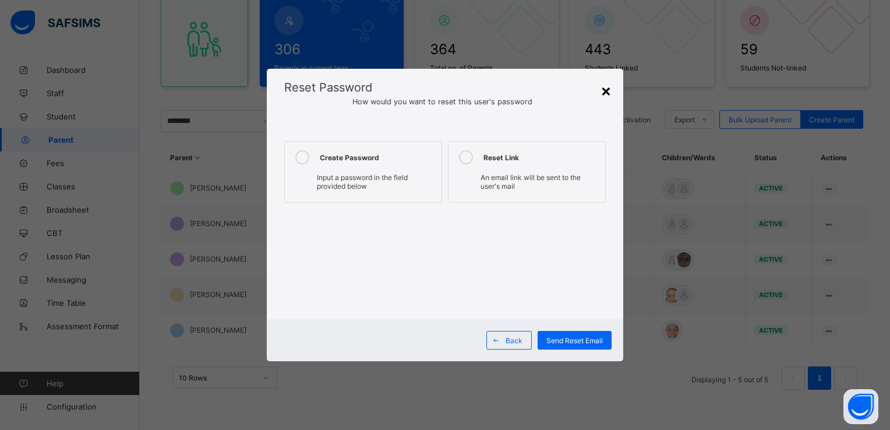
click at [606, 92] on div "×" at bounding box center [606, 90] width 11 height 20
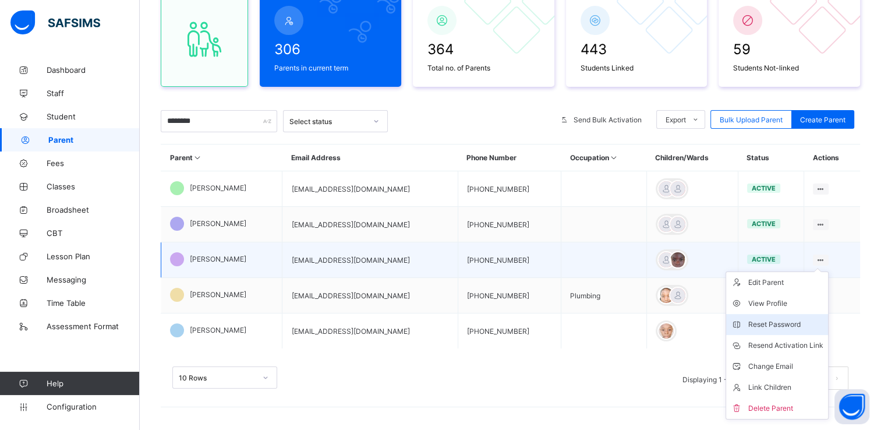
click at [774, 326] on div "Reset Password" at bounding box center [786, 325] width 75 height 12
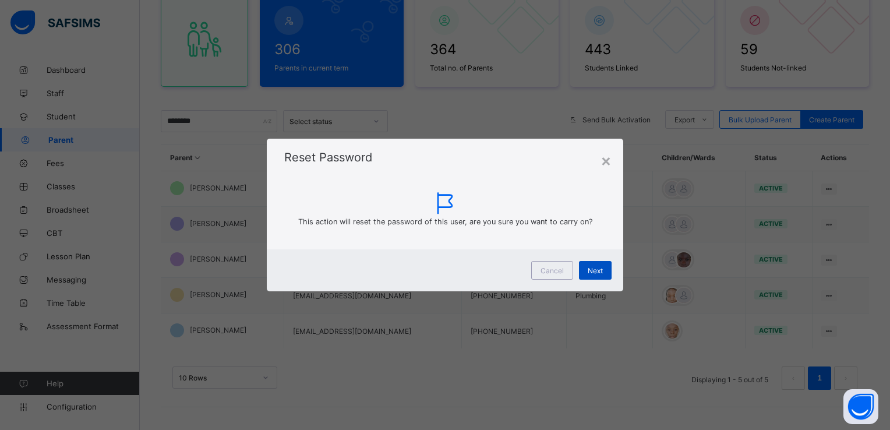
click at [592, 270] on span "Next" at bounding box center [595, 270] width 15 height 9
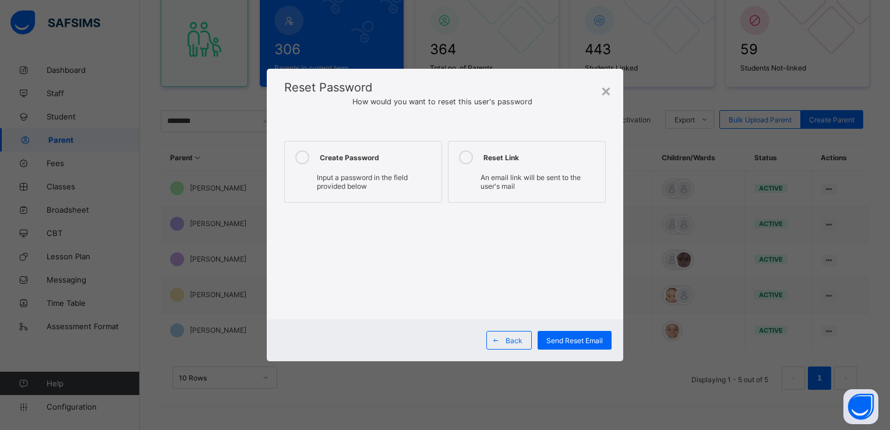
click at [301, 157] on icon at bounding box center [302, 157] width 14 height 14
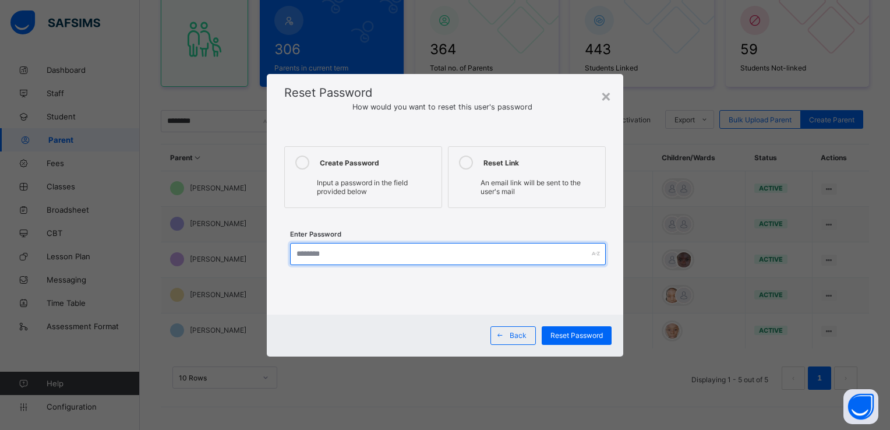
click at [340, 259] on input "text" at bounding box center [447, 254] width 315 height 22
click at [340, 255] on input "text" at bounding box center [447, 254] width 315 height 22
type input "**********"
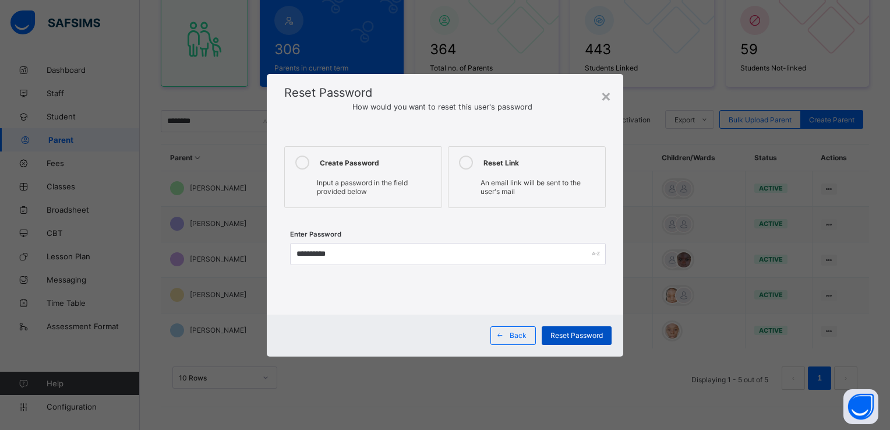
click at [573, 337] on span "Reset Password" at bounding box center [576, 335] width 52 height 9
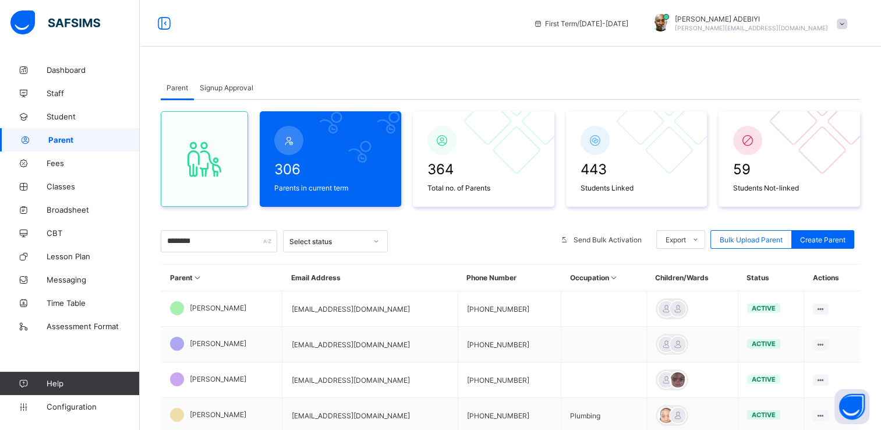
scroll to position [0, 0]
click at [848, 26] on span at bounding box center [842, 24] width 10 height 10
click at [811, 128] on span "Logout" at bounding box center [809, 134] width 77 height 13
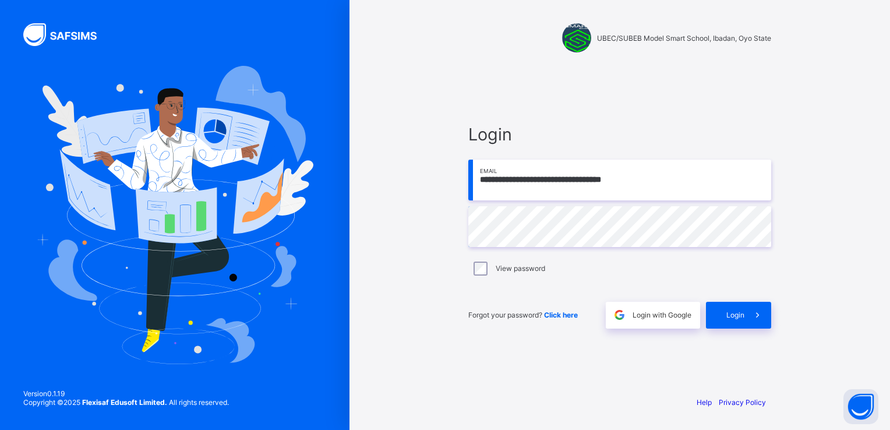
click at [651, 182] on input "**********" at bounding box center [619, 180] width 303 height 41
paste input "email"
type input "**********"
click at [720, 313] on div "Login" at bounding box center [738, 315] width 65 height 27
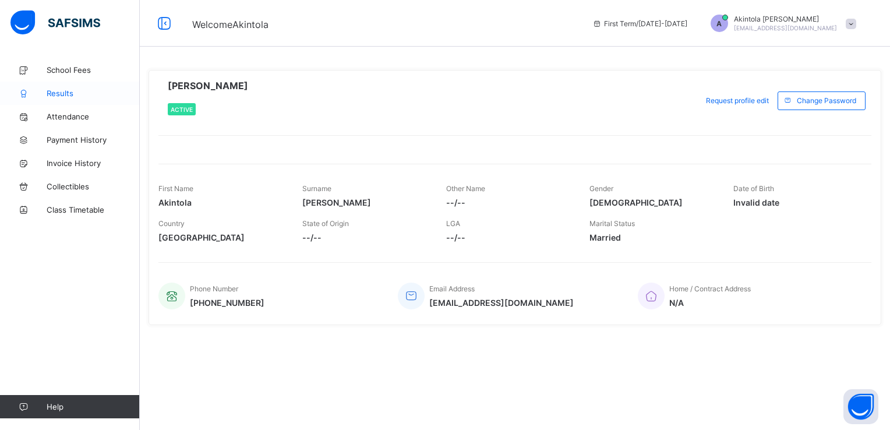
click at [77, 94] on span "Results" at bounding box center [93, 93] width 93 height 9
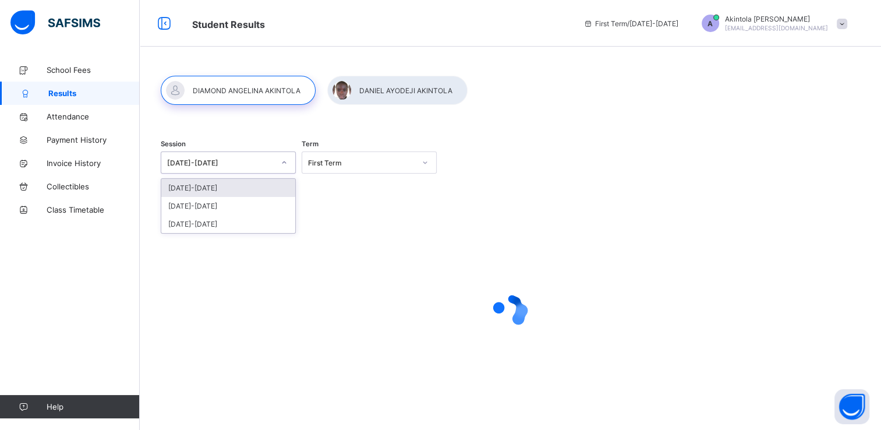
click at [274, 155] on div at bounding box center [284, 162] width 20 height 19
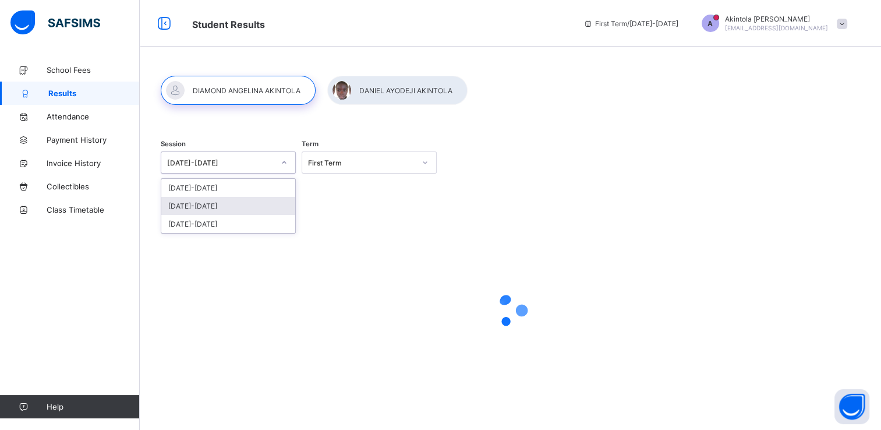
click at [205, 209] on div "2024-2025" at bounding box center [228, 206] width 134 height 18
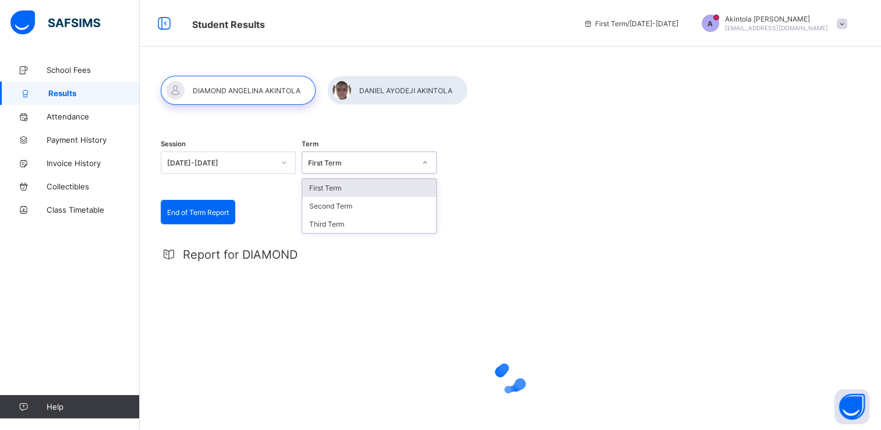
click at [338, 169] on div "First Term" at bounding box center [358, 162] width 112 height 16
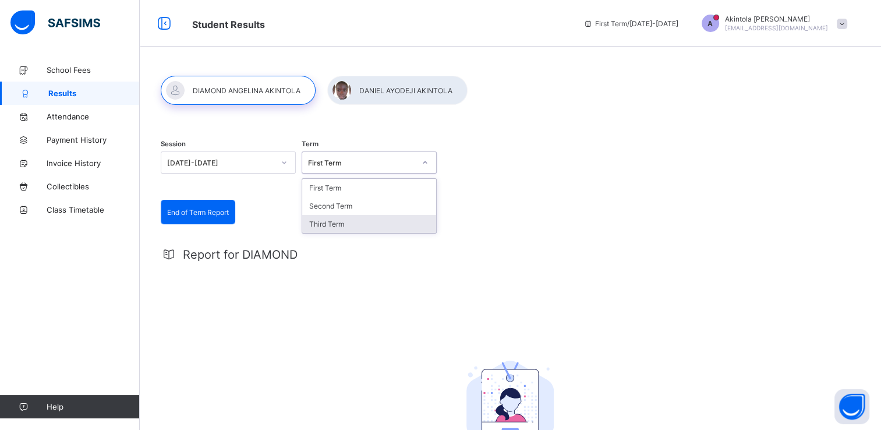
click at [333, 230] on div "Third Term" at bounding box center [369, 224] width 134 height 18
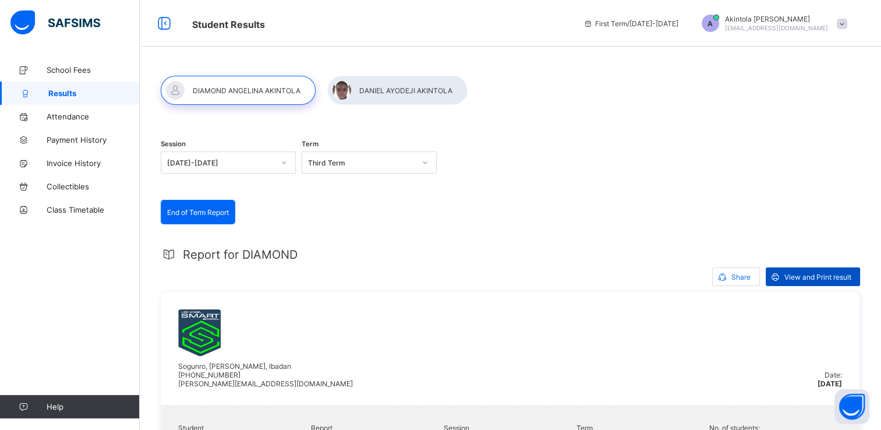
click at [814, 276] on span "View and Print result" at bounding box center [818, 277] width 67 height 9
click at [390, 96] on div at bounding box center [397, 90] width 140 height 29
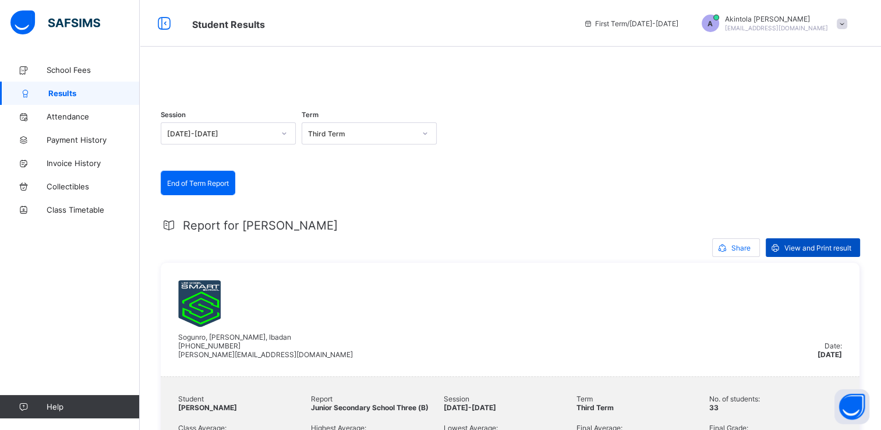
click at [803, 252] on span "View and Print result" at bounding box center [818, 247] width 67 height 9
click at [848, 24] on span at bounding box center [842, 24] width 10 height 10
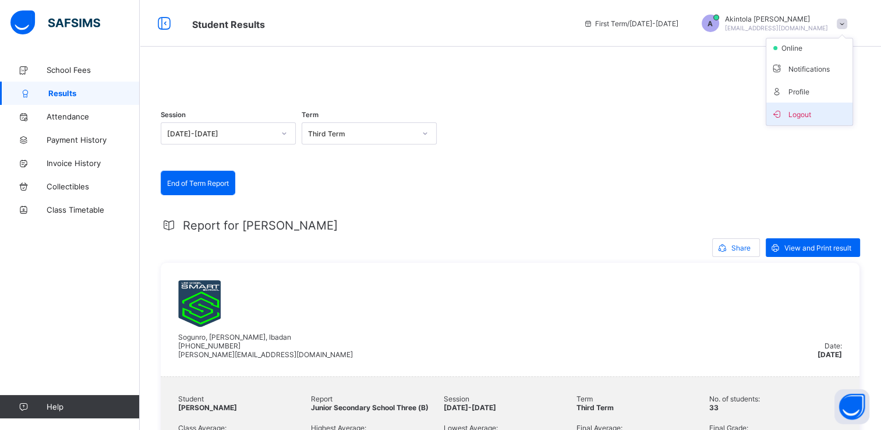
click at [809, 113] on span "Logout" at bounding box center [809, 113] width 77 height 13
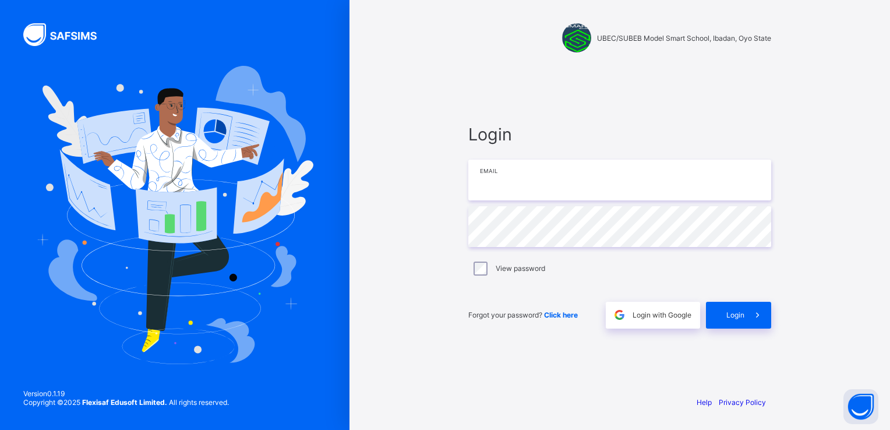
type input "**********"
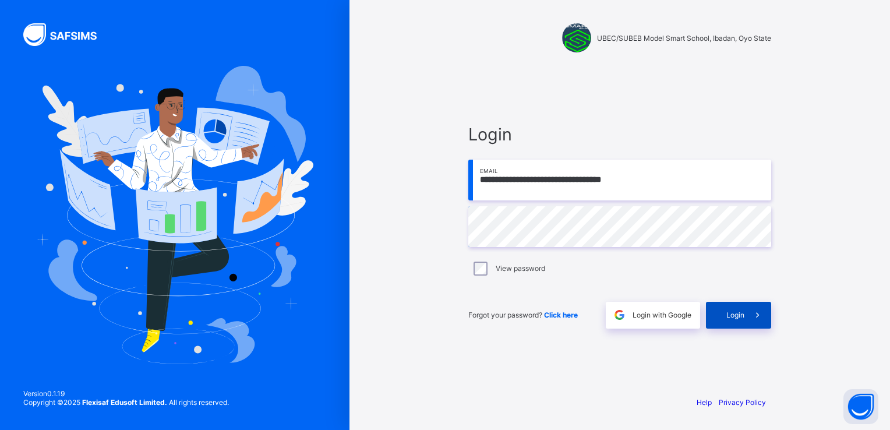
click at [741, 319] on div "Login" at bounding box center [738, 315] width 65 height 27
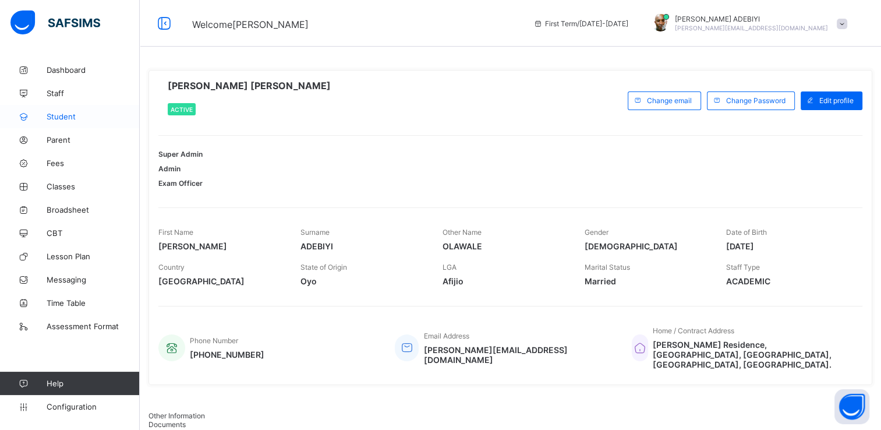
click at [56, 115] on span "Student" at bounding box center [93, 116] width 93 height 9
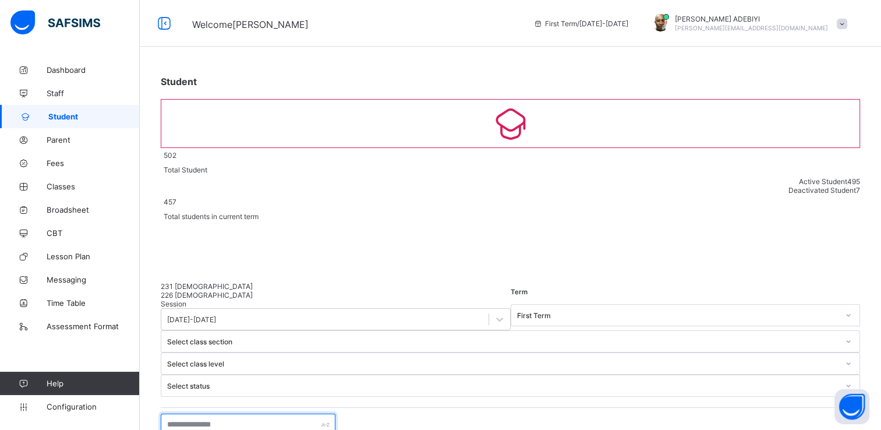
click at [231, 414] on input "text" at bounding box center [248, 425] width 175 height 22
type input "*****"
click at [59, 139] on span "Parent" at bounding box center [93, 139] width 93 height 9
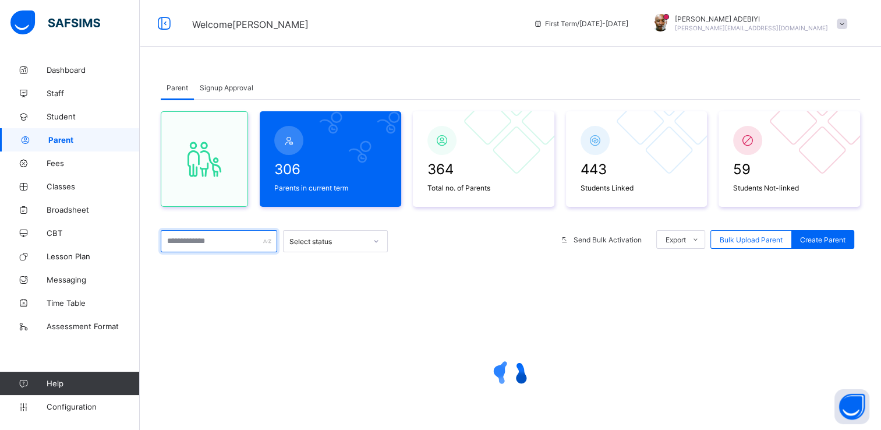
click at [216, 241] on input "text" at bounding box center [219, 241] width 117 height 22
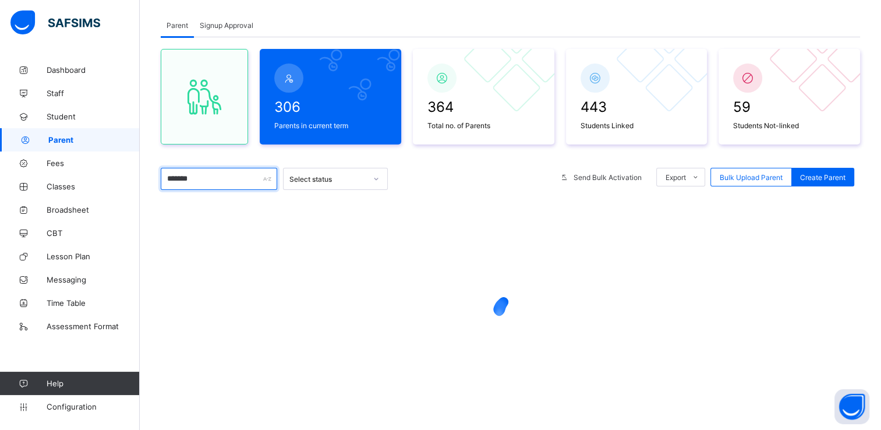
scroll to position [83, 0]
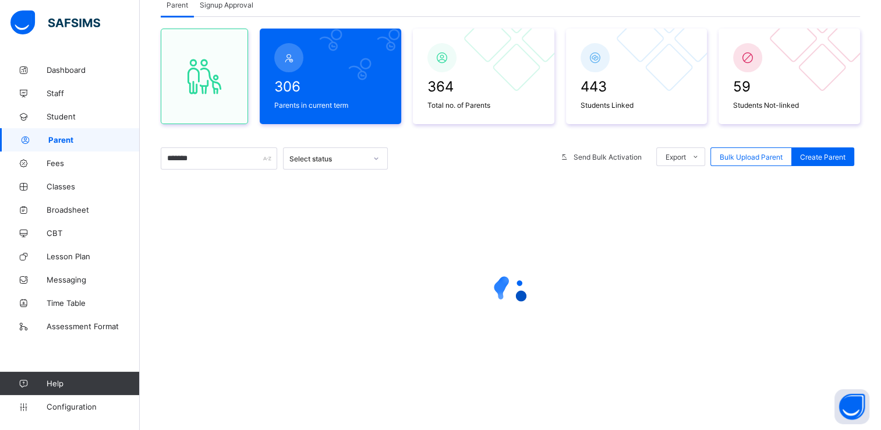
click at [63, 140] on span "Parent" at bounding box center [93, 139] width 91 height 9
click at [221, 162] on input "*******" at bounding box center [219, 158] width 117 height 22
type input "*"
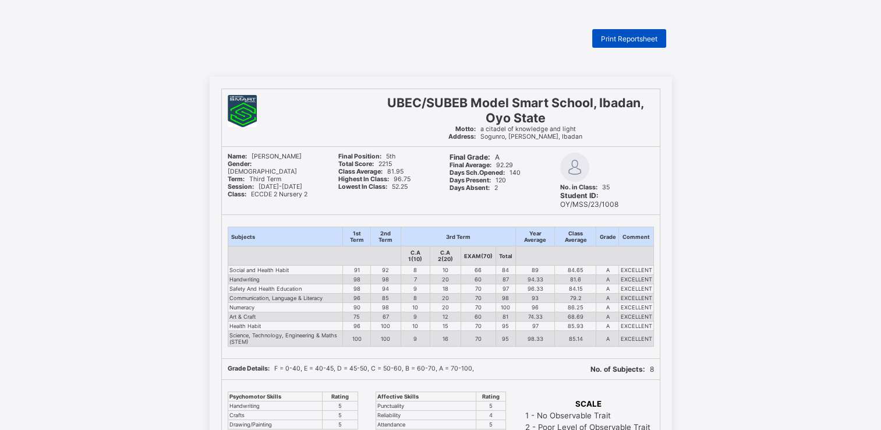
click at [636, 38] on span "Print Reportsheet" at bounding box center [629, 38] width 57 height 9
click at [645, 43] on div "Print Reportsheet" at bounding box center [629, 38] width 74 height 19
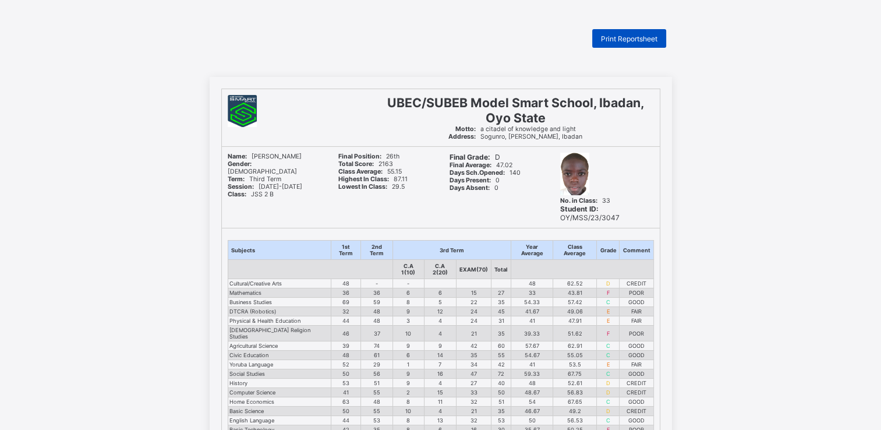
click at [622, 40] on span "Print Reportsheet" at bounding box center [629, 38] width 57 height 9
click at [613, 33] on div "Print Reportsheet" at bounding box center [629, 38] width 74 height 19
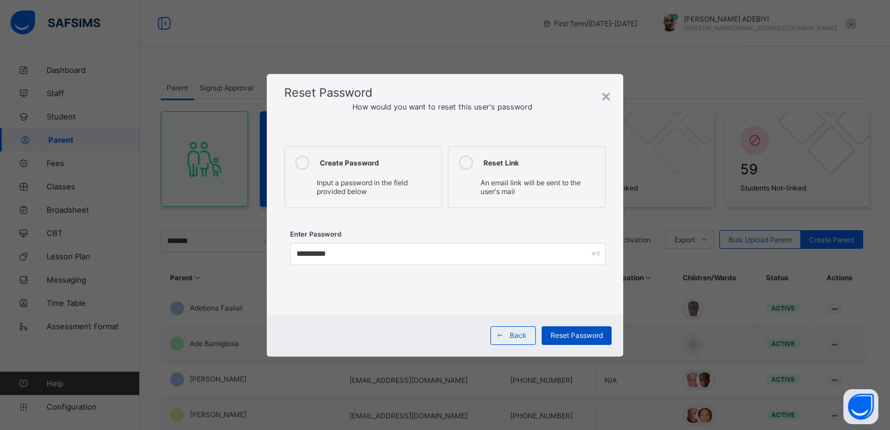
type input "**********"
click at [580, 334] on span "Reset Password" at bounding box center [576, 335] width 52 height 9
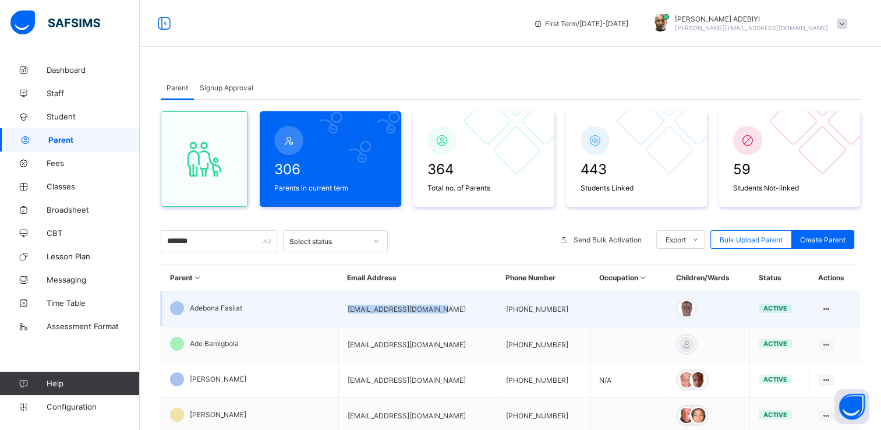
drag, startPoint x: 330, startPoint y: 310, endPoint x: 421, endPoint y: 312, distance: 90.9
click at [421, 312] on td "[EMAIL_ADDRESS][DOMAIN_NAME]" at bounding box center [417, 309] width 158 height 36
copy td "[EMAIL_ADDRESS][DOMAIN_NAME]"
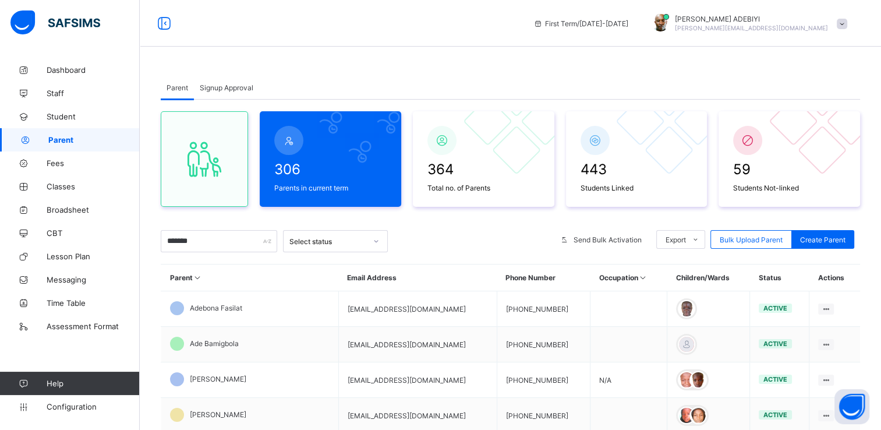
click at [848, 21] on span at bounding box center [842, 24] width 10 height 10
click at [795, 128] on span "Logout" at bounding box center [809, 134] width 77 height 13
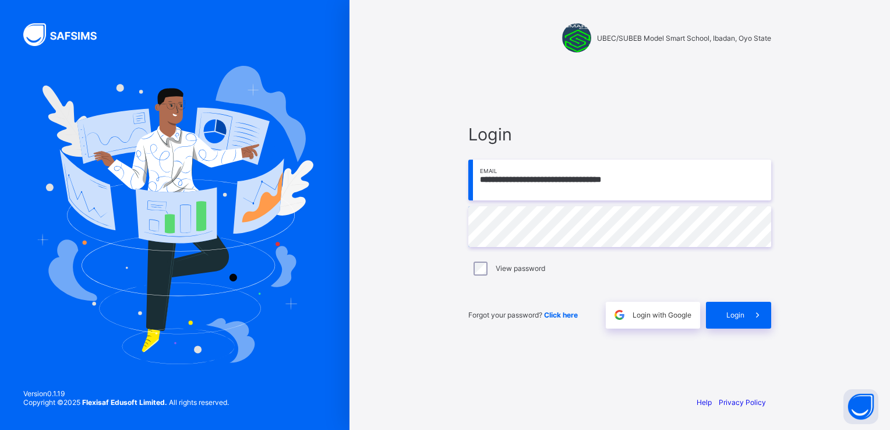
click at [561, 185] on input "**********" at bounding box center [619, 180] width 303 height 41
paste input "email"
type input "**********"
click at [719, 319] on div "Login" at bounding box center [738, 315] width 65 height 27
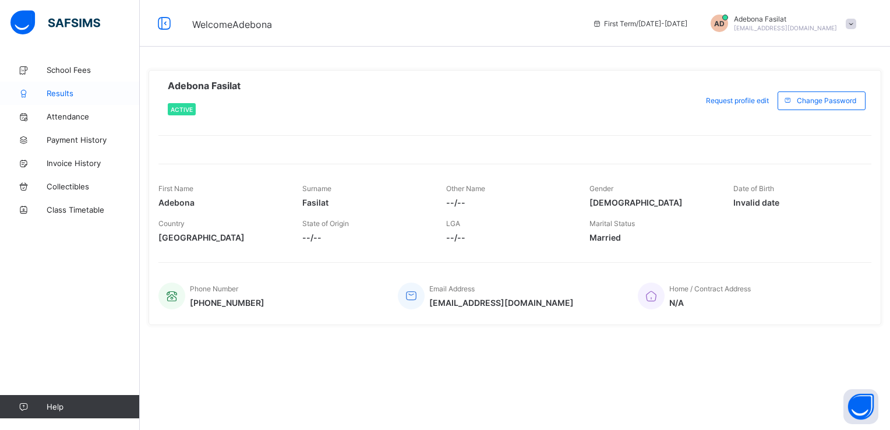
click at [67, 94] on span "Results" at bounding box center [93, 93] width 93 height 9
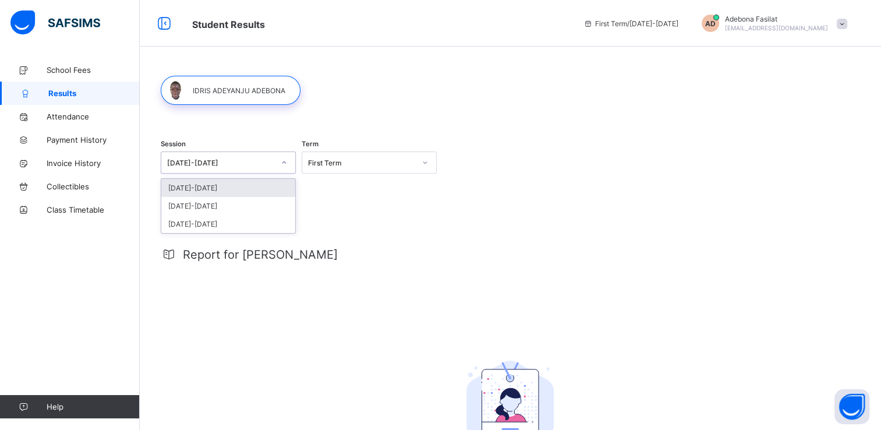
click at [238, 162] on div "2025-2026" at bounding box center [220, 162] width 107 height 9
click at [202, 207] on div "[DATE]-[DATE]" at bounding box center [228, 206] width 134 height 18
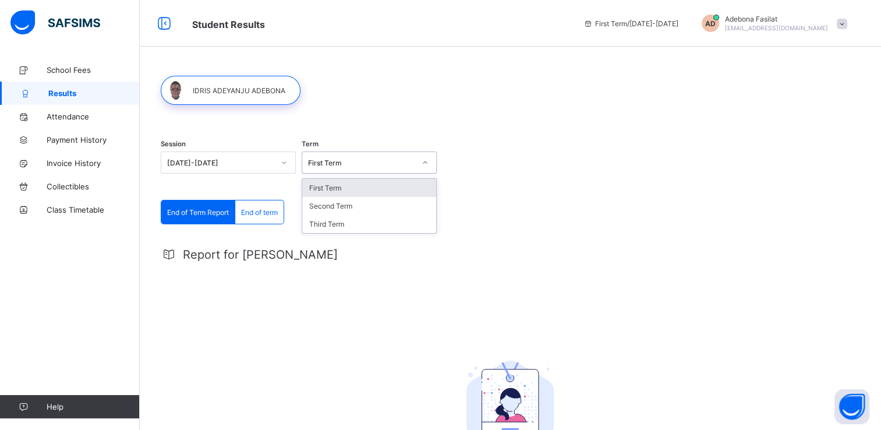
click at [337, 167] on div "First Term" at bounding box center [358, 162] width 112 height 16
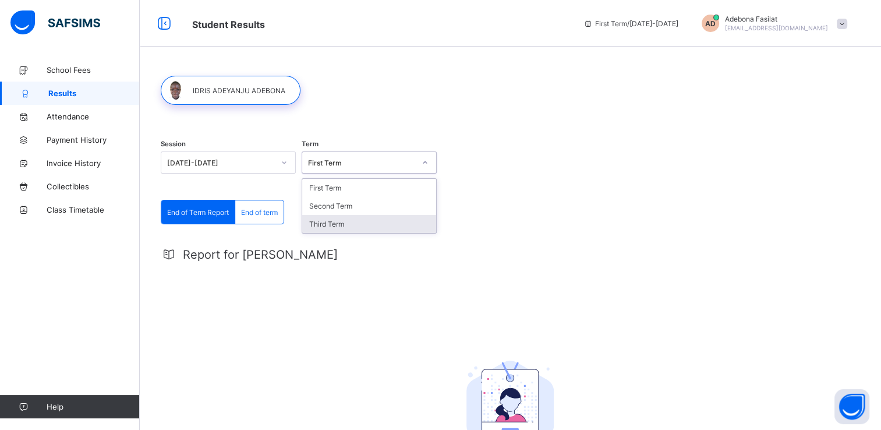
click at [331, 222] on div "Third Term" at bounding box center [369, 224] width 134 height 18
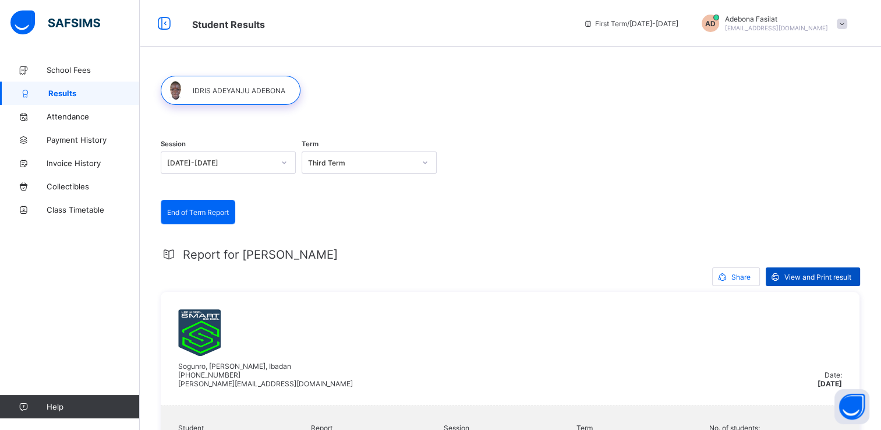
click at [809, 275] on span "View and Print result" at bounding box center [818, 277] width 67 height 9
click at [599, 305] on div "Sogunro, Akinyele, Ibadan +2348054038414 m.adeleke@oyostatesmartschool.com Date…" at bounding box center [510, 349] width 699 height 114
click at [657, 171] on div "Session 2024-2025 Term Third Term" at bounding box center [510, 164] width 699 height 72
click at [848, 26] on span at bounding box center [842, 24] width 10 height 10
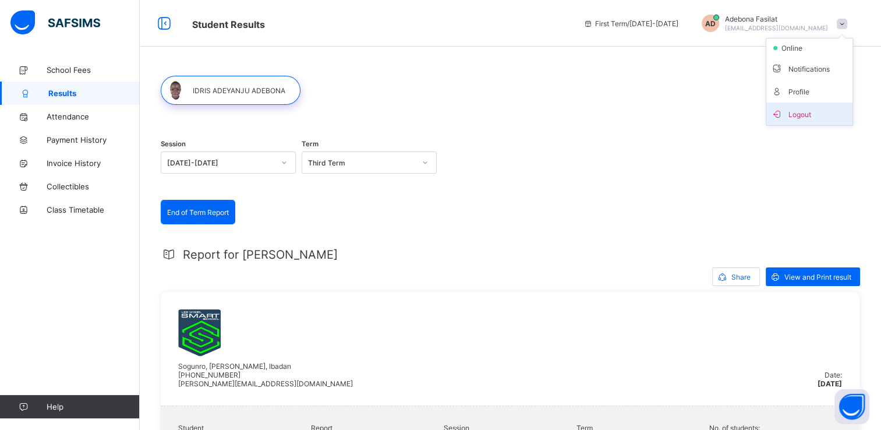
click at [809, 110] on span "Logout" at bounding box center [809, 113] width 77 height 13
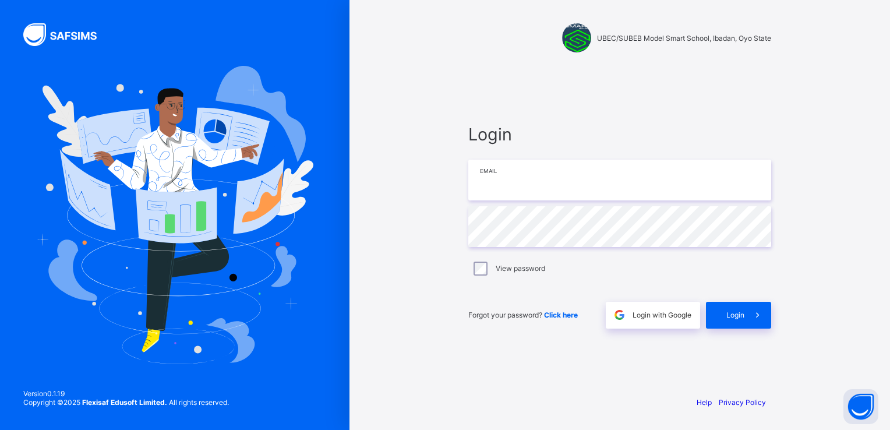
type input "**********"
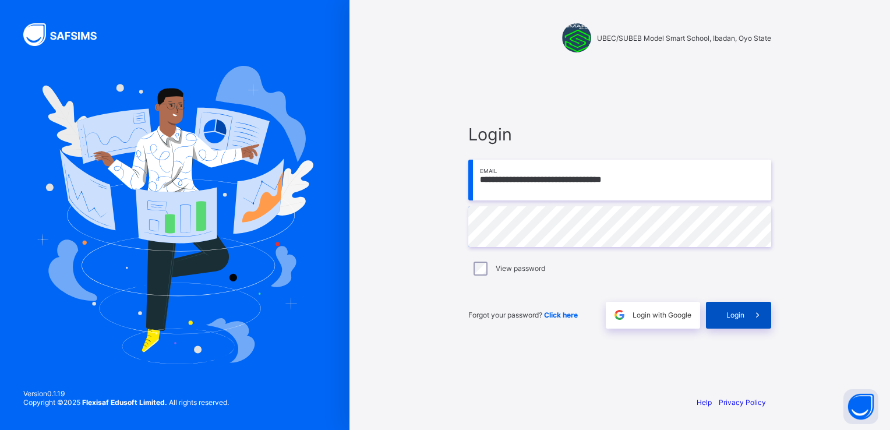
click at [760, 316] on icon at bounding box center [757, 314] width 12 height 11
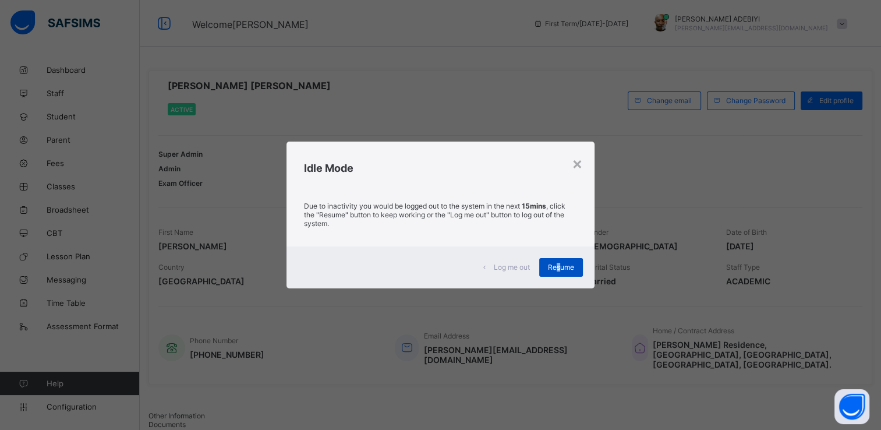
drag, startPoint x: 566, startPoint y: 271, endPoint x: 560, endPoint y: 270, distance: 5.9
click at [560, 270] on span "Resume" at bounding box center [561, 267] width 26 height 9
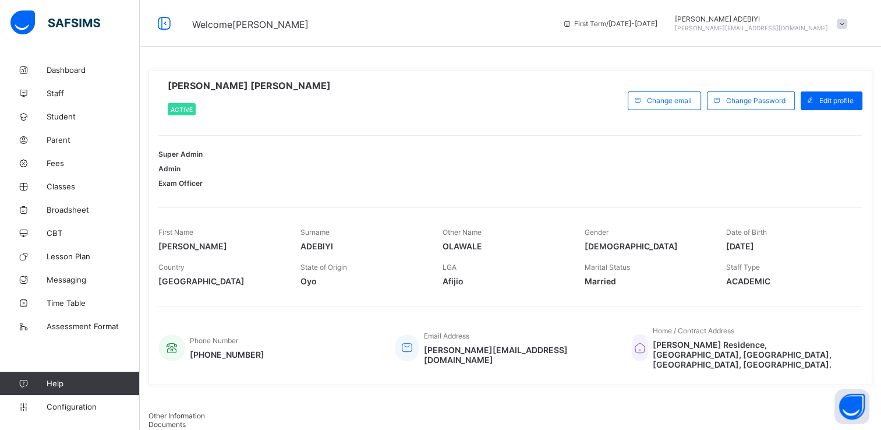
click at [848, 24] on span at bounding box center [842, 24] width 10 height 10
click at [63, 120] on span "Student" at bounding box center [93, 116] width 93 height 9
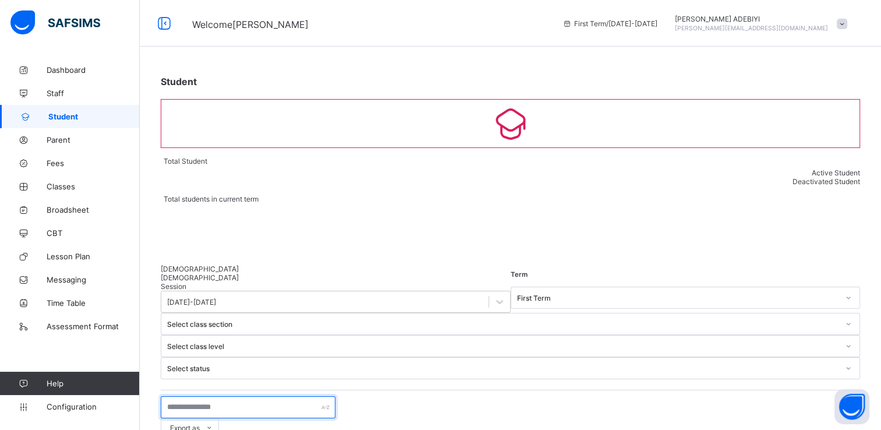
click at [263, 396] on input "text" at bounding box center [248, 407] width 175 height 22
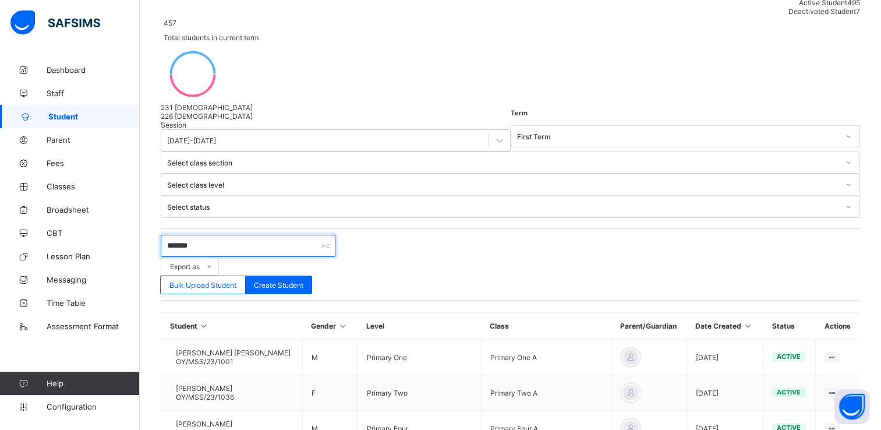
scroll to position [178, 0]
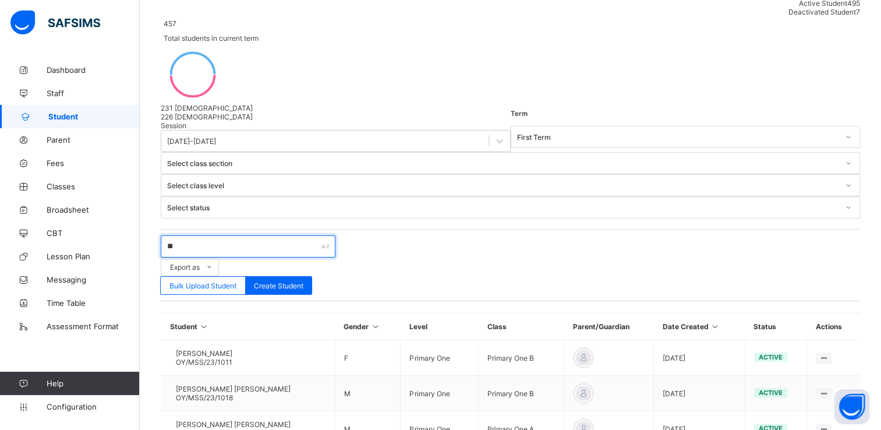
type input "*"
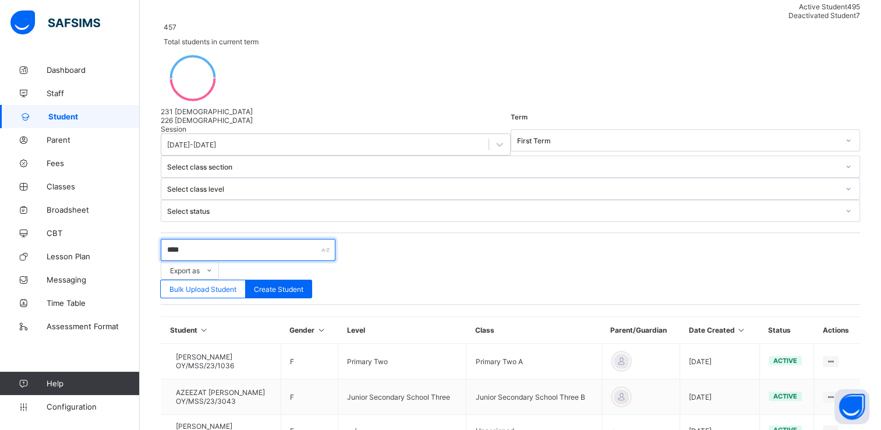
scroll to position [164, 0]
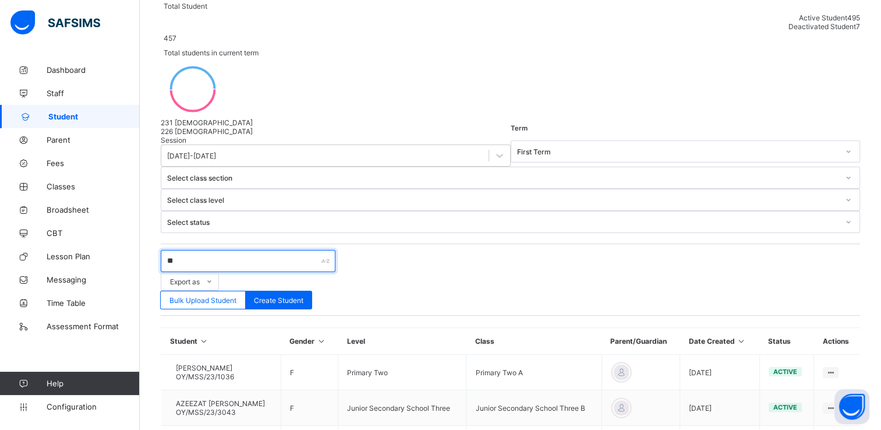
type input "*"
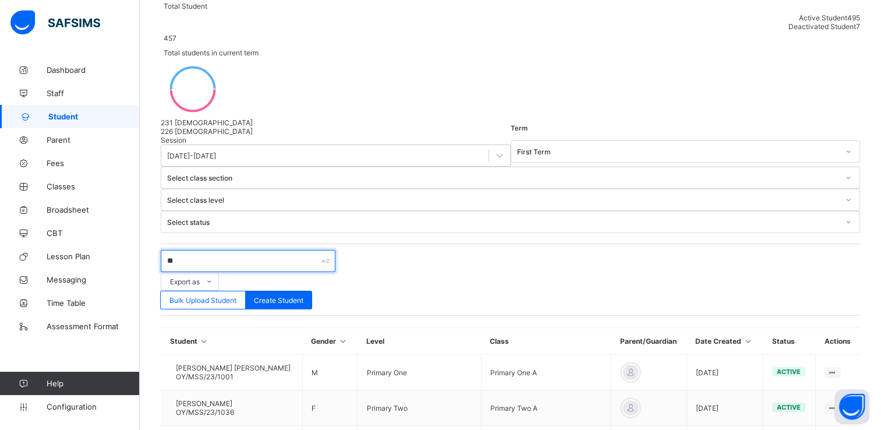
type input "*"
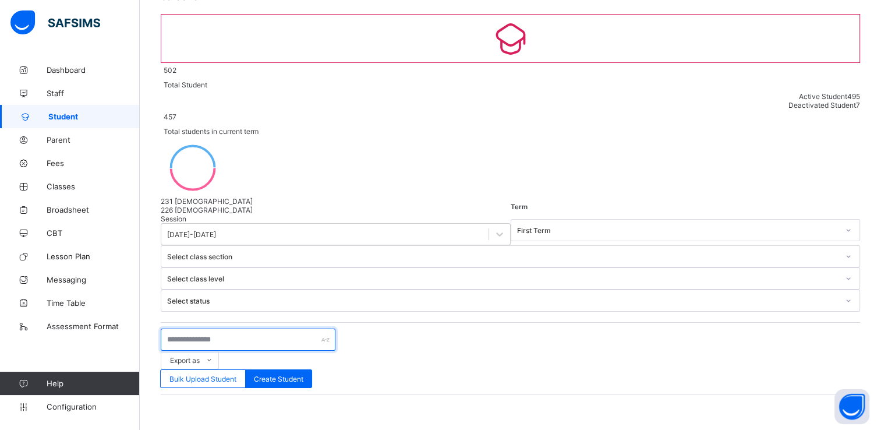
click at [223, 329] on input "text" at bounding box center [248, 340] width 175 height 22
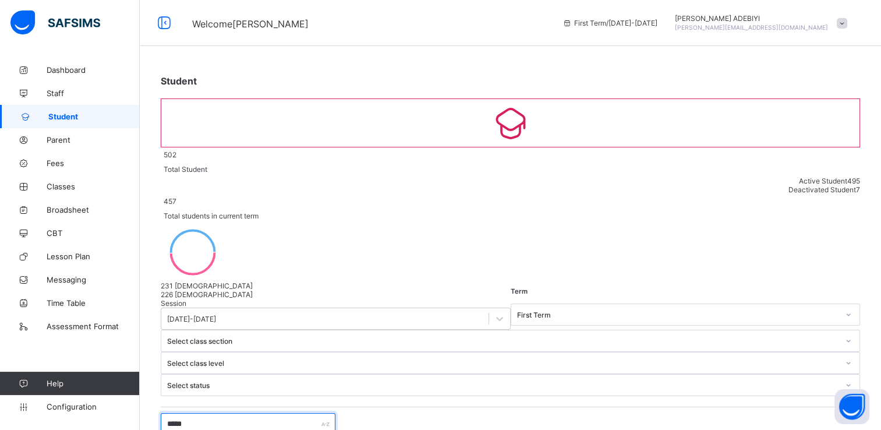
scroll to position [0, 0]
type input "*"
click at [59, 190] on span "Classes" at bounding box center [93, 186] width 93 height 9
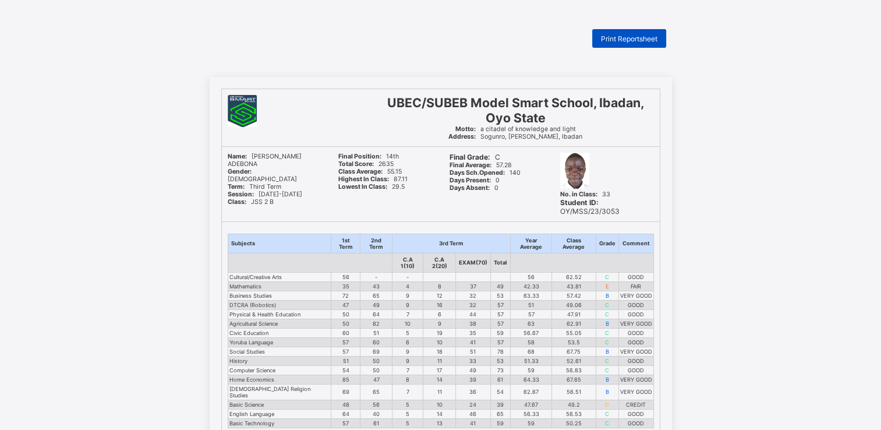
click at [621, 38] on span "Print Reportsheet" at bounding box center [629, 38] width 57 height 9
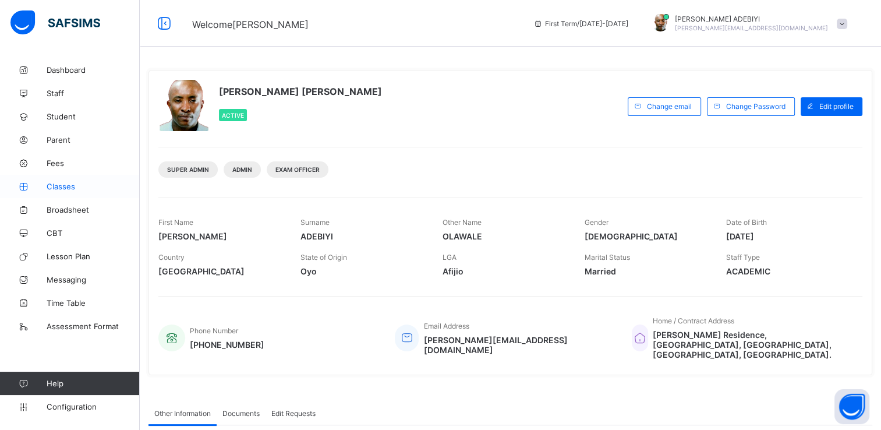
click at [65, 188] on span "Classes" at bounding box center [93, 186] width 93 height 9
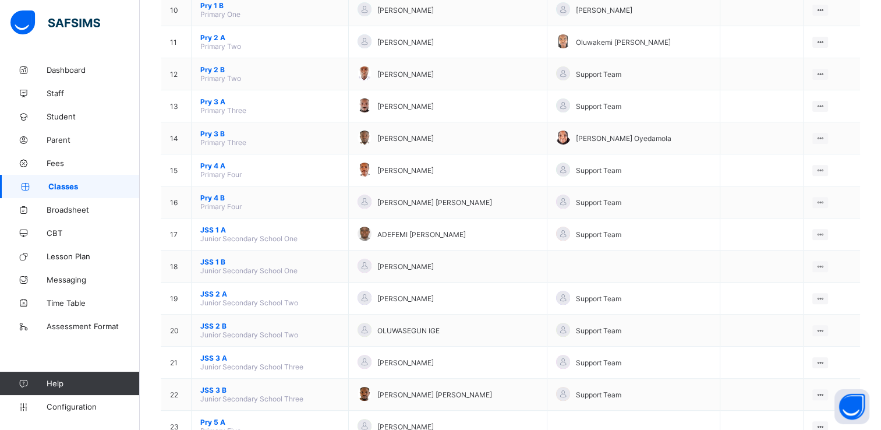
scroll to position [470, 0]
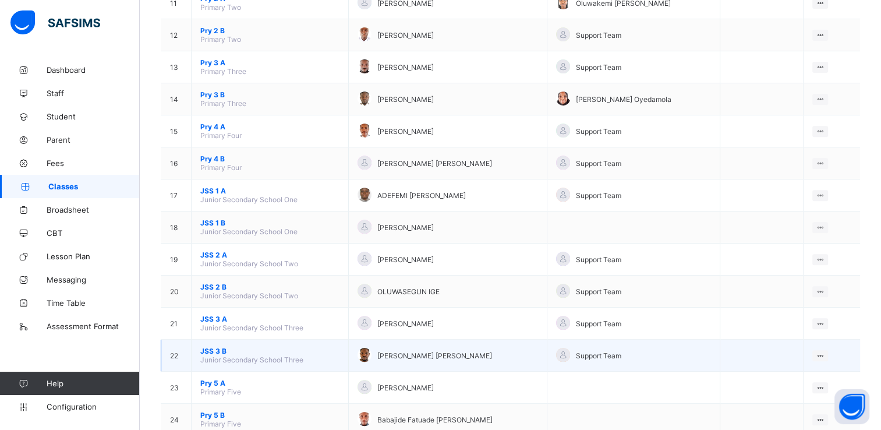
click at [212, 354] on span "JSS 3 B" at bounding box center [269, 351] width 139 height 9
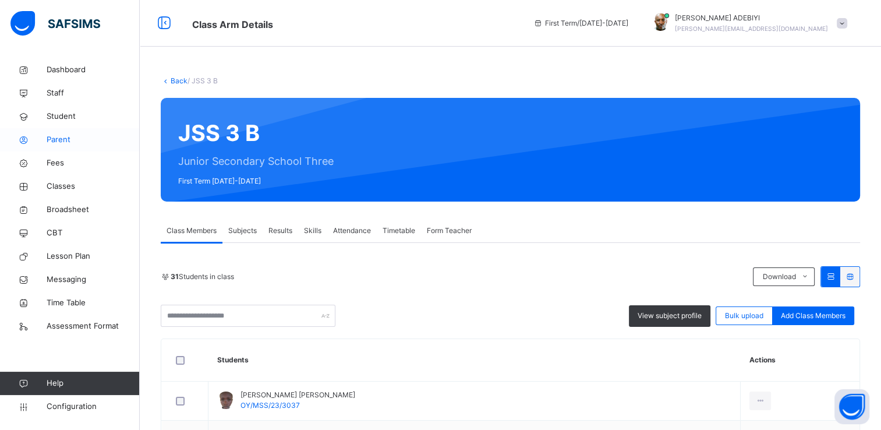
click at [61, 141] on span "Parent" at bounding box center [93, 140] width 93 height 12
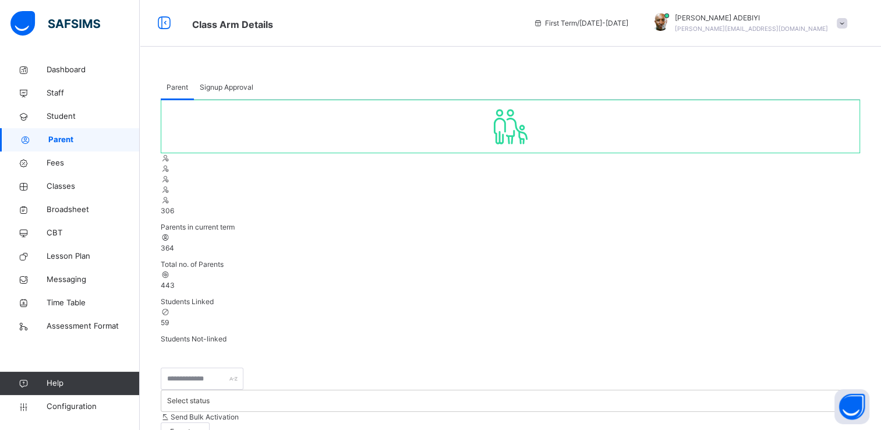
click at [232, 86] on span "Signup Approval" at bounding box center [227, 87] width 54 height 10
drag, startPoint x: 262, startPoint y: 374, endPoint x: 385, endPoint y: 386, distance: 124.0
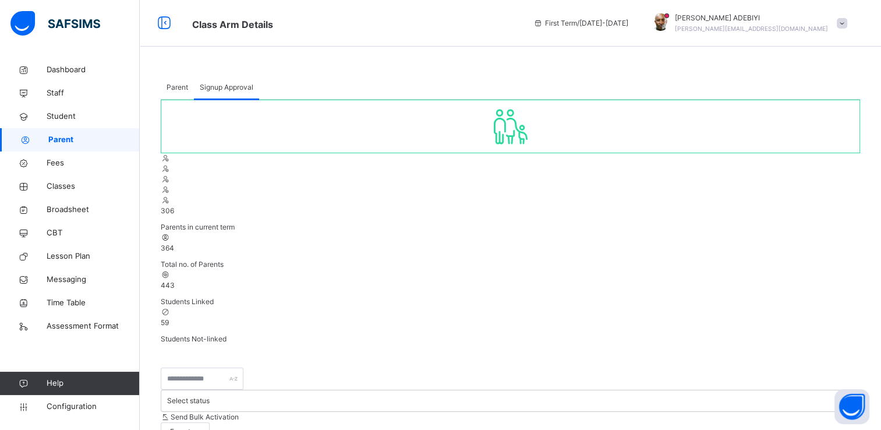
copy td "[EMAIL_ADDRESS][DOMAIN_NAME]"
click at [66, 139] on span "Parent" at bounding box center [93, 140] width 91 height 12
click at [174, 88] on span "Parent" at bounding box center [178, 87] width 22 height 10
click at [226, 368] on input "text" at bounding box center [202, 379] width 83 height 22
type input "**********"
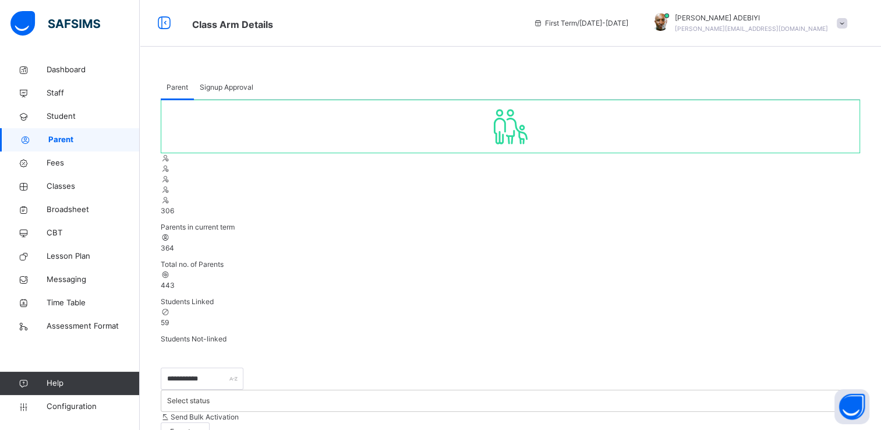
drag, startPoint x: 347, startPoint y: 355, endPoint x: 444, endPoint y: 358, distance: 96.8
copy td "[EMAIL_ADDRESS][DOMAIN_NAME]"
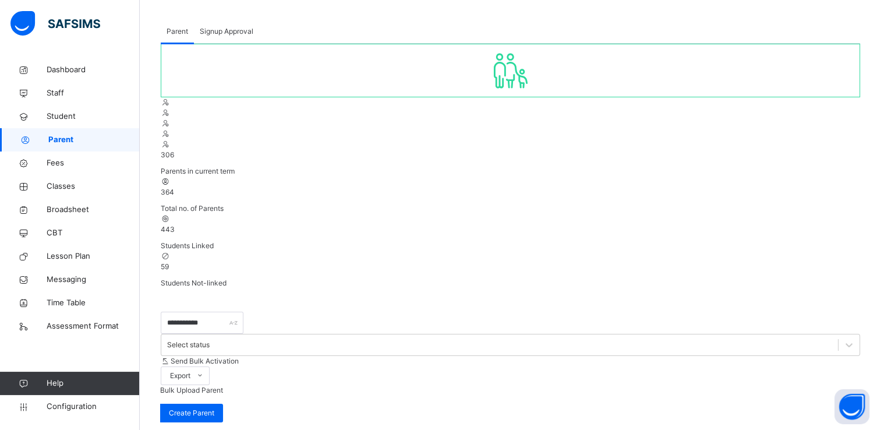
scroll to position [82, 0]
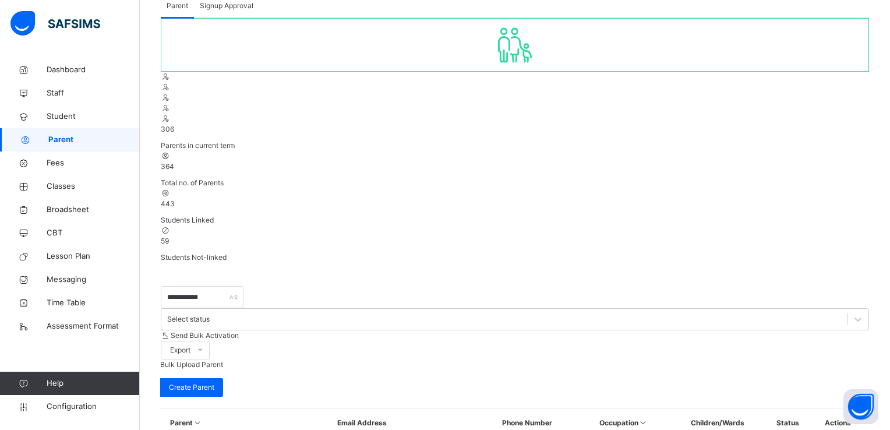
type input "**********"
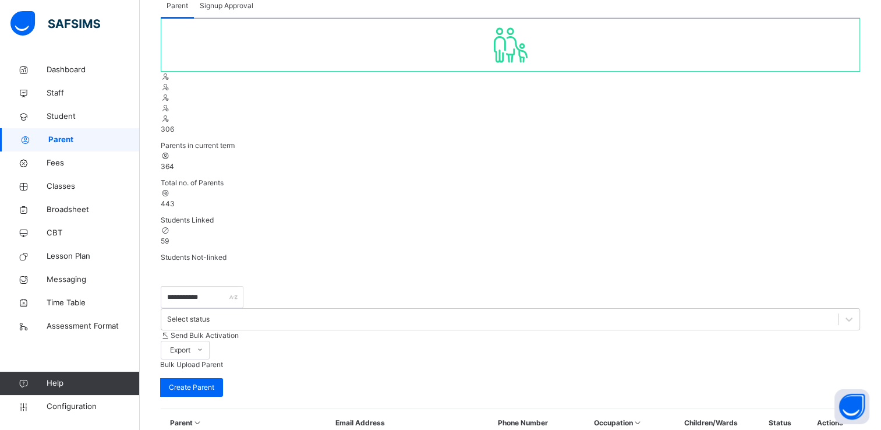
drag, startPoint x: 440, startPoint y: 271, endPoint x: 343, endPoint y: 271, distance: 97.3
copy td "[EMAIL_ADDRESS][DOMAIN_NAME]"
drag, startPoint x: 890, startPoint y: 35, endPoint x: 572, endPoint y: 17, distance: 318.0
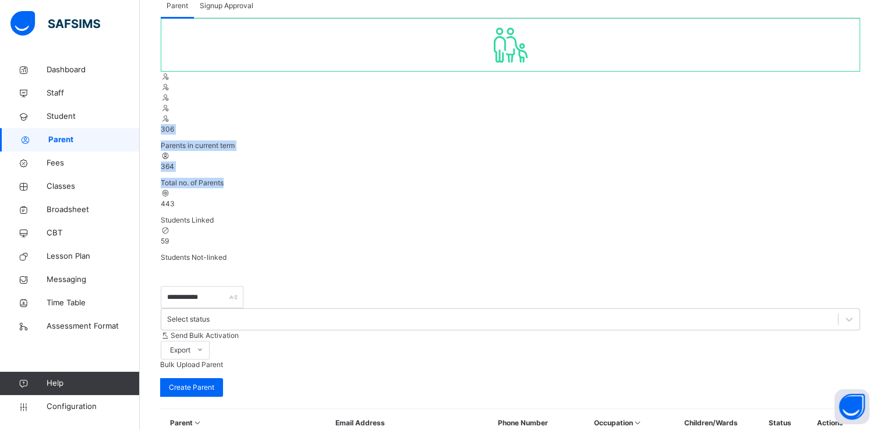
scroll to position [0, 0]
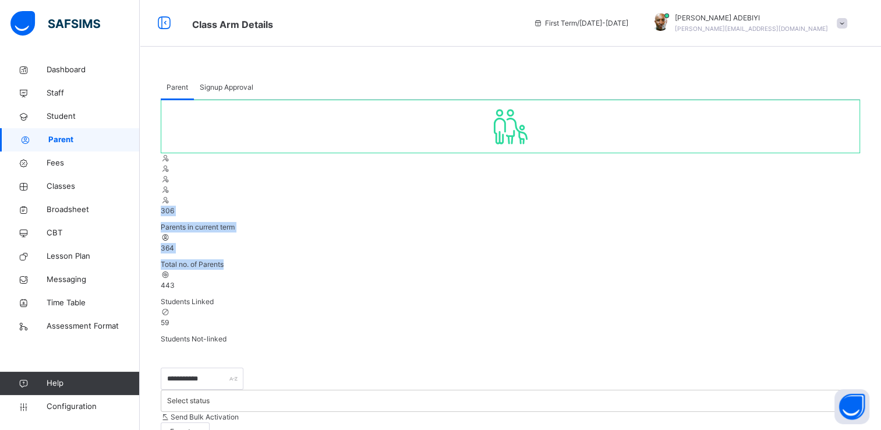
click at [848, 24] on span at bounding box center [842, 23] width 10 height 10
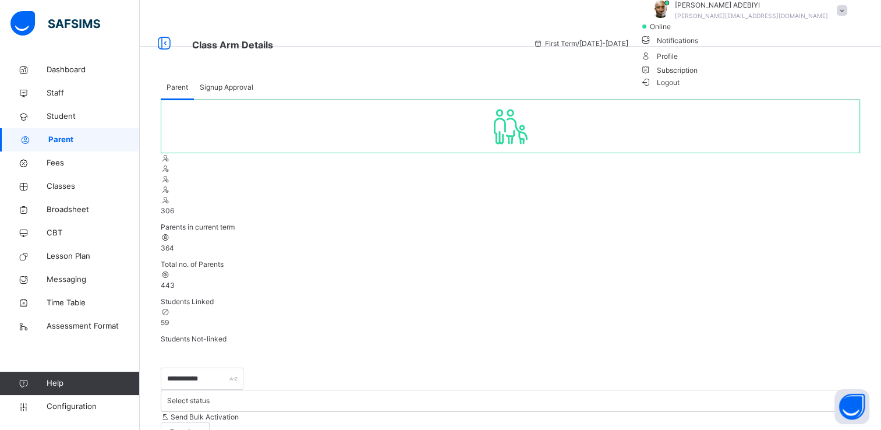
click at [680, 89] on span "Logout" at bounding box center [660, 82] width 40 height 12
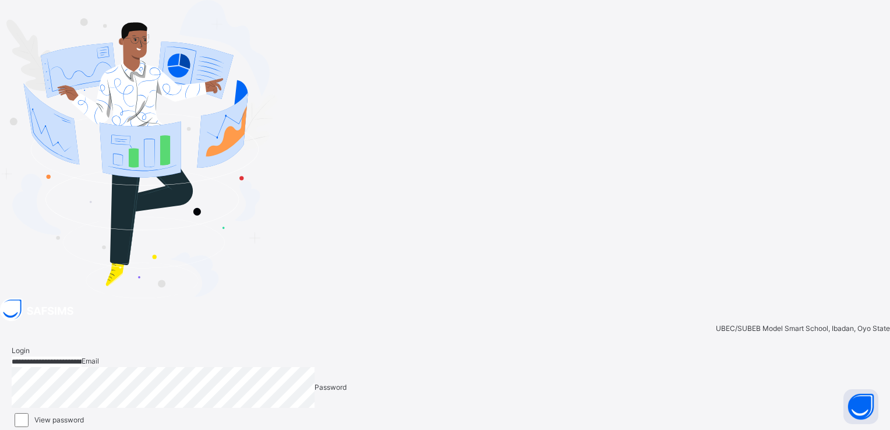
click at [82, 357] on input "**********" at bounding box center [47, 362] width 70 height 10
type input "*"
paste input "**********"
type input "**********"
click at [869, 429] on icon at bounding box center [874, 437] width 10 height 9
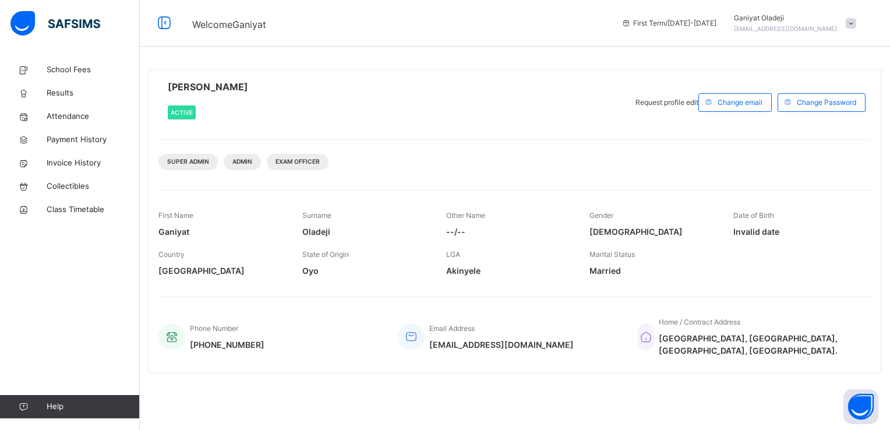
click at [851, 24] on span at bounding box center [851, 23] width 10 height 10
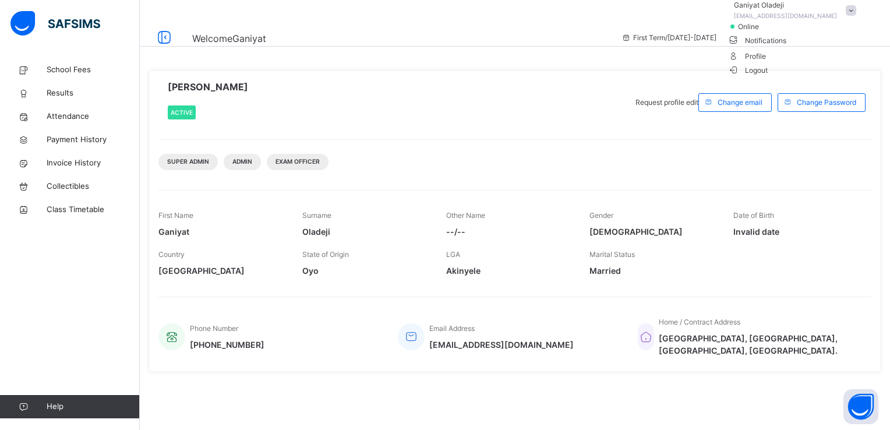
click at [768, 76] on span "Logout" at bounding box center [748, 70] width 40 height 12
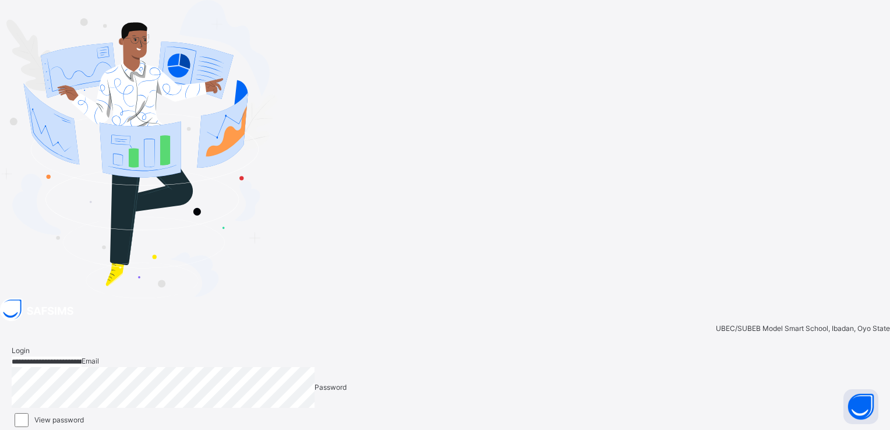
click at [82, 357] on input "**********" at bounding box center [47, 362] width 70 height 10
type input "**********"
click at [869, 429] on span at bounding box center [874, 437] width 10 height 9
